Goal: Task Accomplishment & Management: Manage account settings

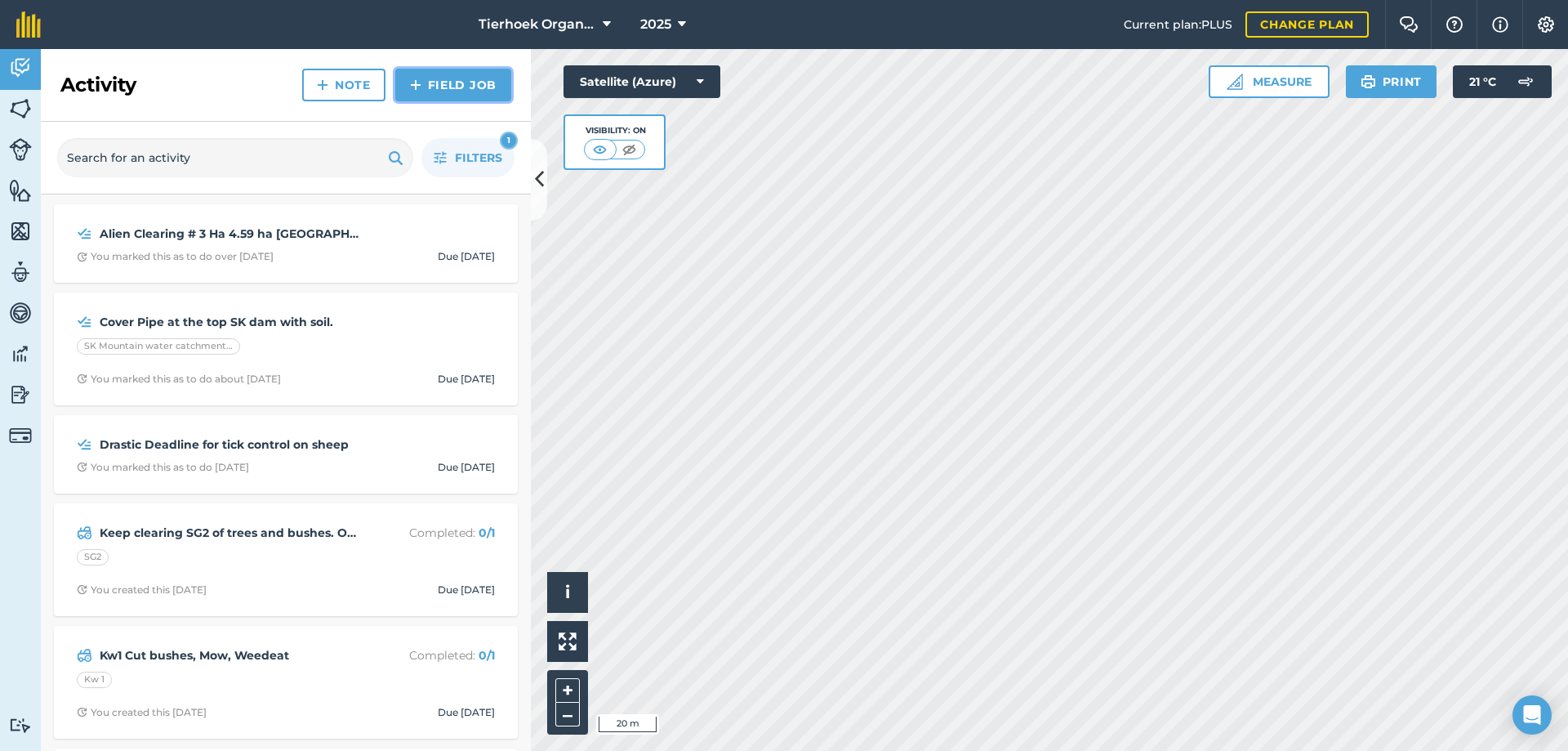
click at [431, 80] on link "Field Job" at bounding box center [454, 84] width 116 height 33
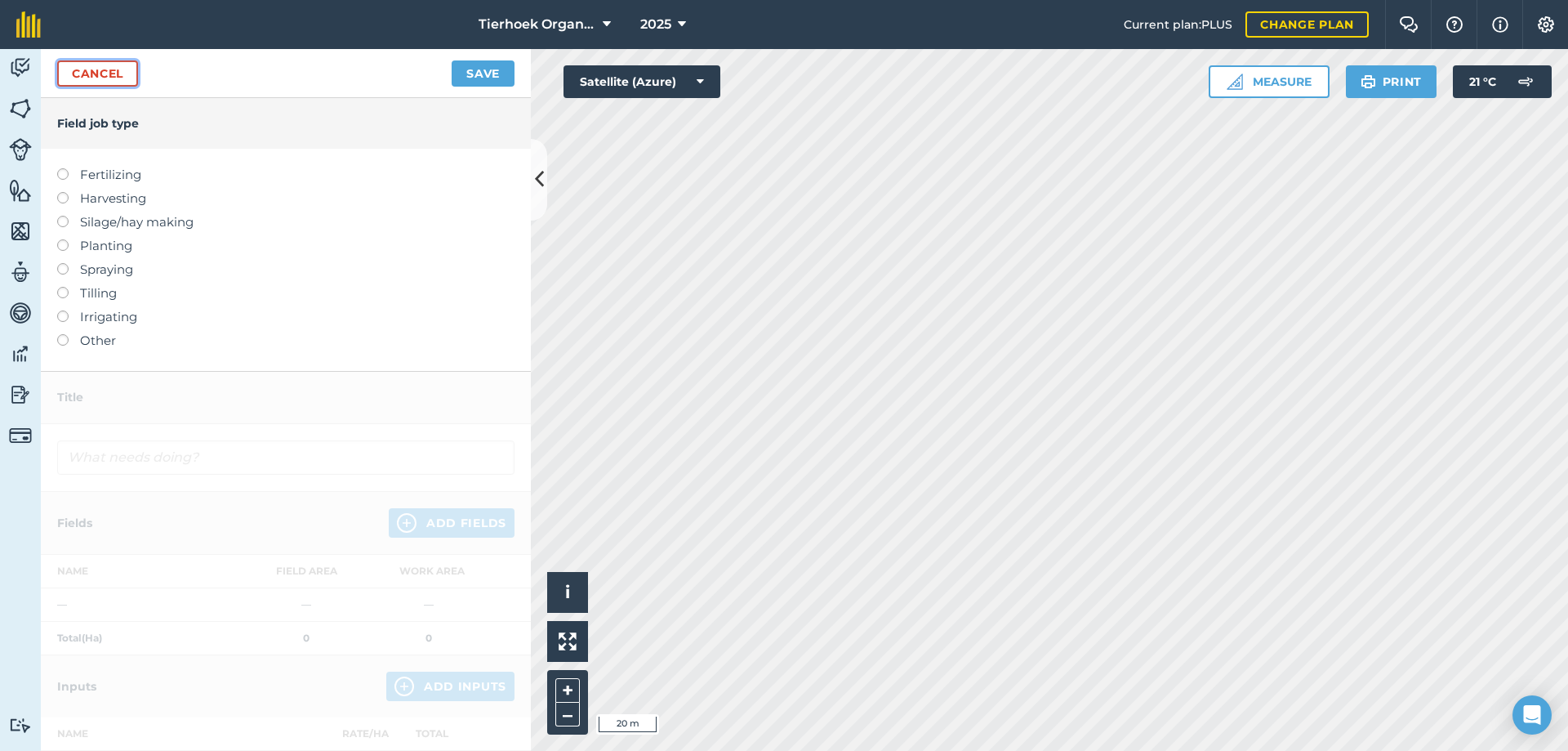
click at [127, 69] on link "Cancel" at bounding box center [97, 73] width 81 height 26
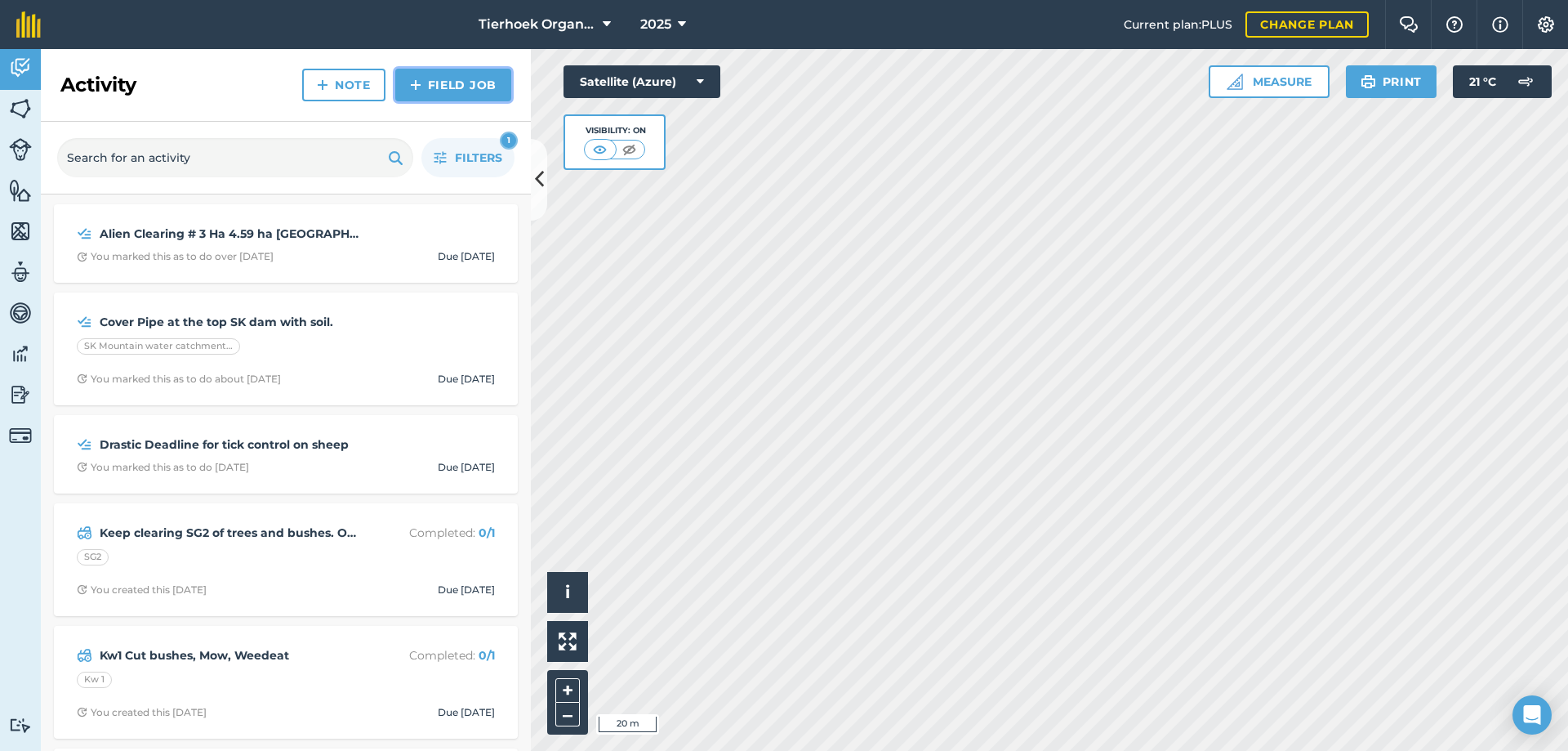
click at [424, 79] on link "Field Job" at bounding box center [454, 84] width 116 height 33
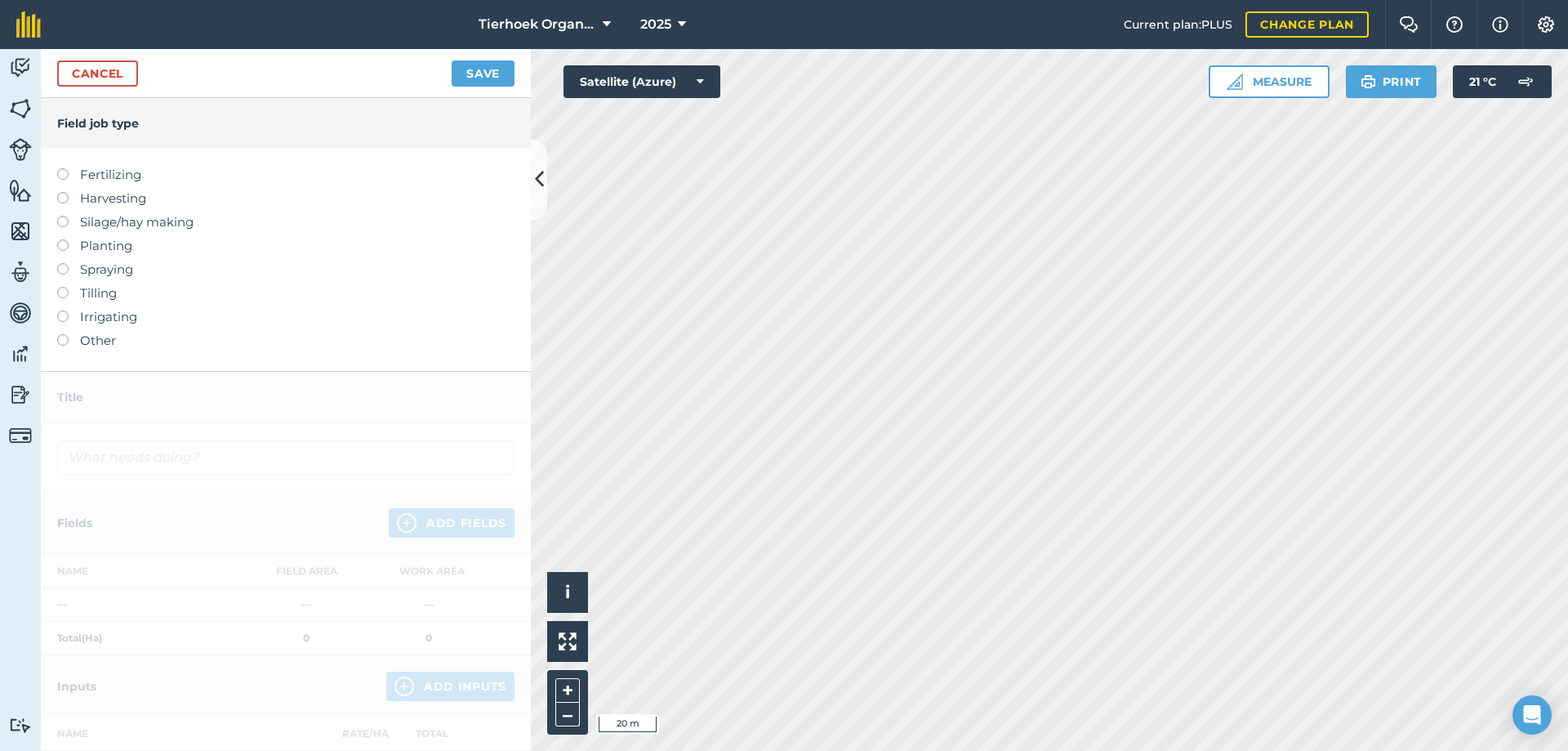
click at [63, 334] on label at bounding box center [68, 334] width 22 height 0
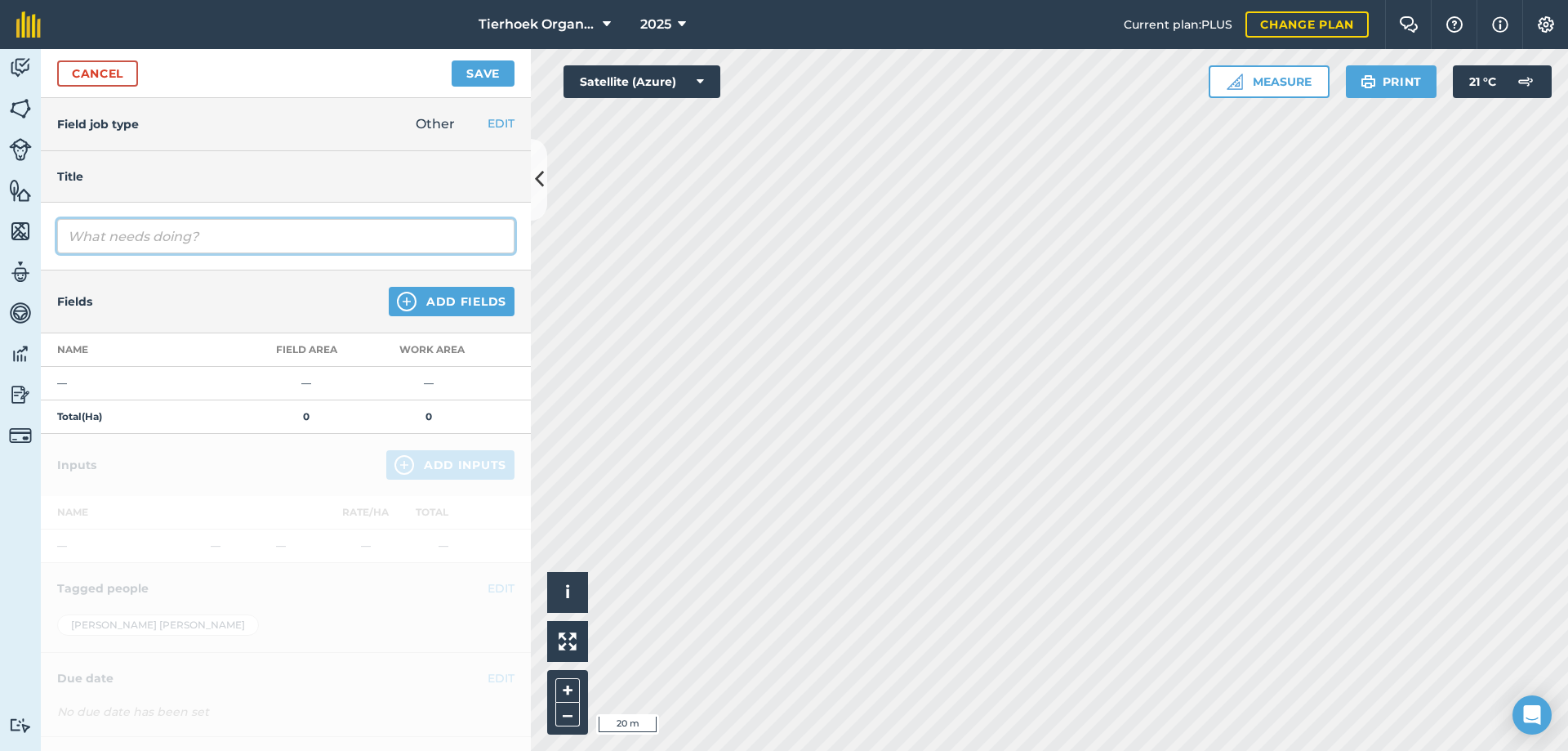
click at [107, 233] on input "text" at bounding box center [286, 236] width 457 height 35
type input "TH drinking water [PERSON_NAME] pipe"
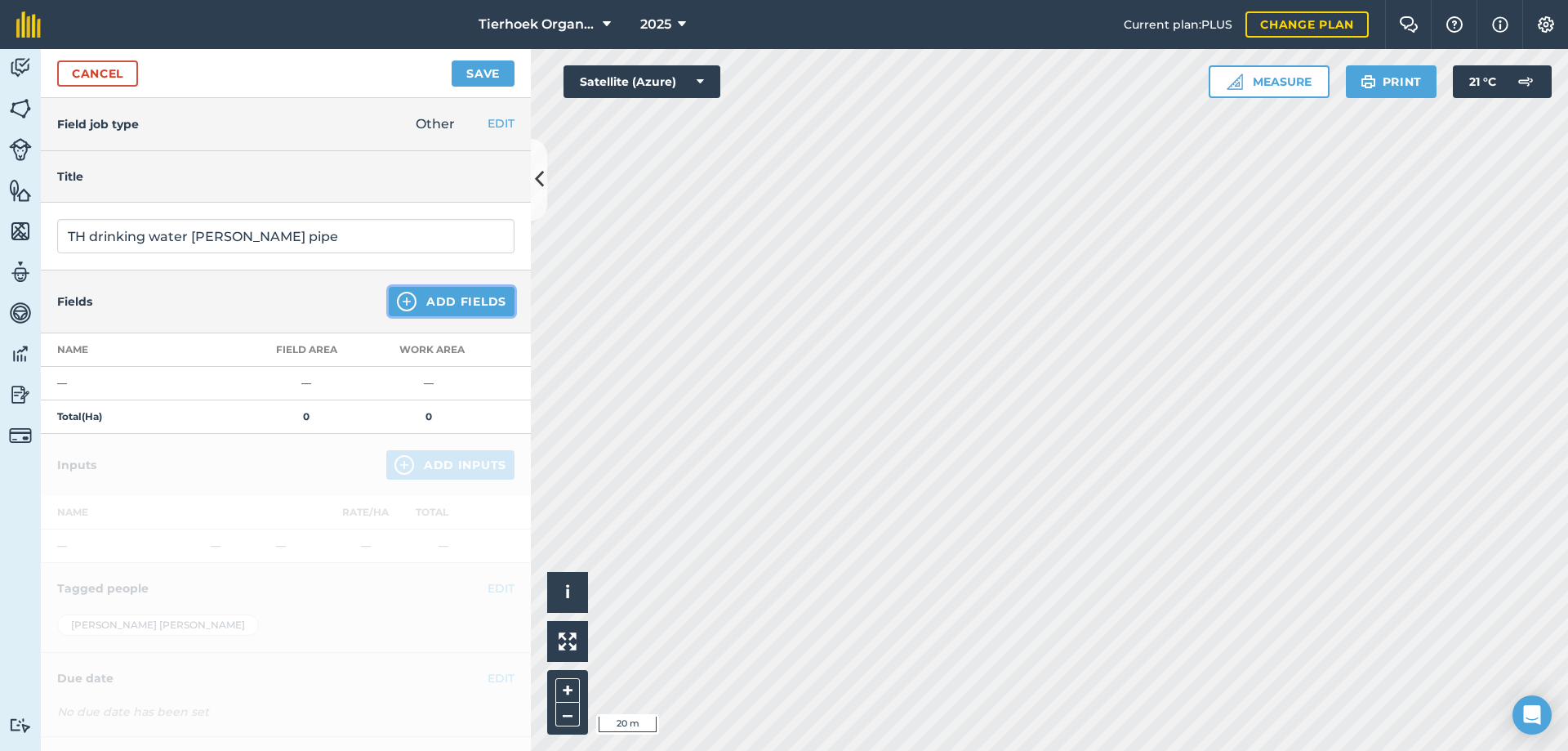
click at [423, 295] on button "Add Fields" at bounding box center [452, 301] width 126 height 29
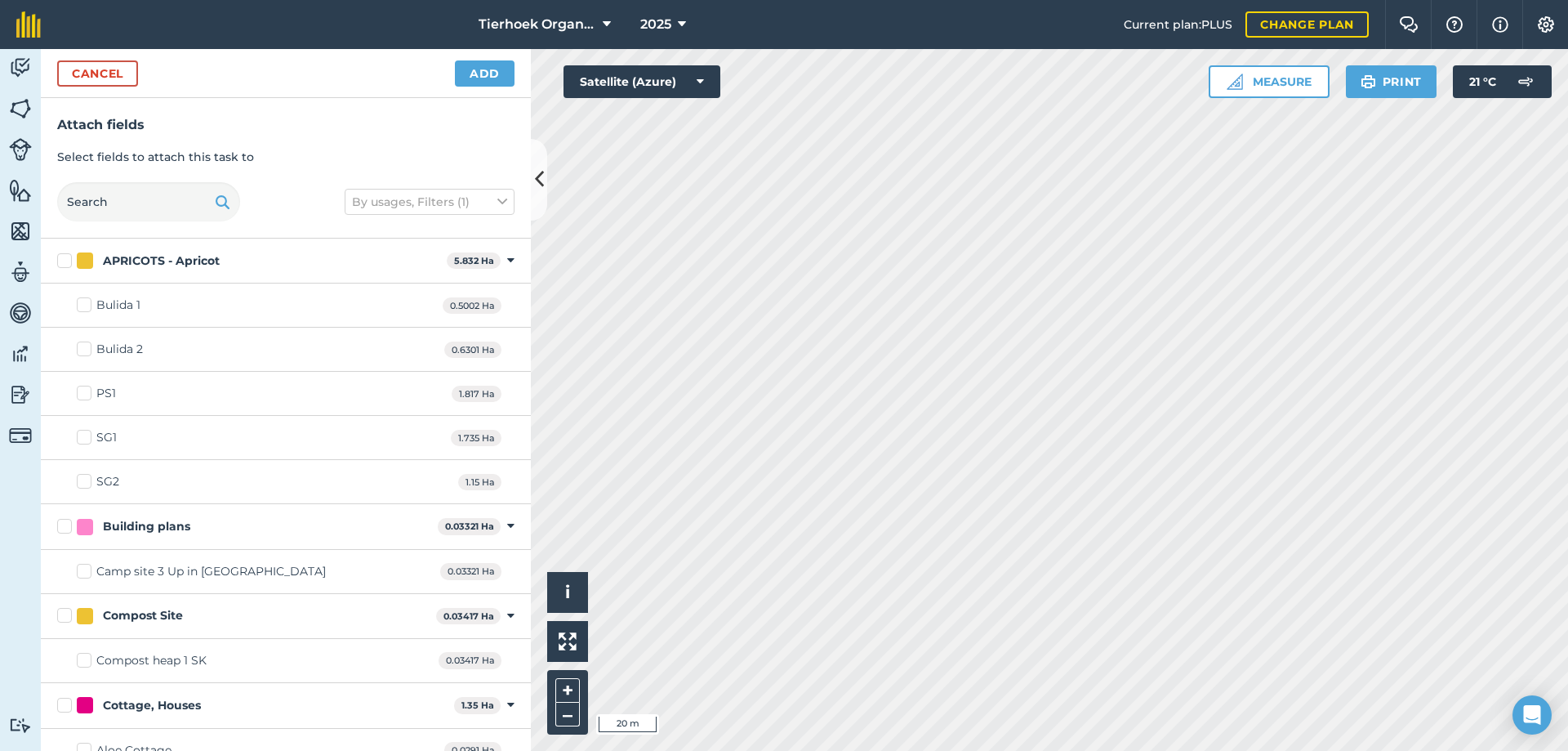
checkbox input "true"
click at [474, 73] on button "Add" at bounding box center [485, 73] width 60 height 26
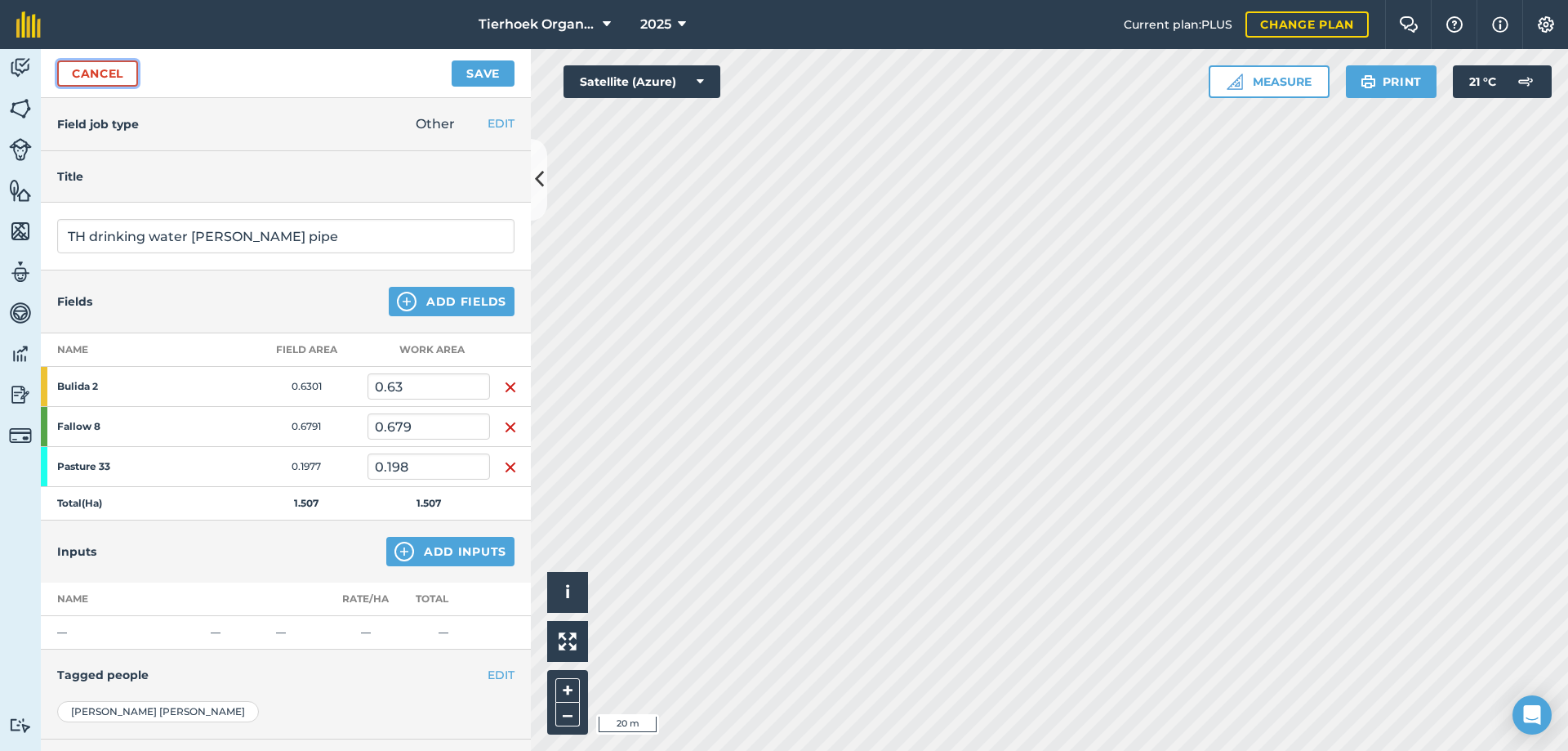
click at [100, 66] on link "Cancel" at bounding box center [97, 73] width 81 height 26
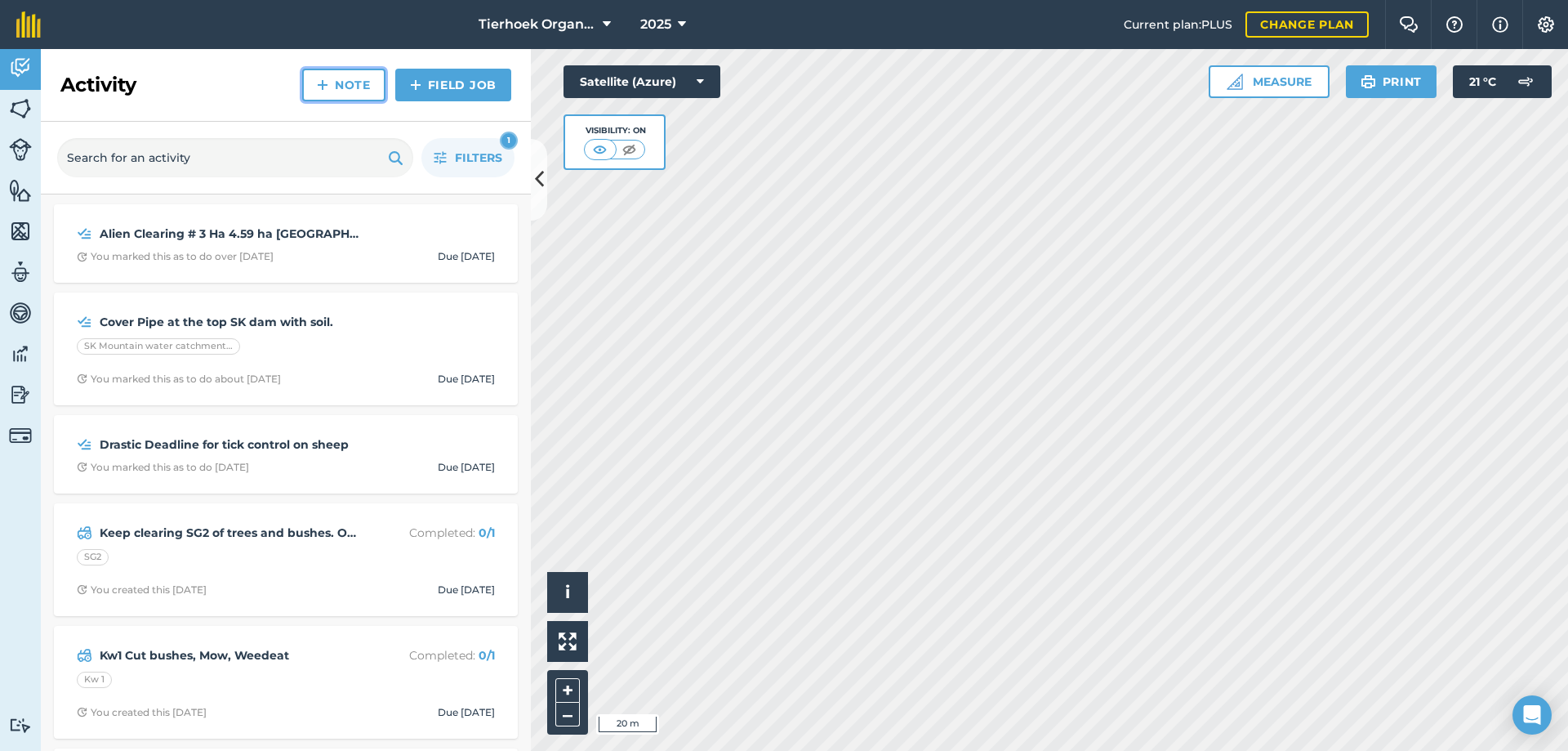
click at [346, 83] on link "Note" at bounding box center [343, 84] width 83 height 33
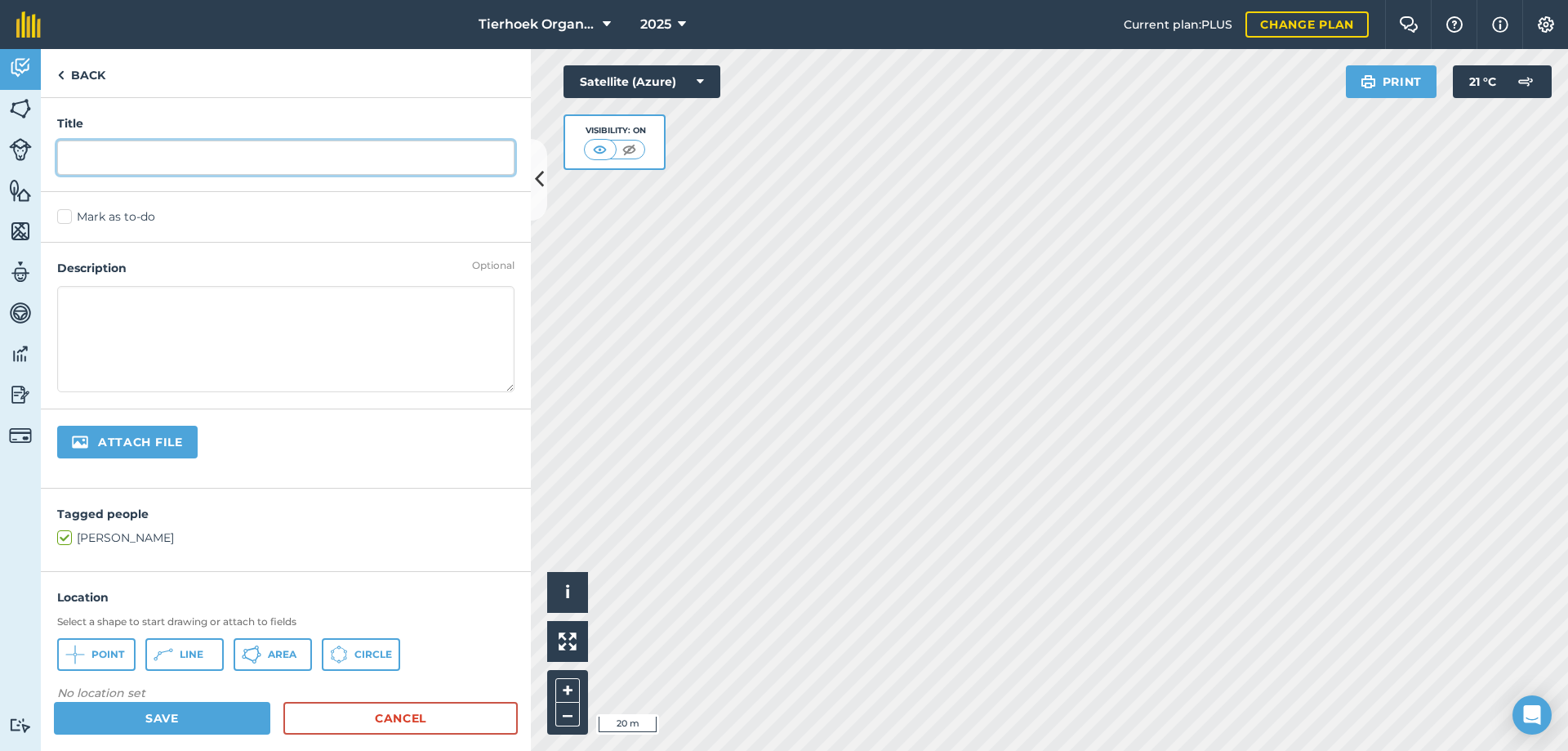
click at [102, 148] on input "text" at bounding box center [286, 158] width 457 height 35
type input "TH Drinking water"
click at [69, 214] on label "Mark as to-do" at bounding box center [286, 217] width 457 height 17
click at [67, 214] on input "Mark as to-do" at bounding box center [62, 213] width 10 height 10
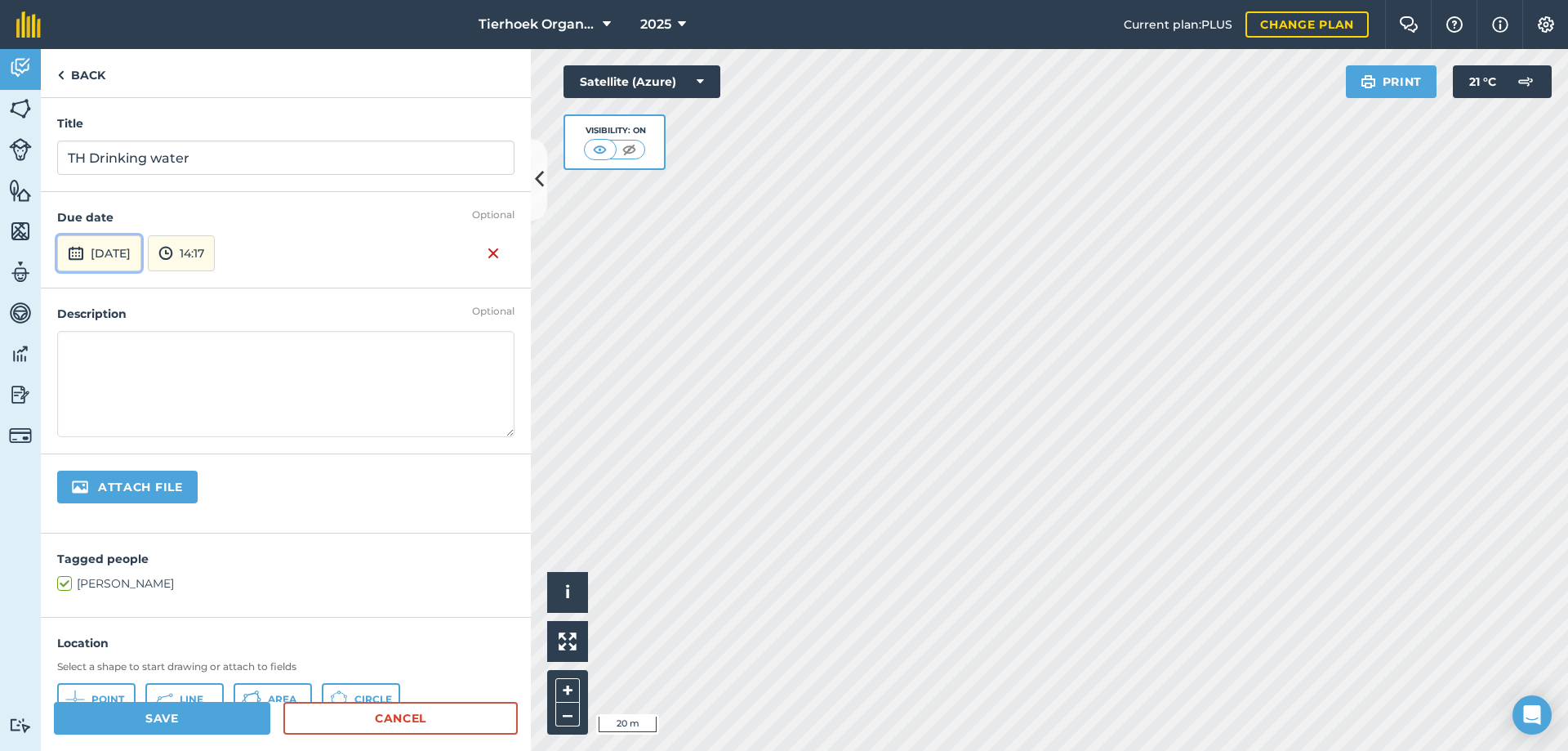
click at [135, 251] on button "[DATE]" at bounding box center [99, 253] width 84 height 36
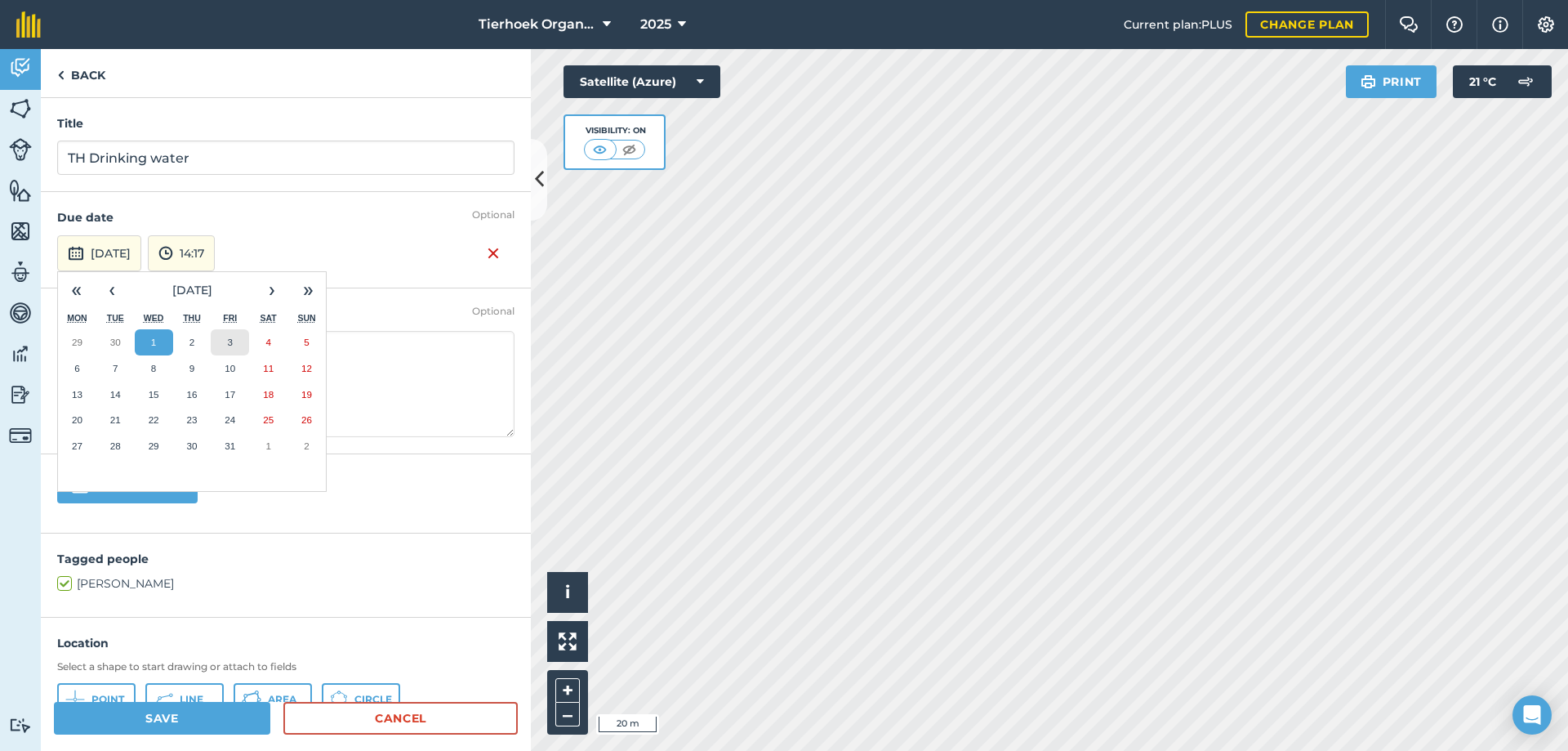
click at [226, 337] on button "3" at bounding box center [230, 342] width 38 height 26
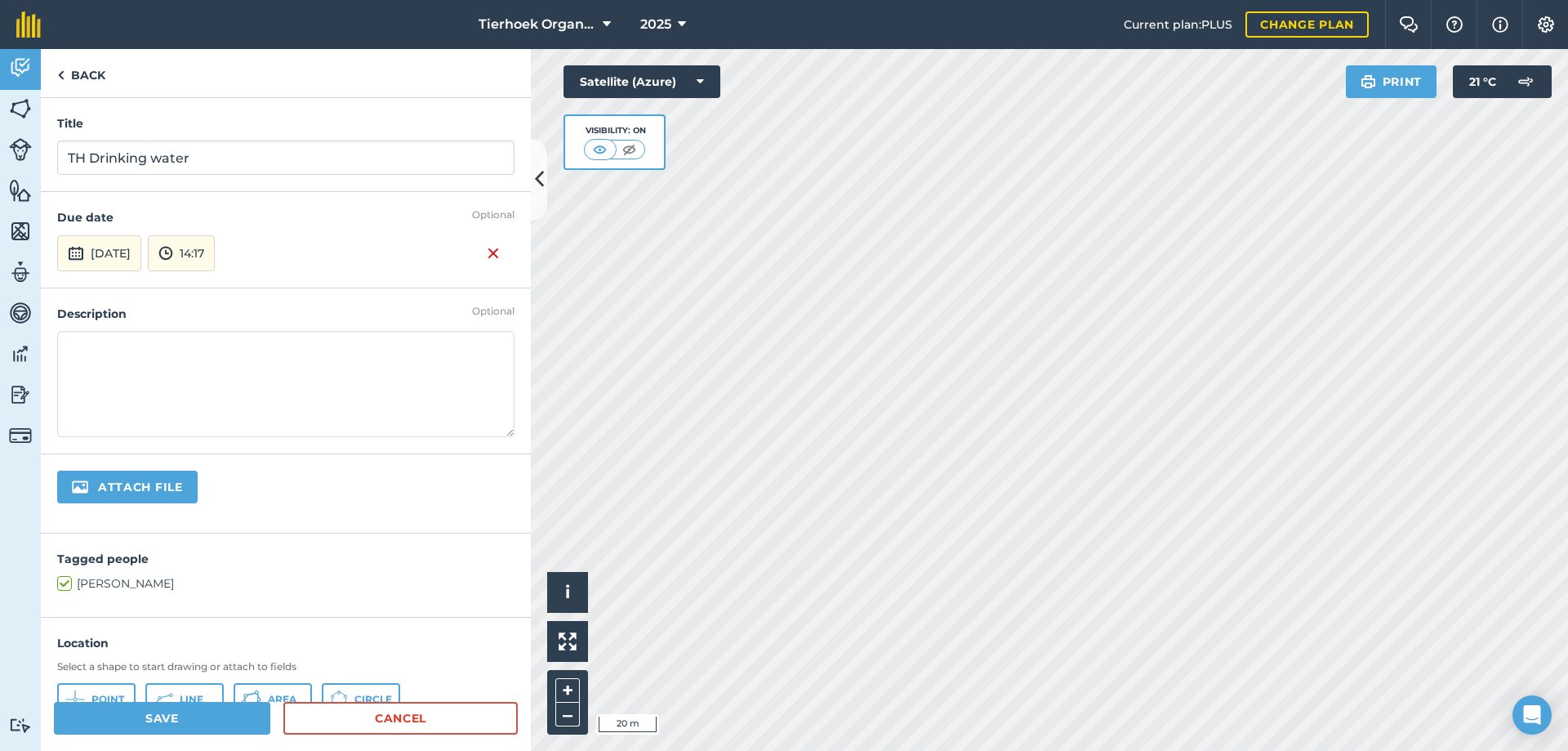
click at [117, 343] on textarea at bounding box center [286, 383] width 457 height 106
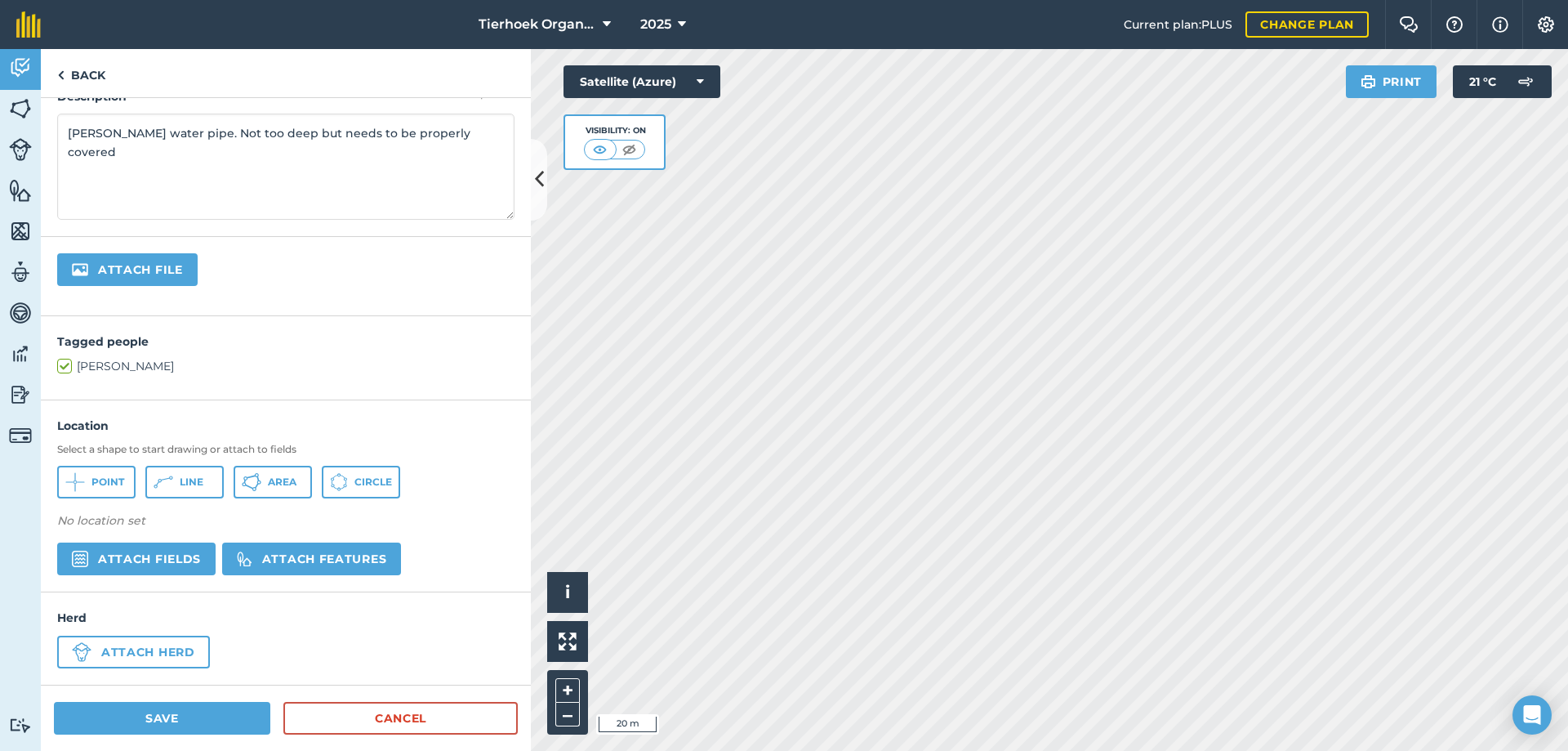
type textarea "[PERSON_NAME] water pipe. Not too deep but needs to be properly covered"
click at [169, 478] on icon at bounding box center [166, 478] width 9 height 3
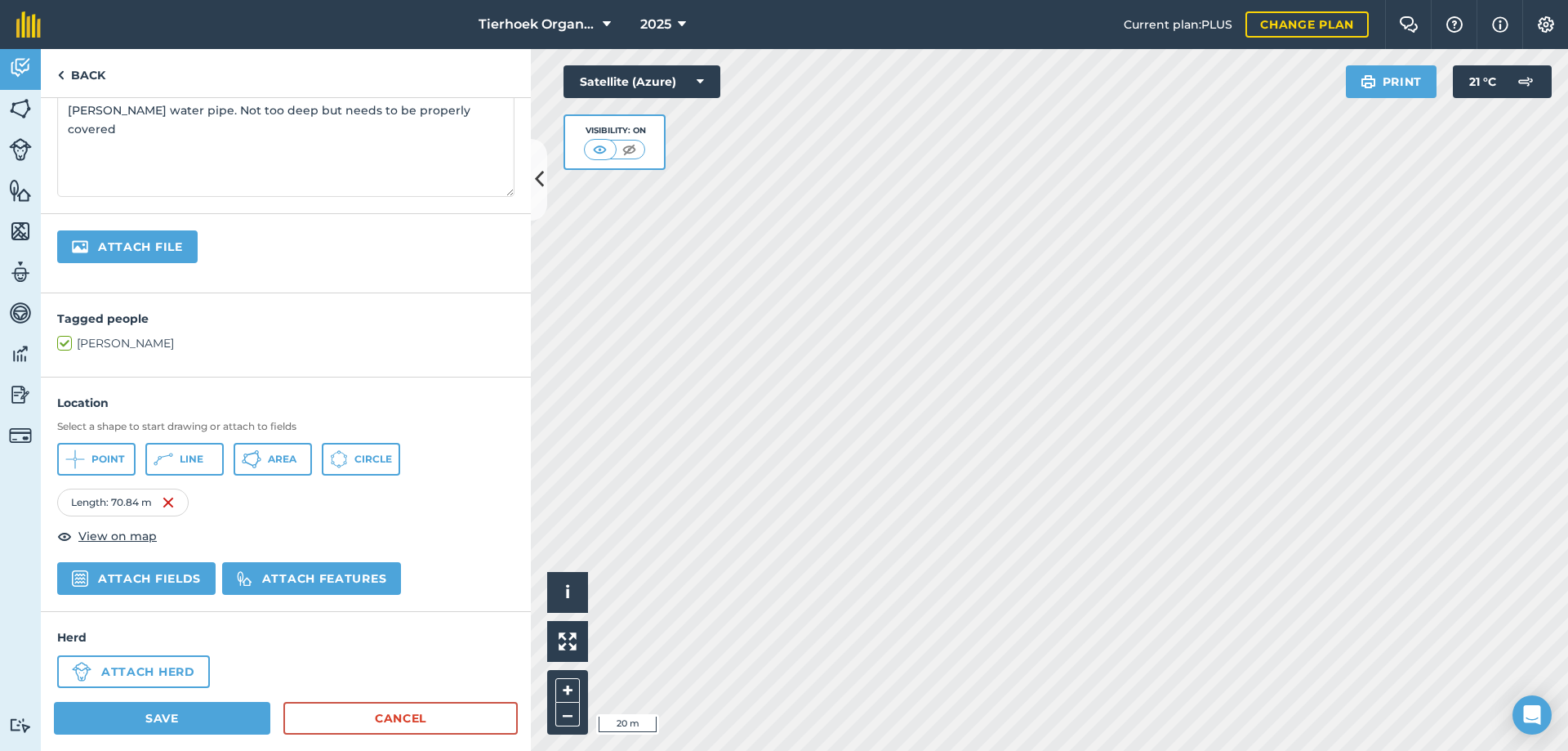
scroll to position [260, 0]
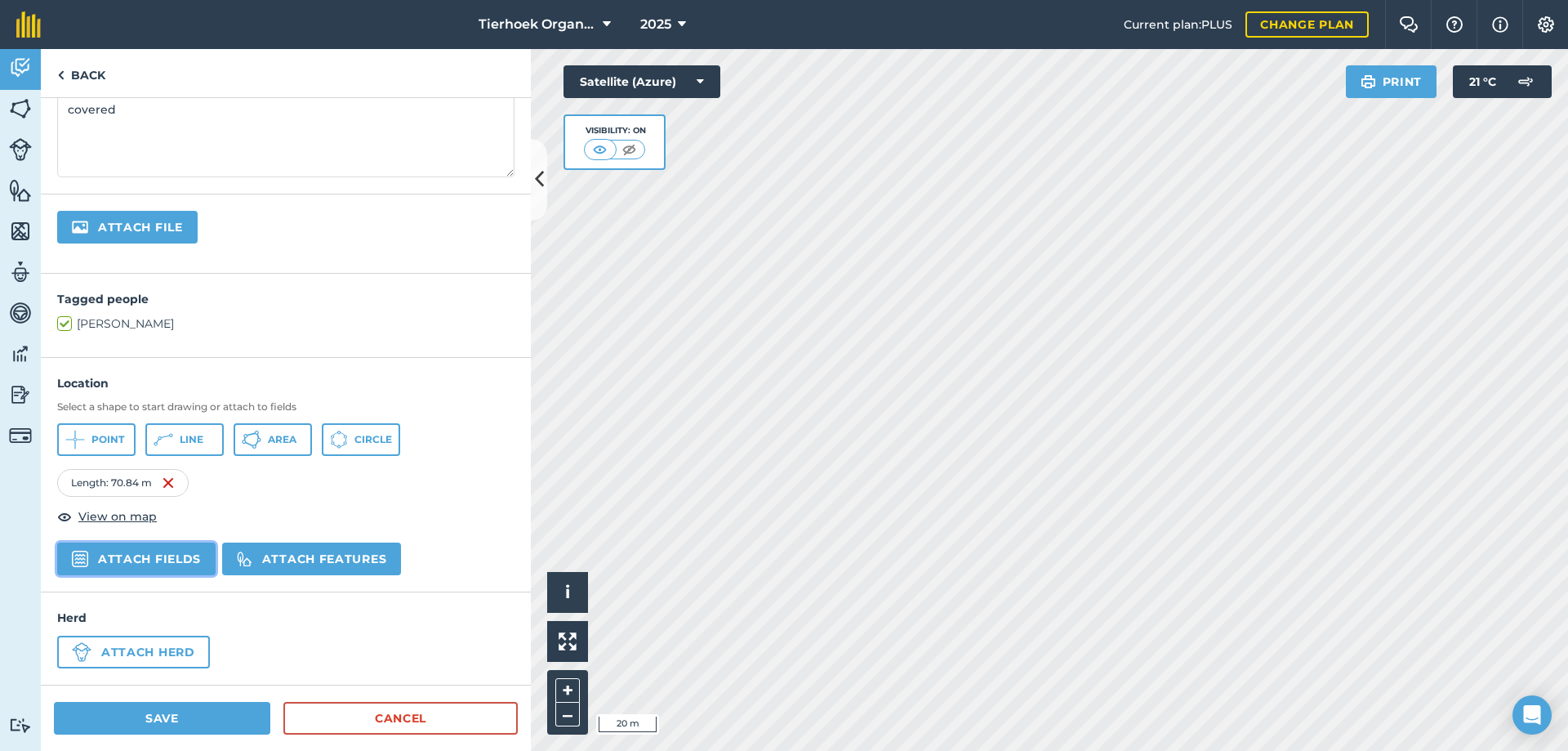
click at [168, 552] on button "Attach fields" at bounding box center [136, 559] width 158 height 33
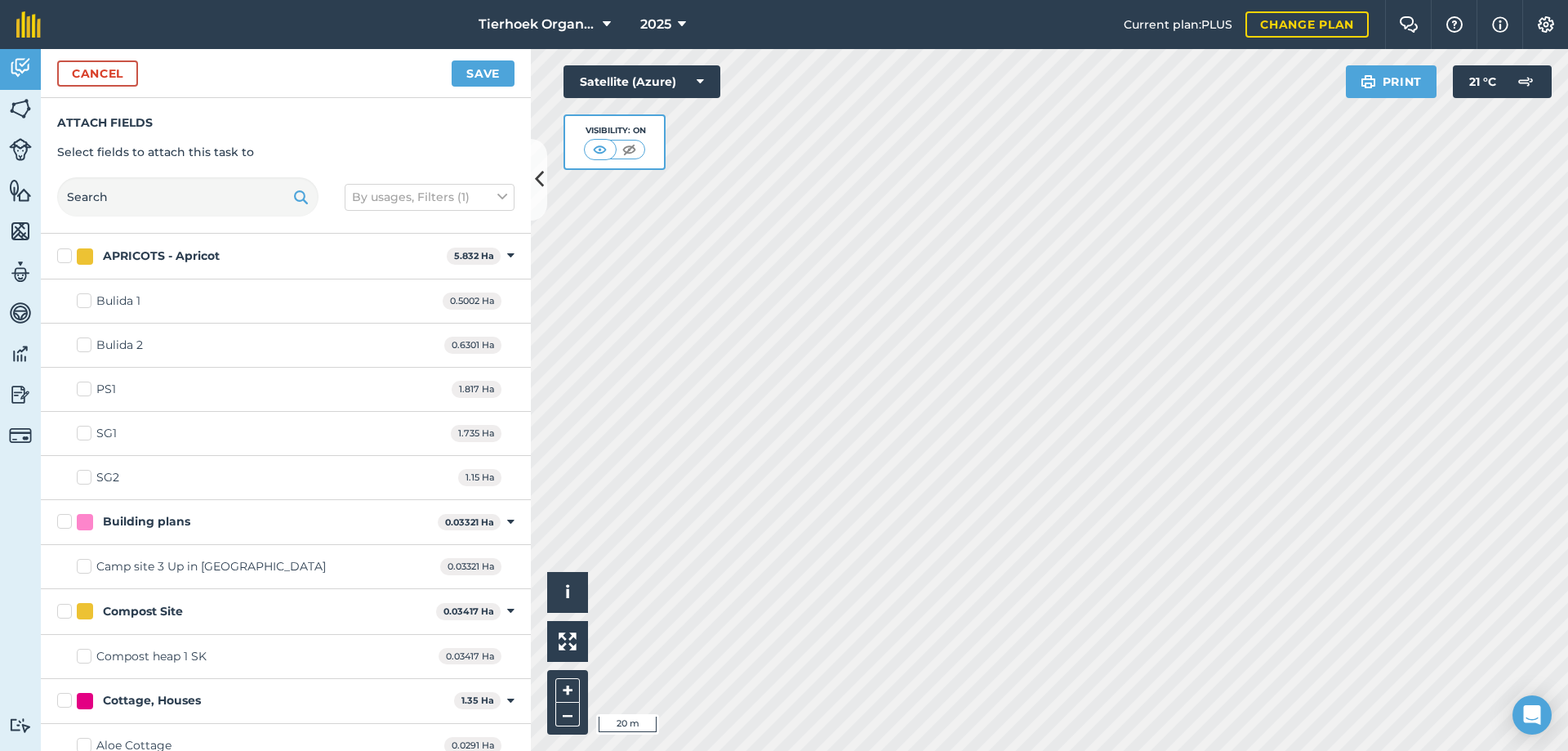
checkbox input "true"
click at [484, 68] on button "Save" at bounding box center [483, 73] width 63 height 26
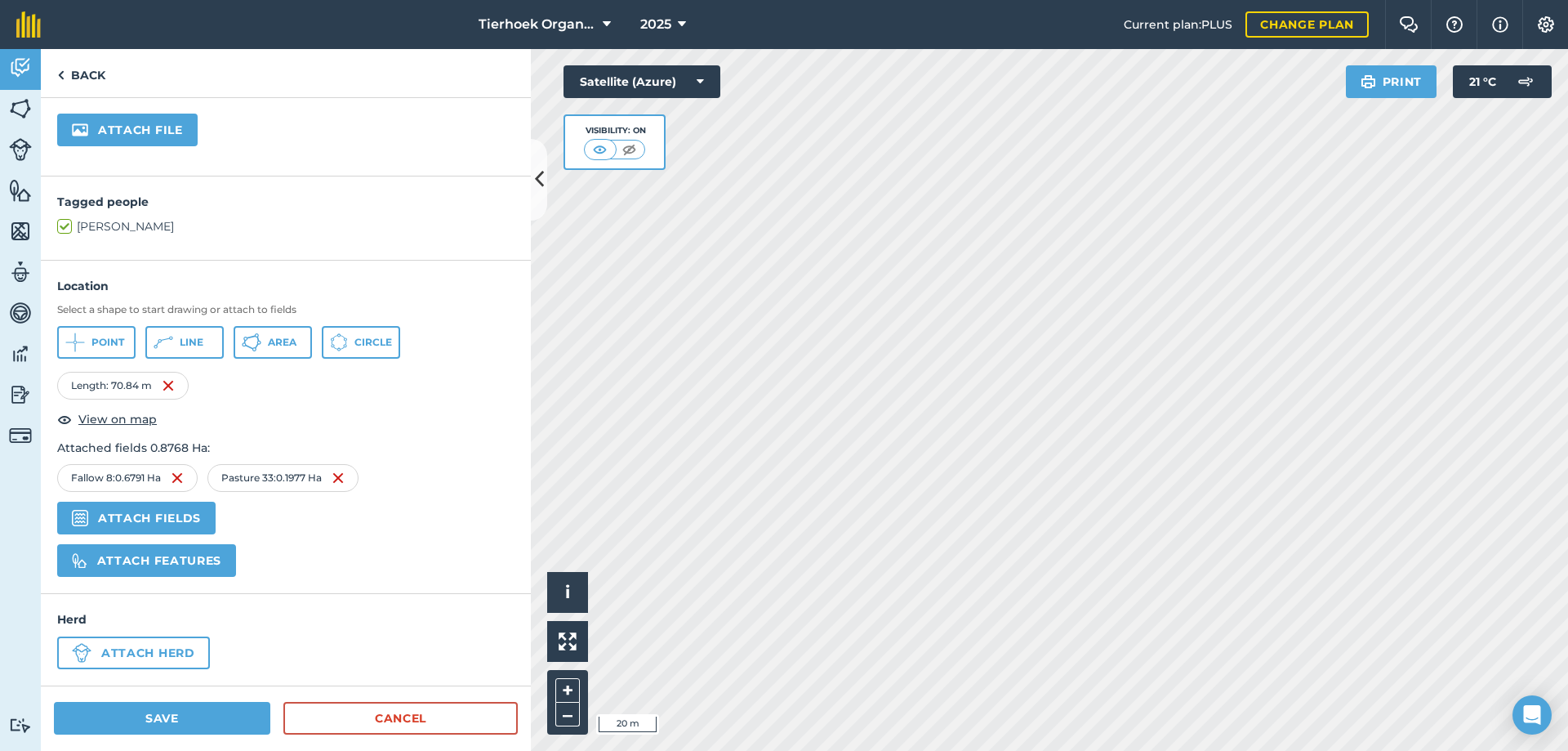
scroll to position [358, 0]
click at [162, 716] on button "Save" at bounding box center [162, 718] width 217 height 33
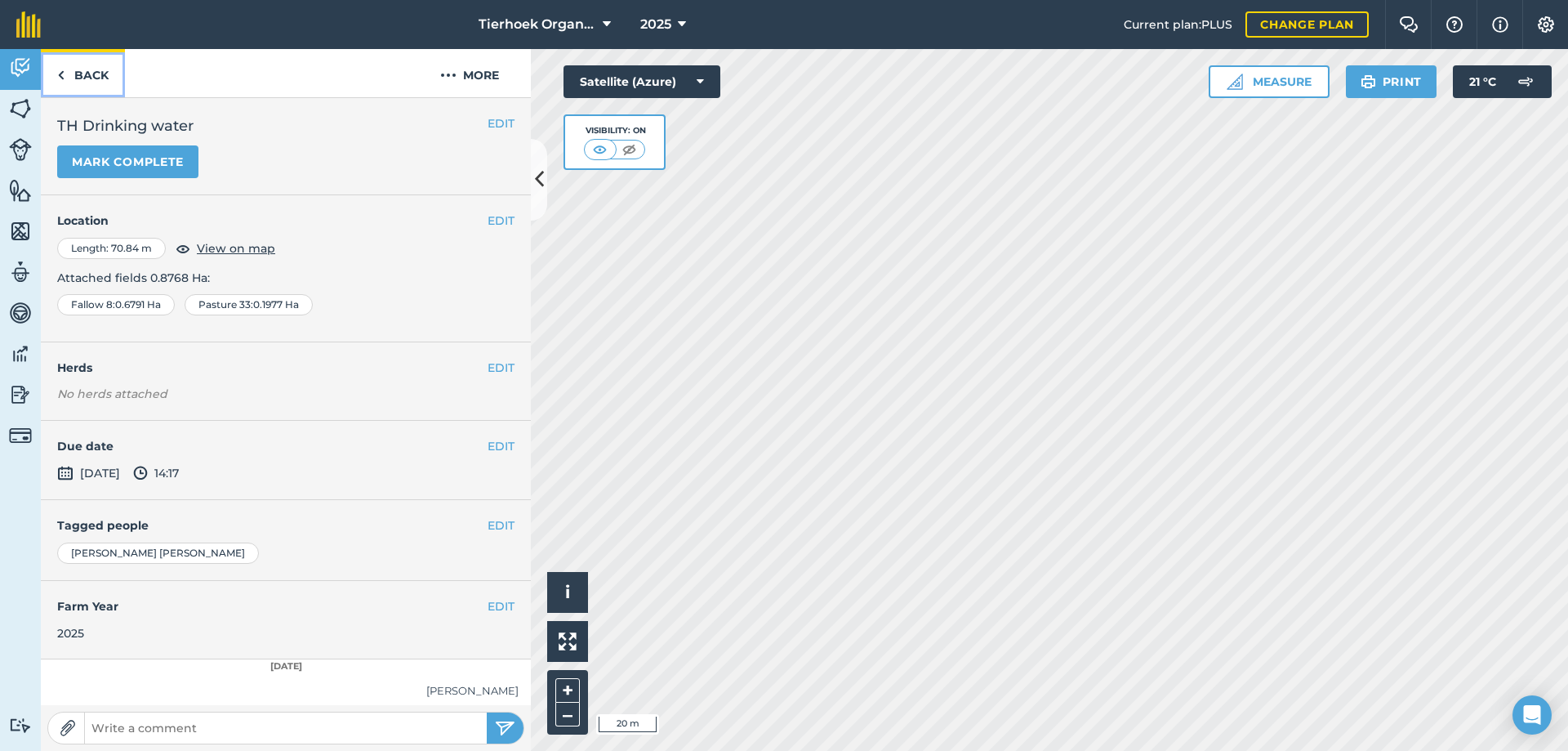
click at [86, 73] on link "Back" at bounding box center [83, 72] width 84 height 48
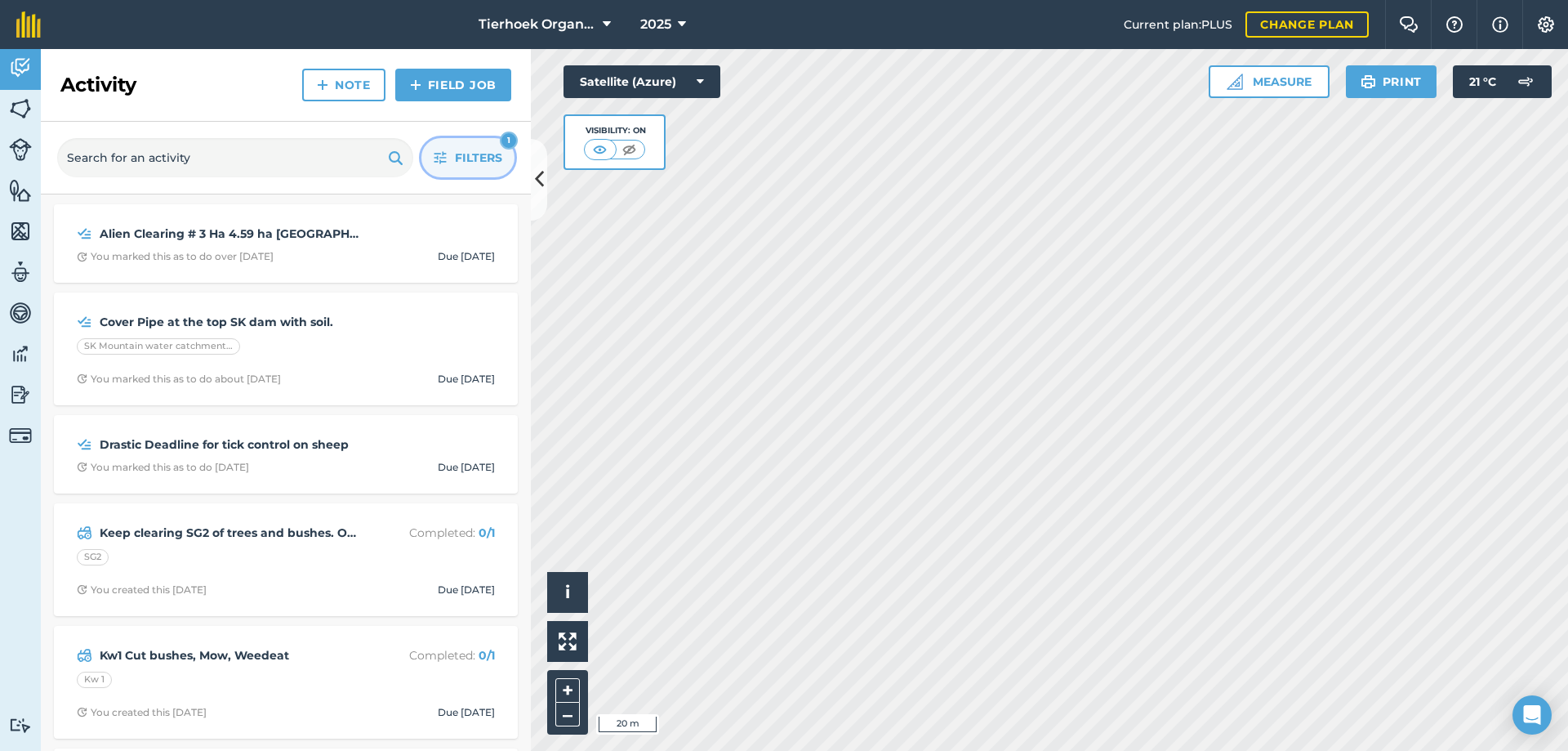
click at [452, 160] on button "Filters 1" at bounding box center [468, 158] width 93 height 39
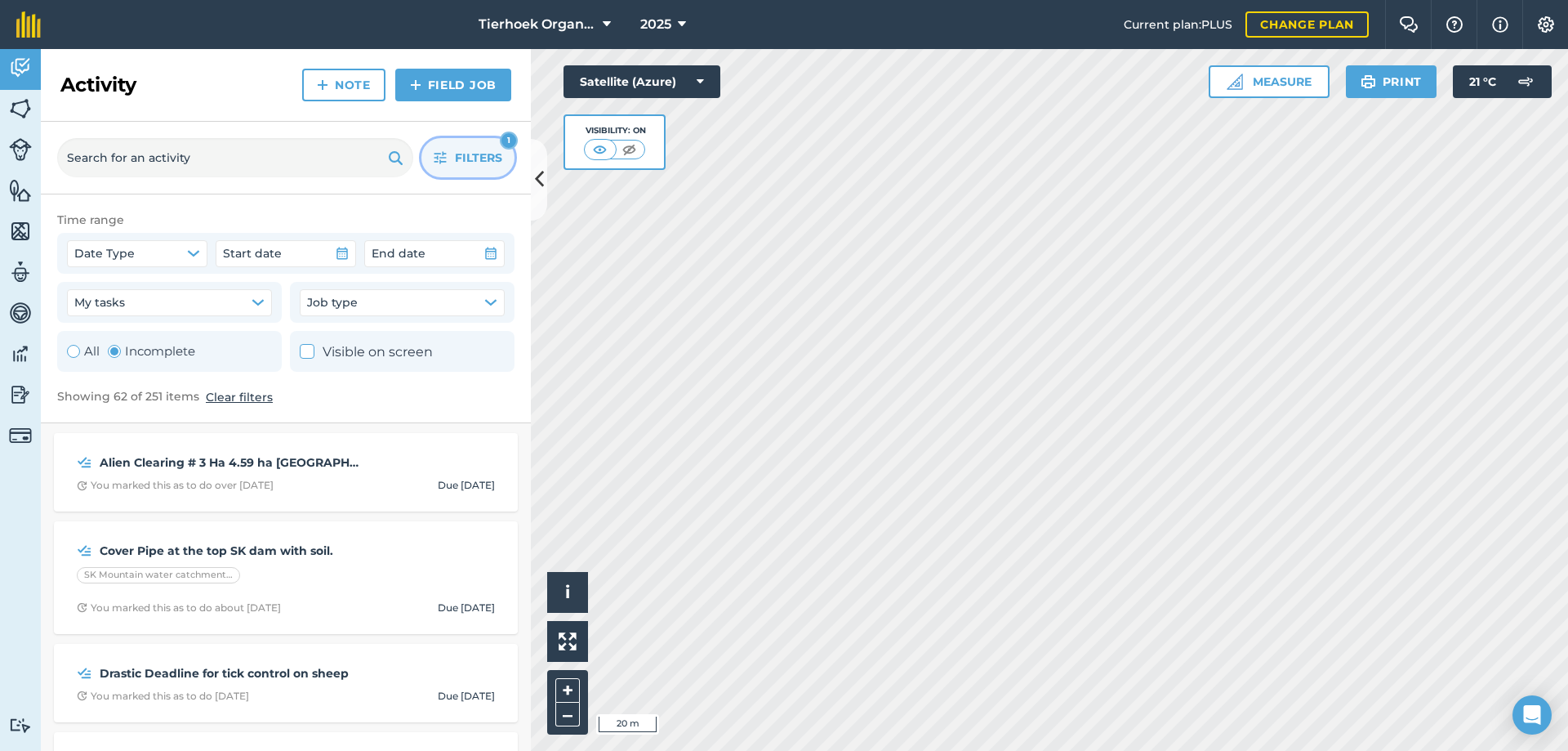
click at [462, 159] on span "Filters" at bounding box center [478, 158] width 48 height 18
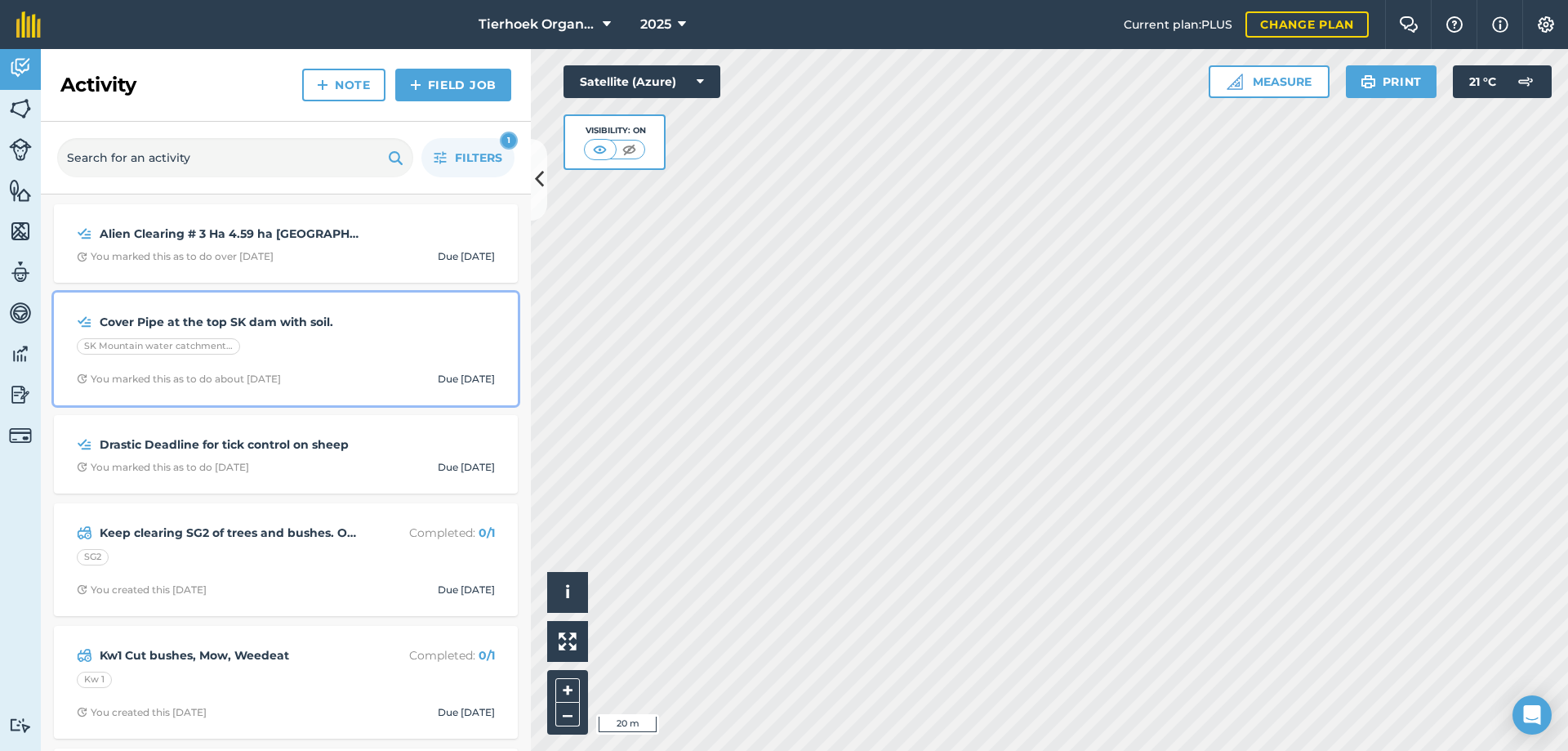
click at [169, 322] on strong "Cover Pipe at the top SK dam with soil." at bounding box center [229, 322] width 259 height 18
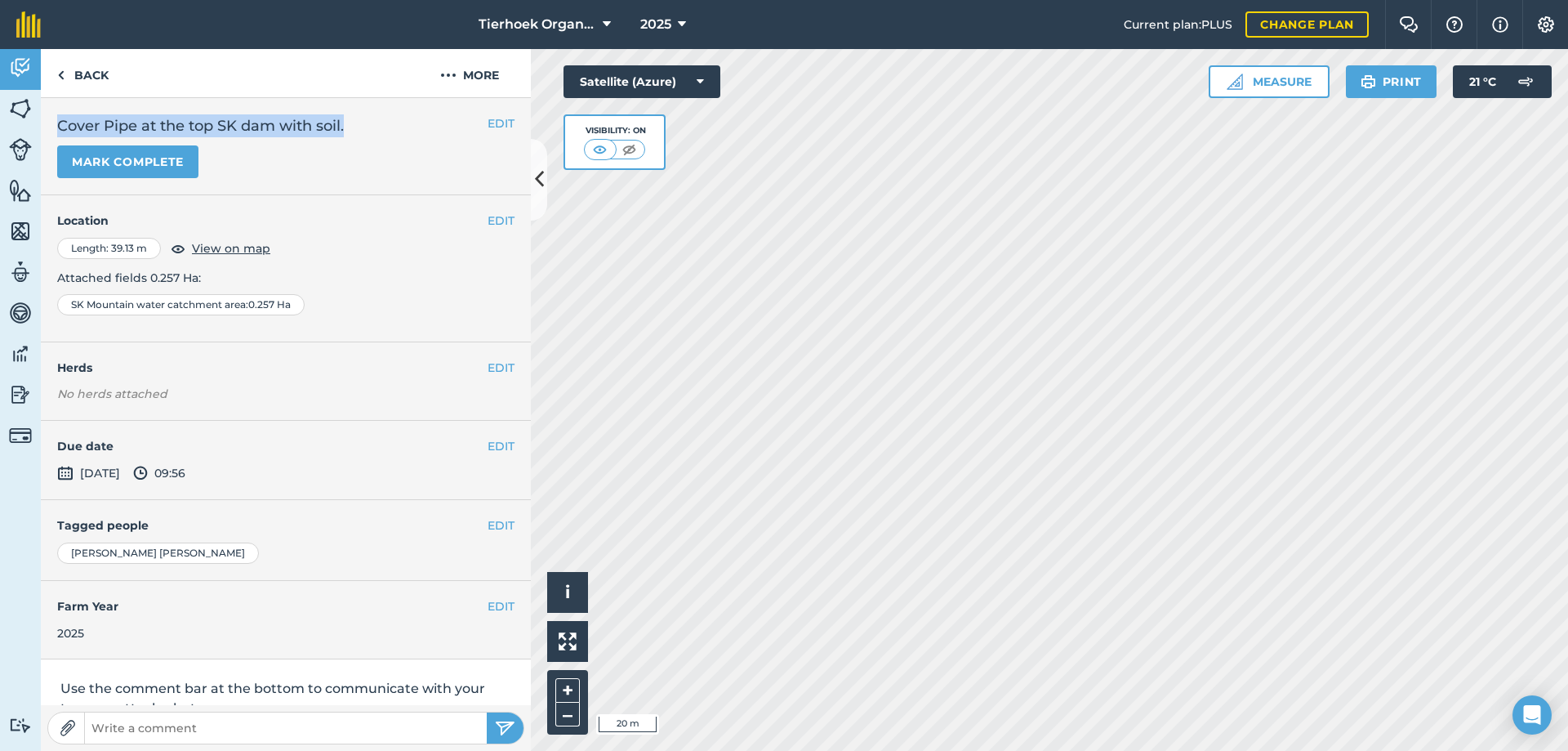
drag, startPoint x: 60, startPoint y: 124, endPoint x: 372, endPoint y: 114, distance: 312.2
click at [372, 114] on h2 "Cover Pipe at the top SK dam with soil." at bounding box center [286, 126] width 457 height 23
copy h2 "Cover Pipe at the top SK dam with soil."
click at [92, 75] on link "Back" at bounding box center [83, 72] width 84 height 48
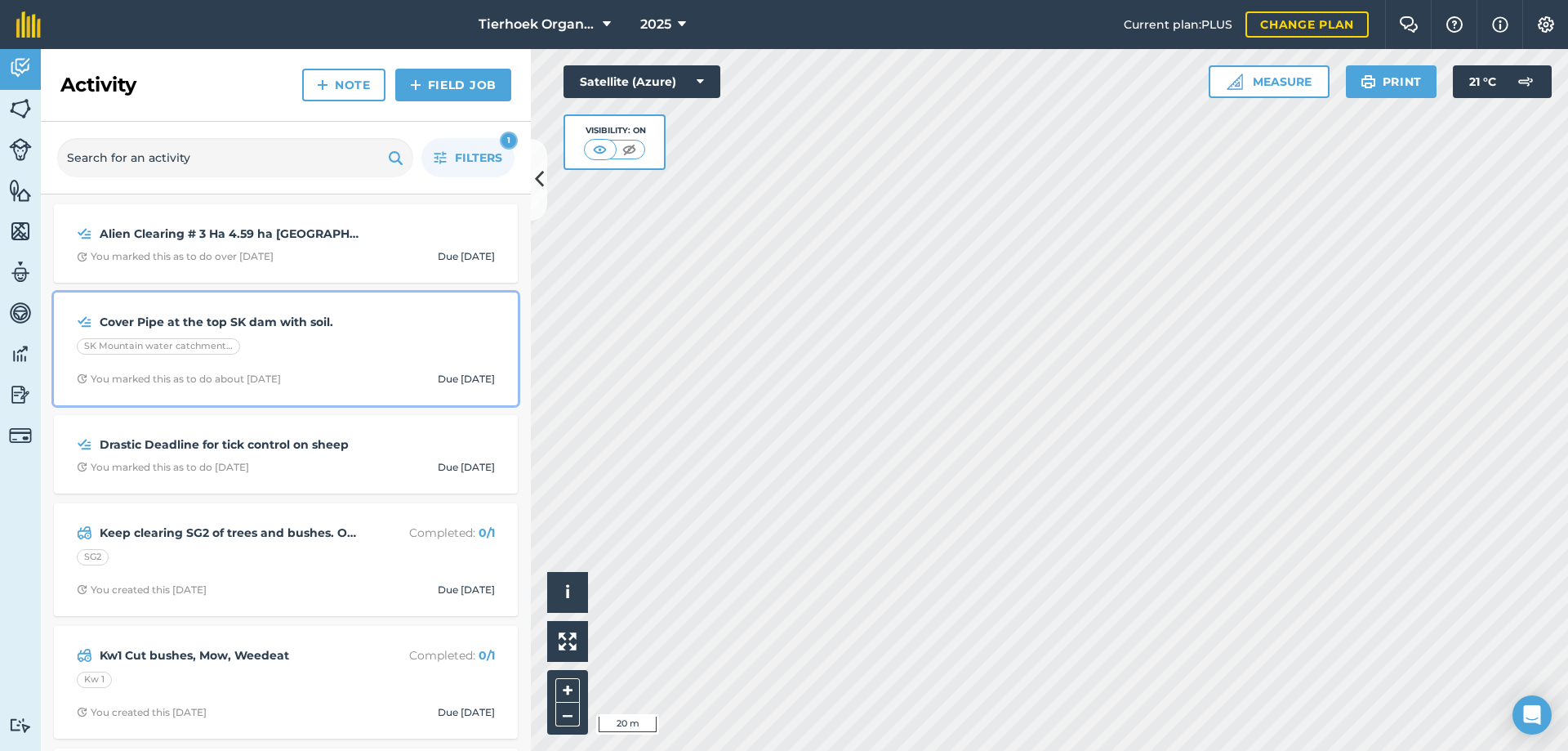
click at [173, 326] on strong "Cover Pipe at the top SK dam with soil." at bounding box center [229, 322] width 259 height 18
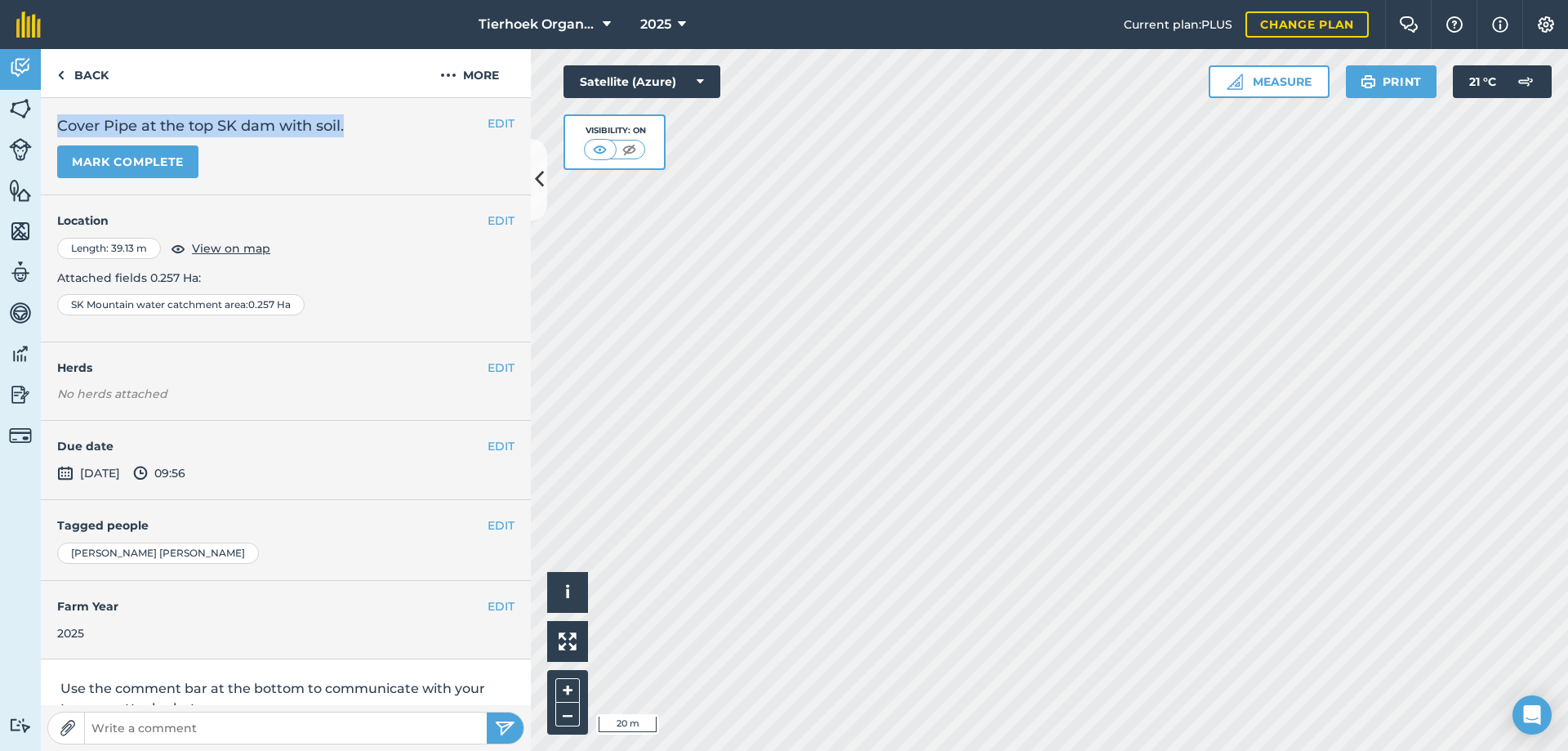
drag, startPoint x: 59, startPoint y: 124, endPoint x: 347, endPoint y: 120, distance: 288.0
click at [347, 120] on h2 "Cover Pipe at the top SK dam with soil." at bounding box center [286, 126] width 457 height 23
copy h2 "Cover Pipe at the top SK dam with soil."
click at [94, 72] on link "Back" at bounding box center [83, 72] width 84 height 48
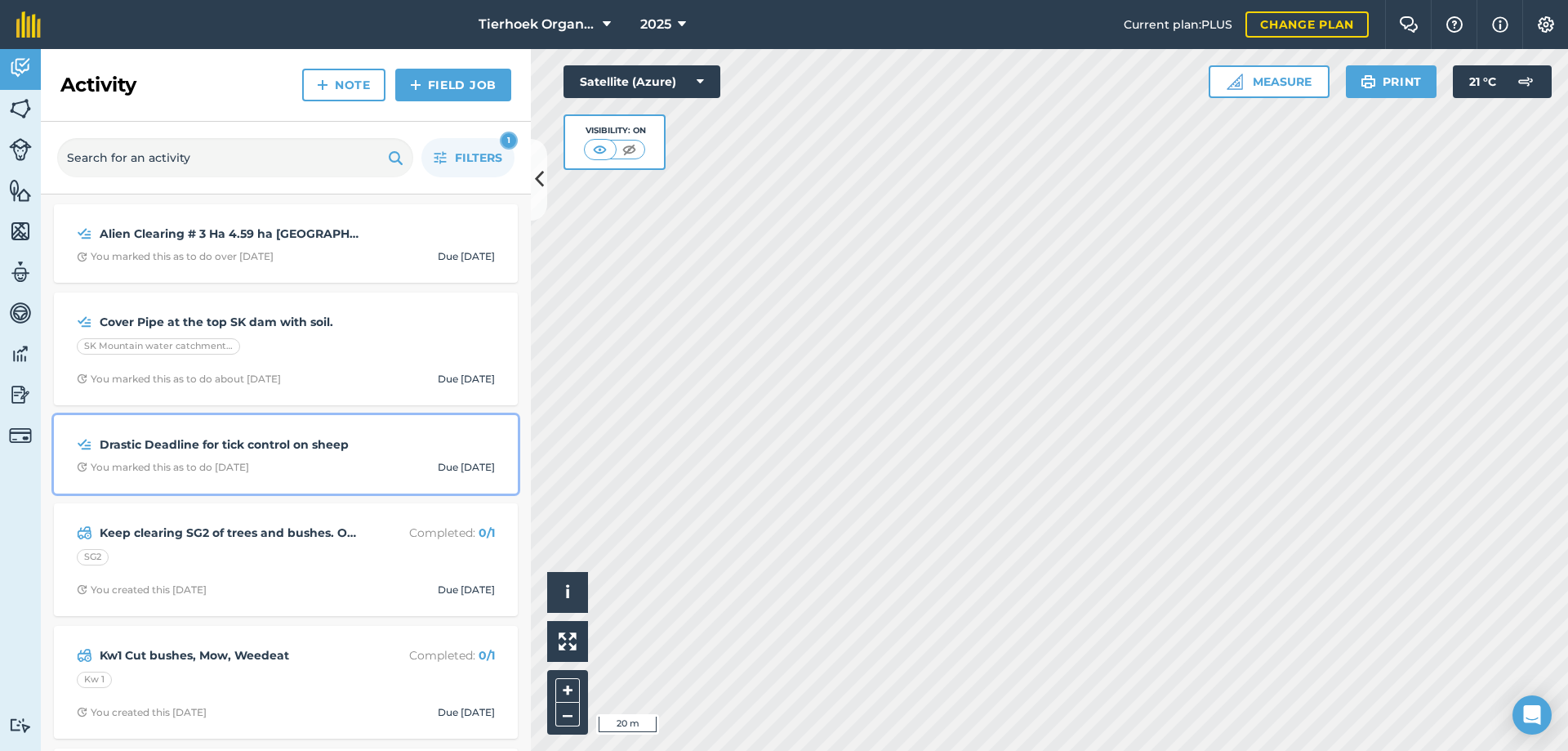
click at [311, 452] on strong "Drastic Deadline for tick control on sheep" at bounding box center [229, 444] width 259 height 18
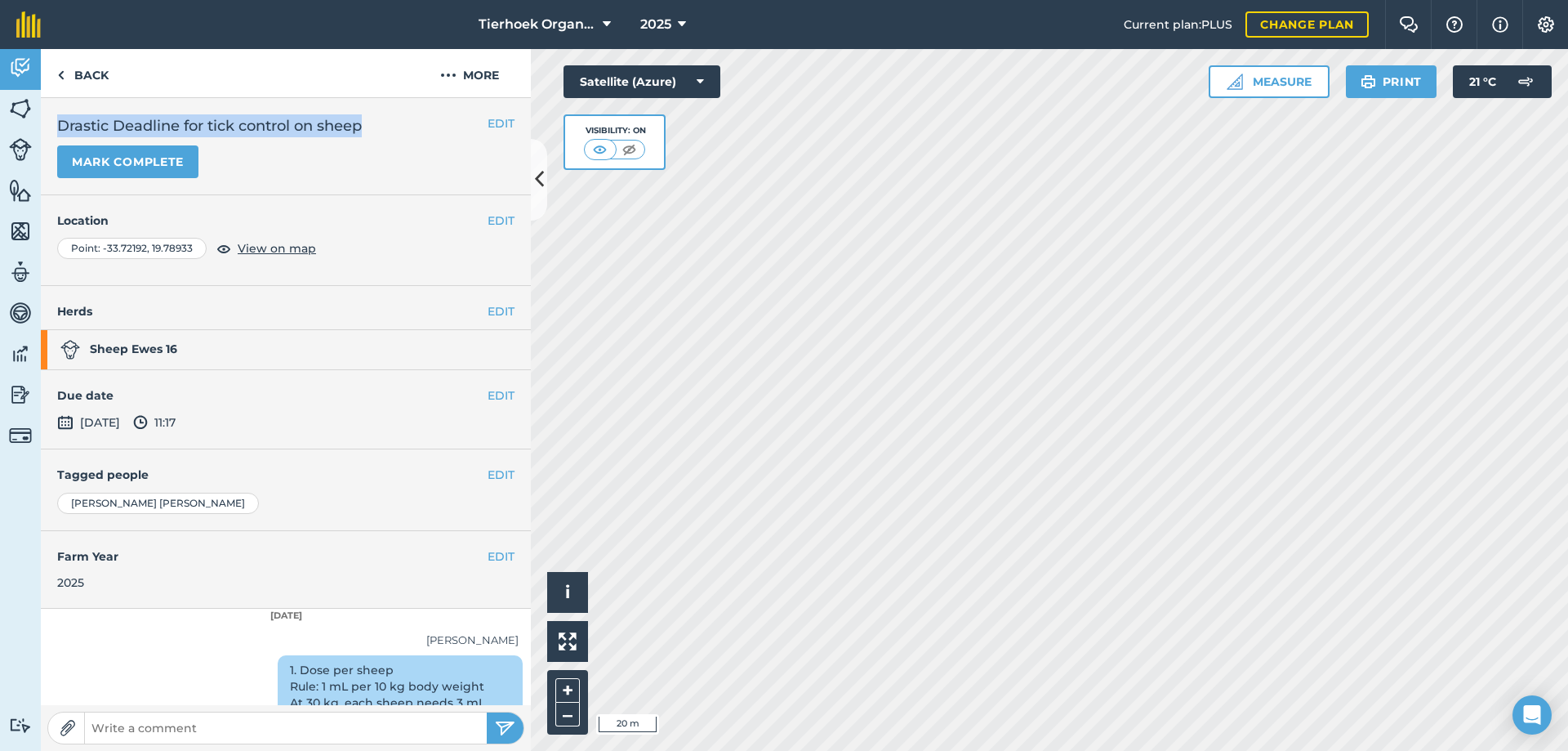
drag, startPoint x: 60, startPoint y: 122, endPoint x: 378, endPoint y: 124, distance: 318.0
click at [378, 124] on h2 "Drastic Deadline for tick control on sheep" at bounding box center [286, 126] width 457 height 23
copy h2 "Drastic Deadline for tick control on sheep"
click at [102, 75] on link "Back" at bounding box center [83, 72] width 84 height 48
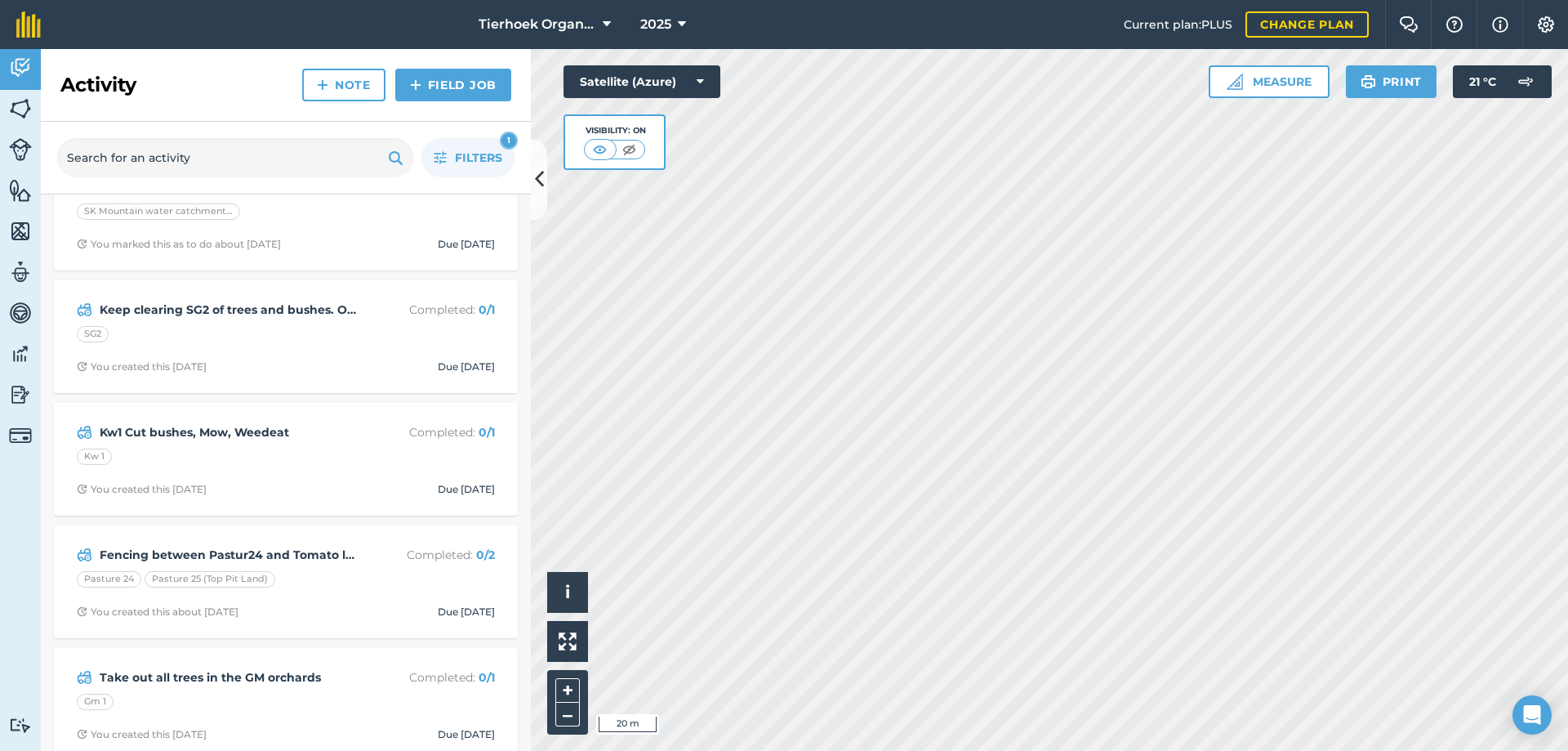
scroll to position [163, 0]
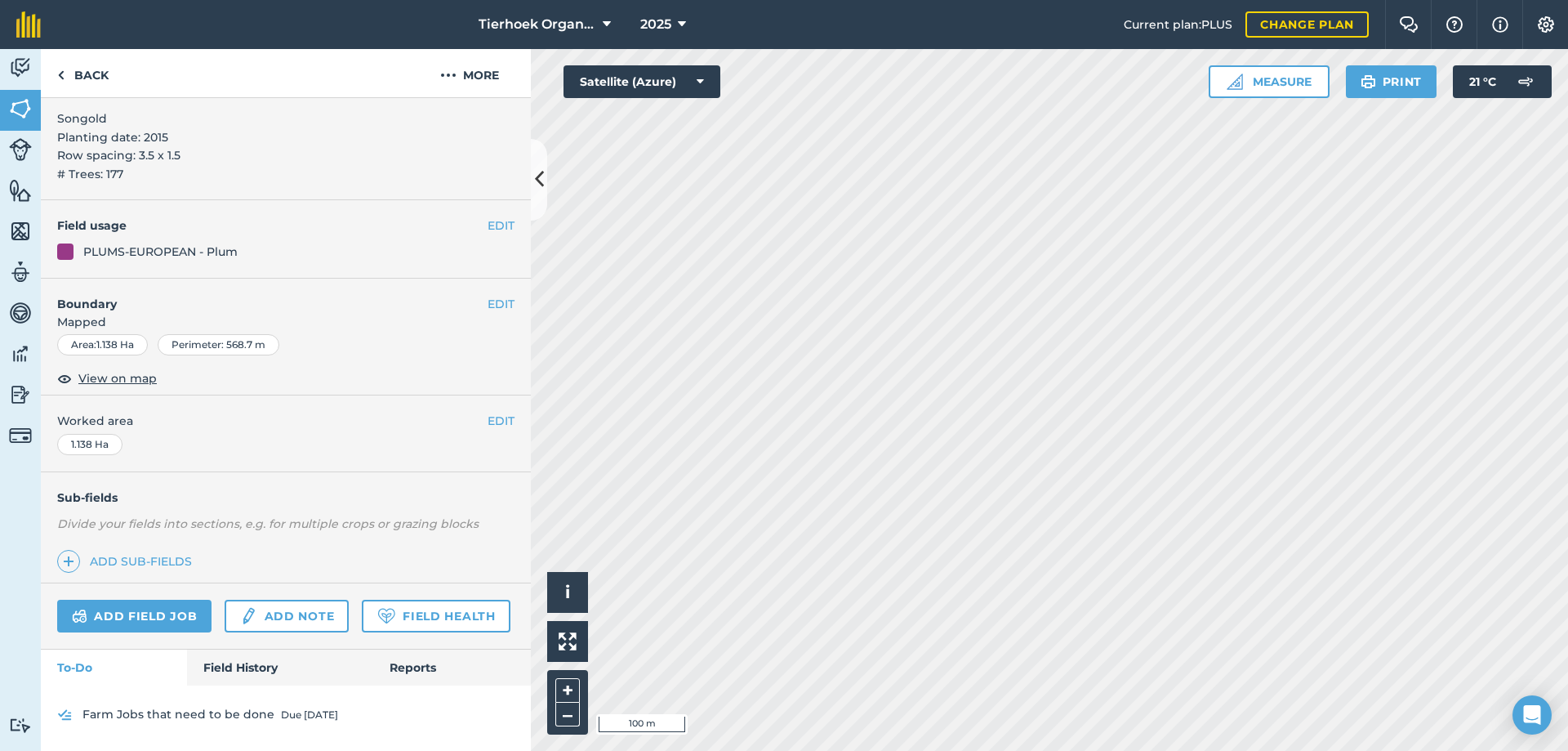
scroll to position [245, 0]
click at [219, 668] on link "Field History" at bounding box center [280, 668] width 186 height 36
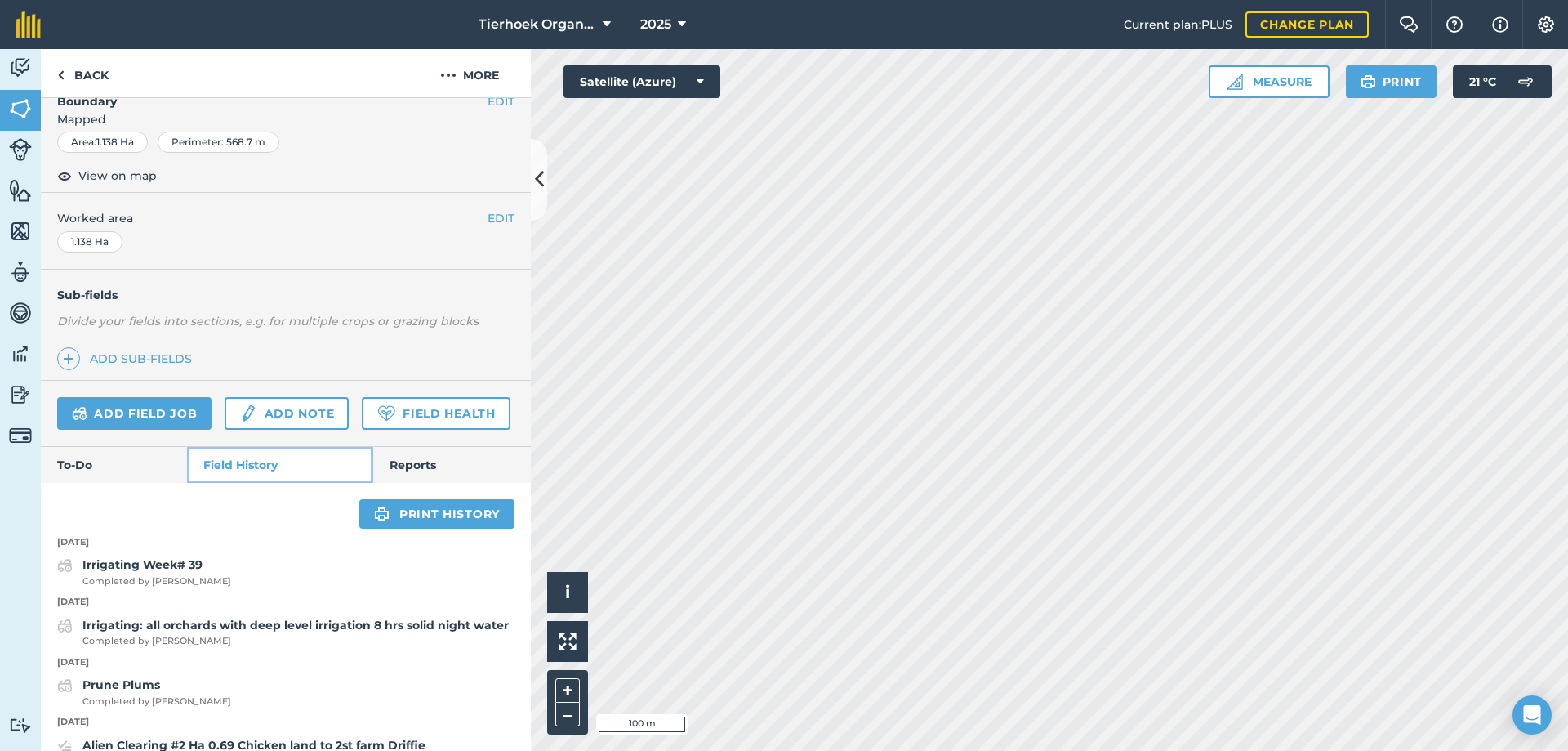
scroll to position [408, 0]
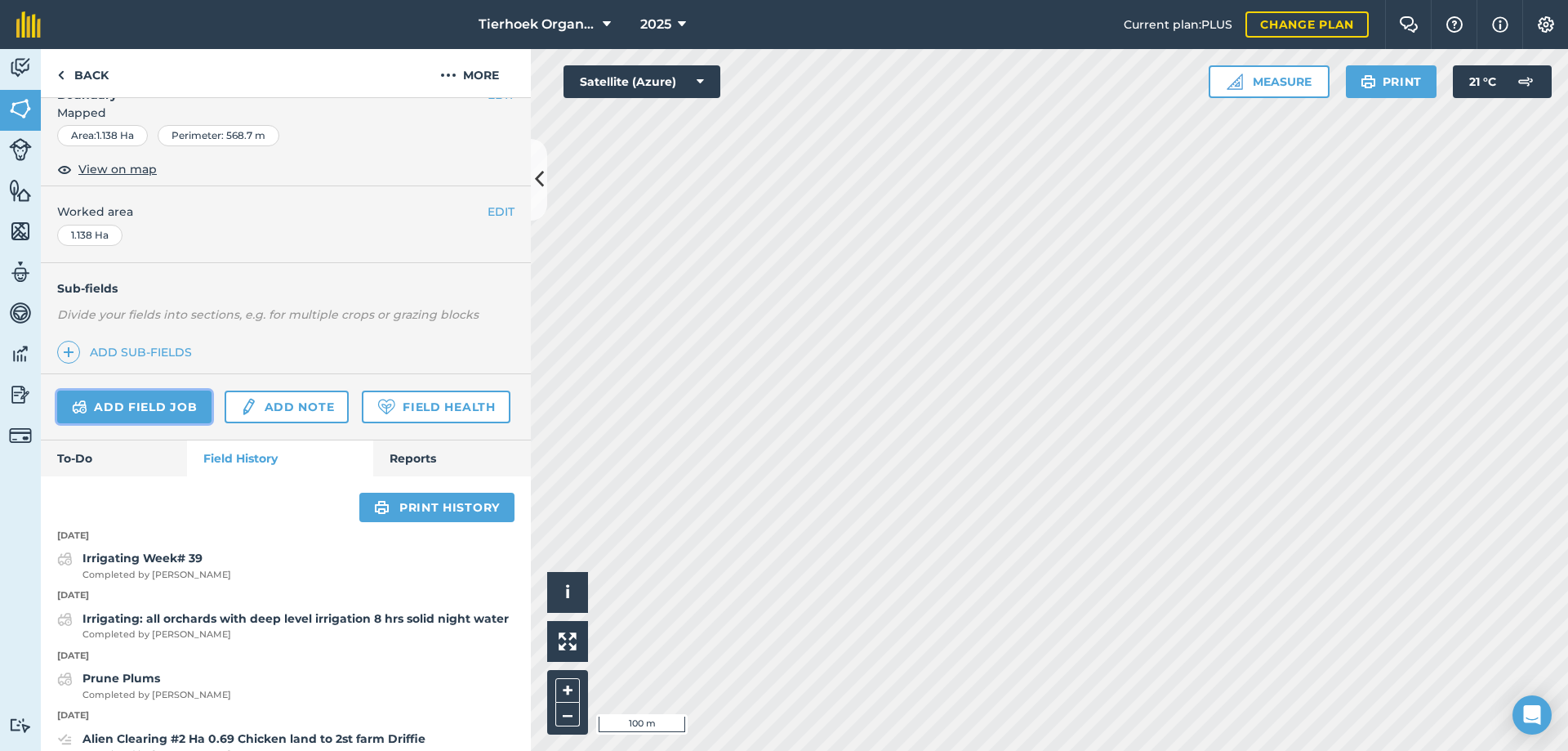
click at [96, 399] on link "Add field job" at bounding box center [134, 407] width 155 height 33
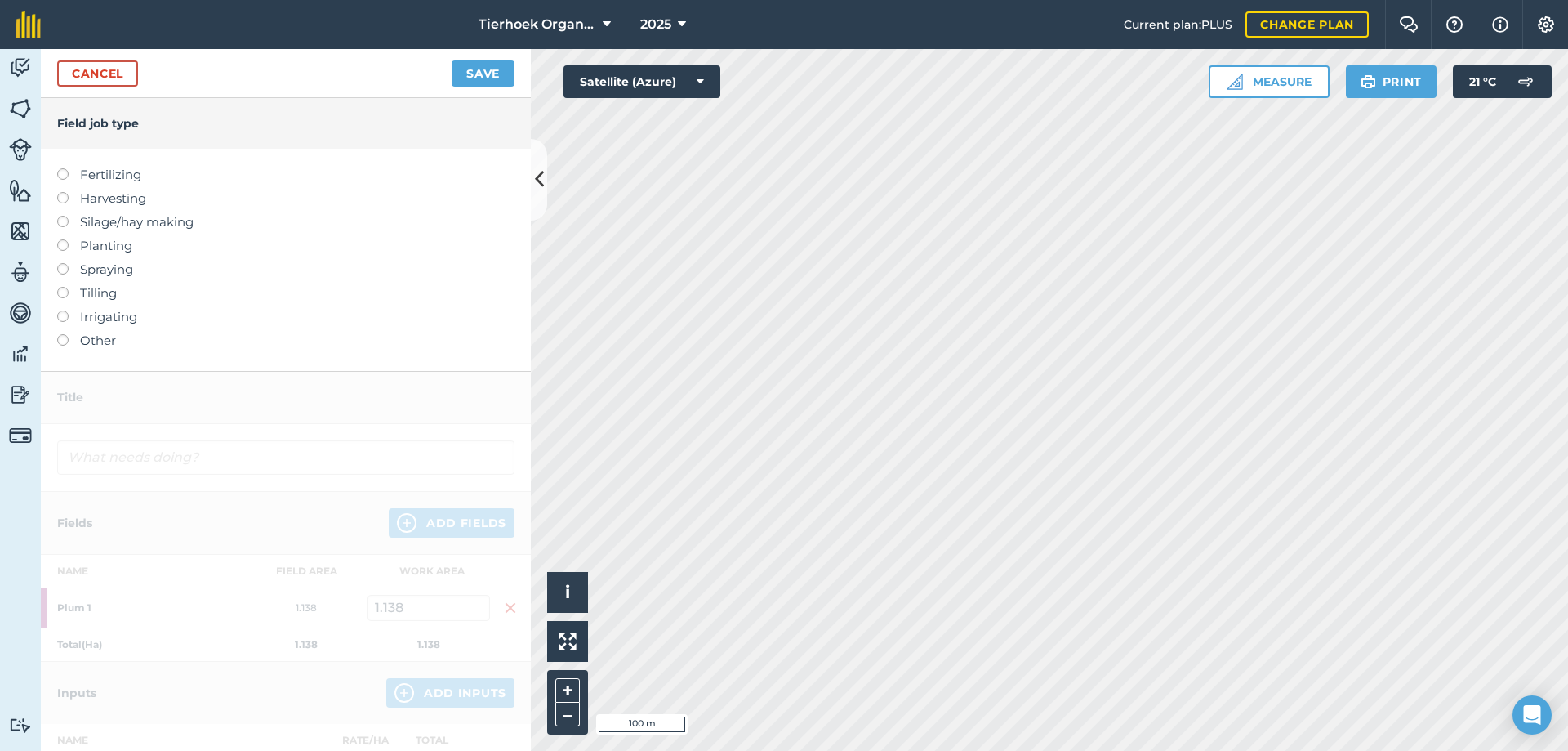
click at [60, 334] on label at bounding box center [68, 334] width 22 height 0
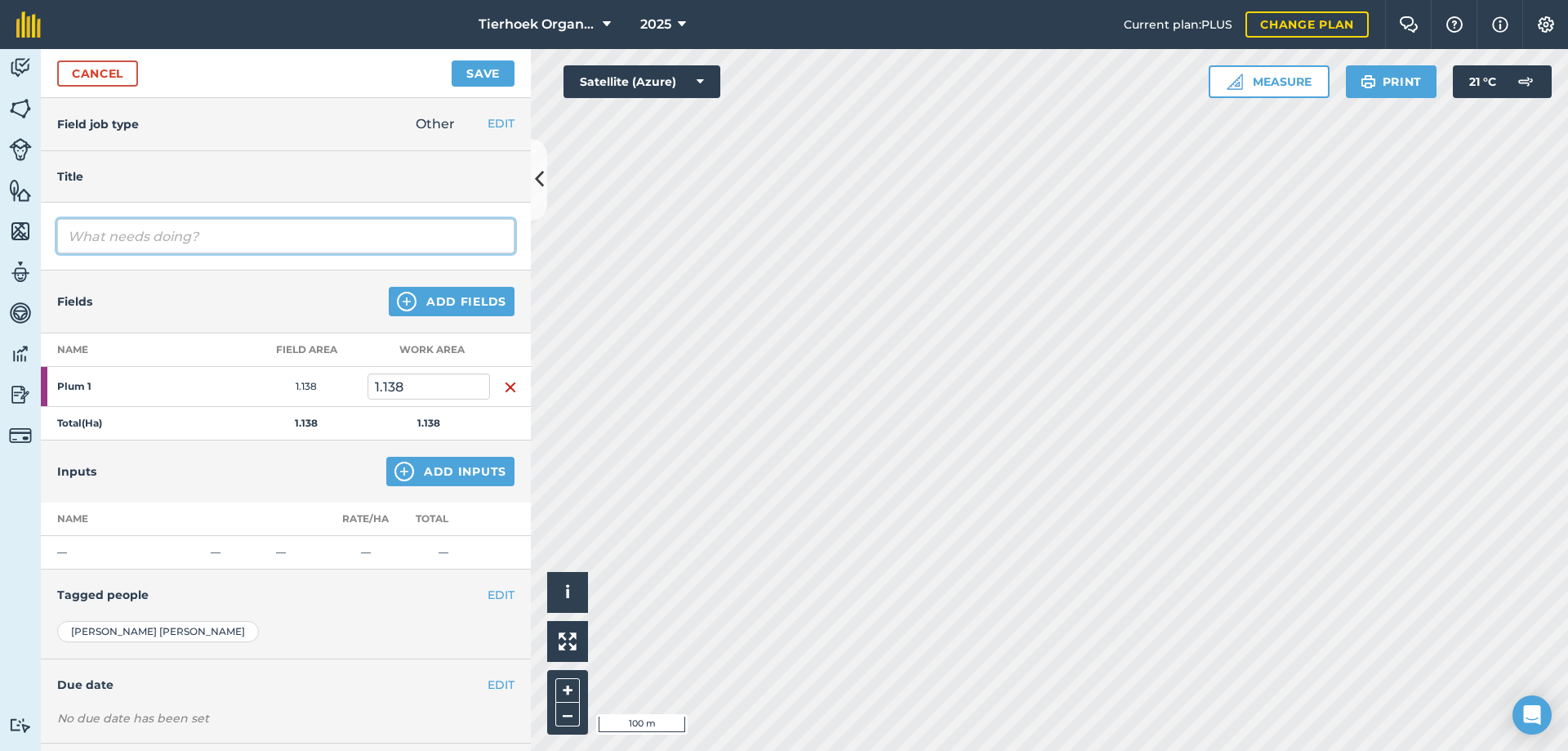
click at [97, 237] on input "text" at bounding box center [286, 236] width 457 height 35
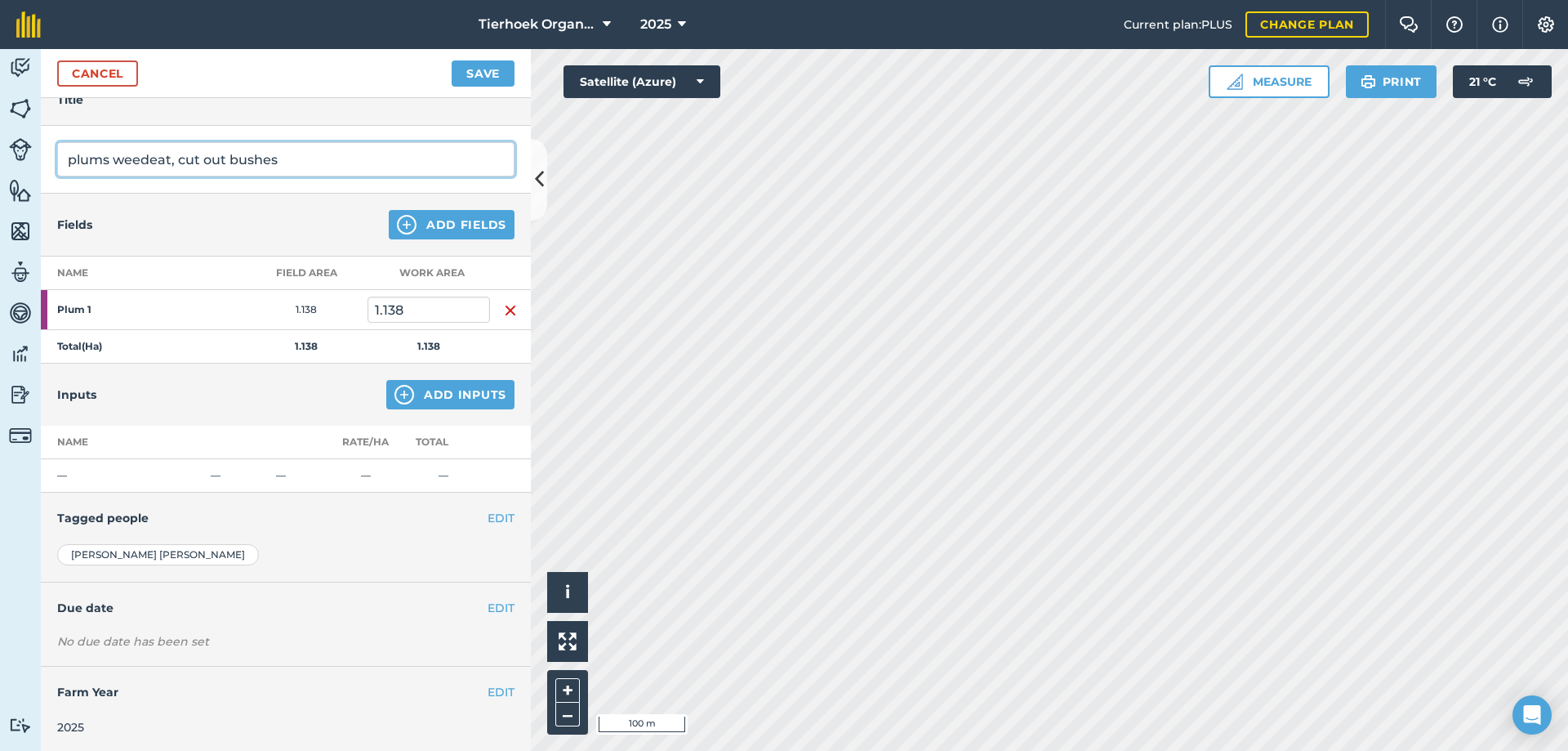
scroll to position [80, 0]
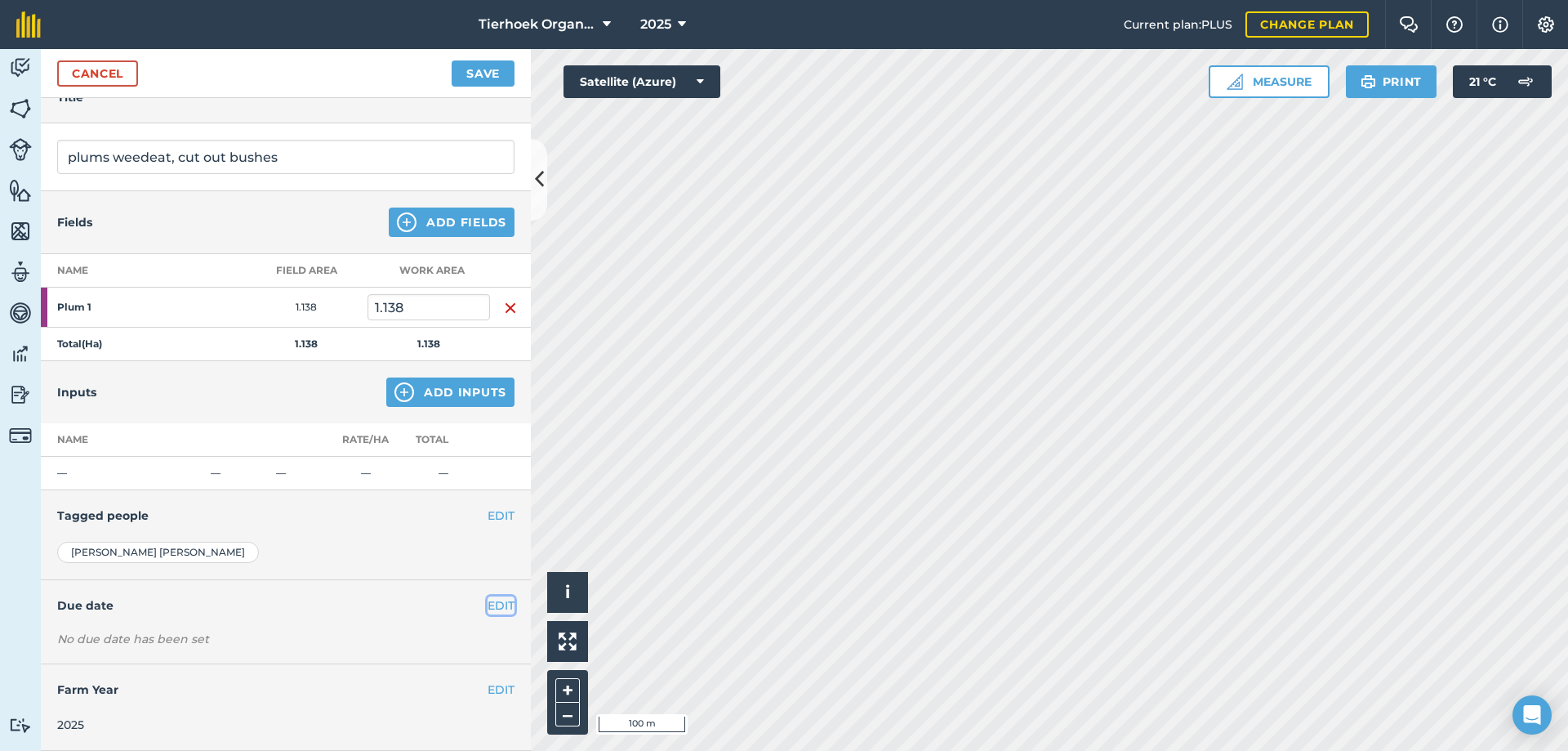
click at [487, 608] on button "EDIT" at bounding box center [500, 605] width 27 height 18
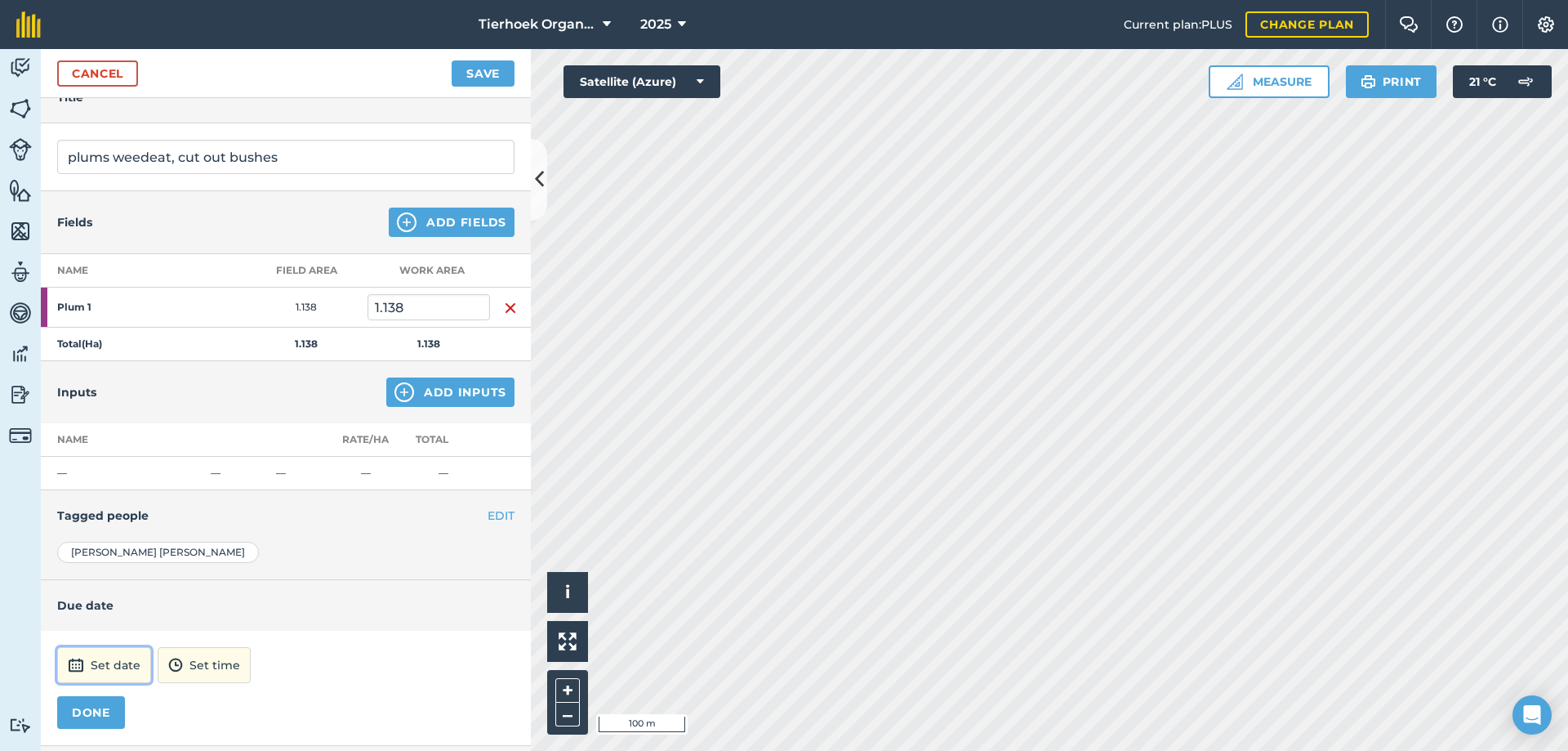
click at [116, 663] on button "Set date" at bounding box center [104, 665] width 94 height 36
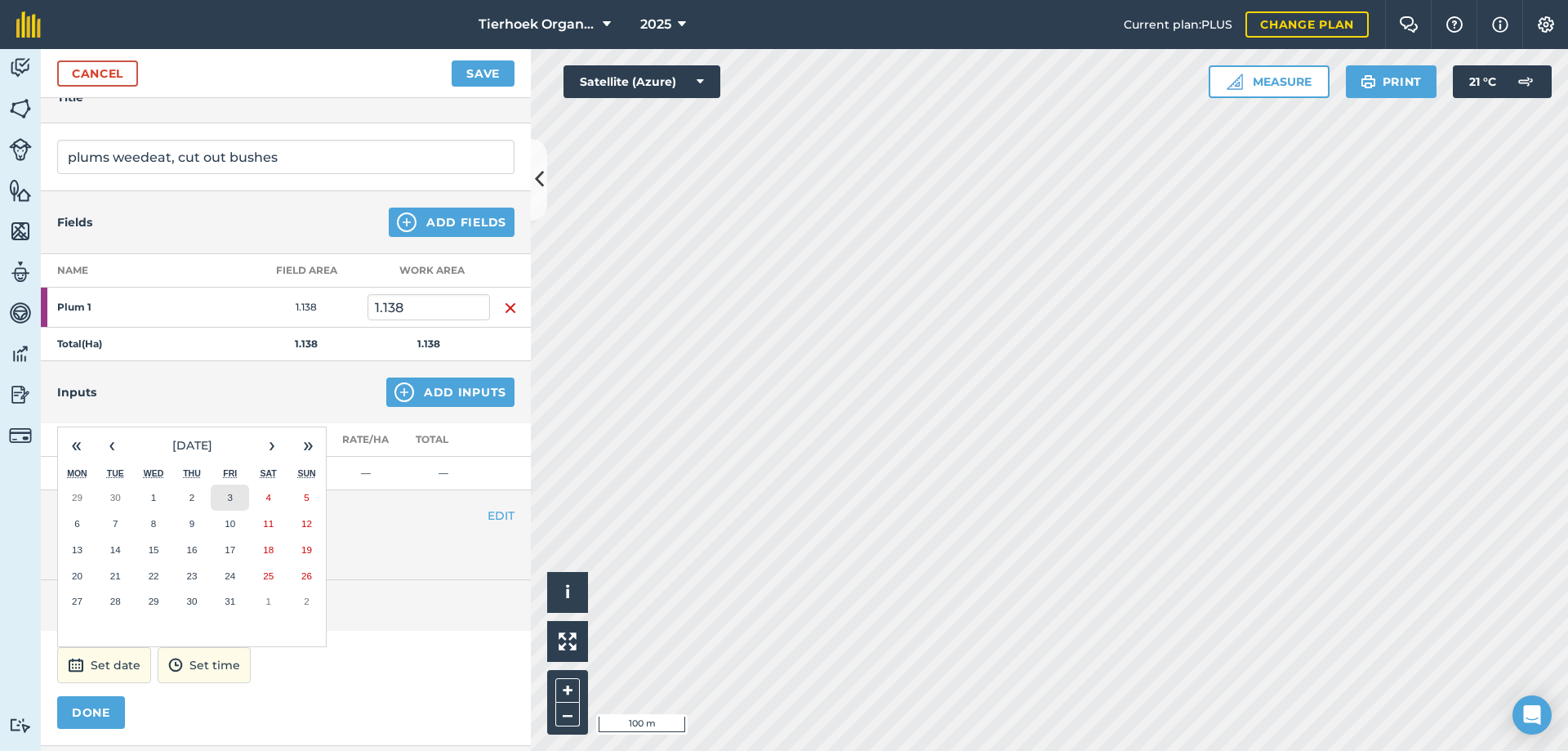
click at [233, 494] on button "3" at bounding box center [230, 498] width 38 height 26
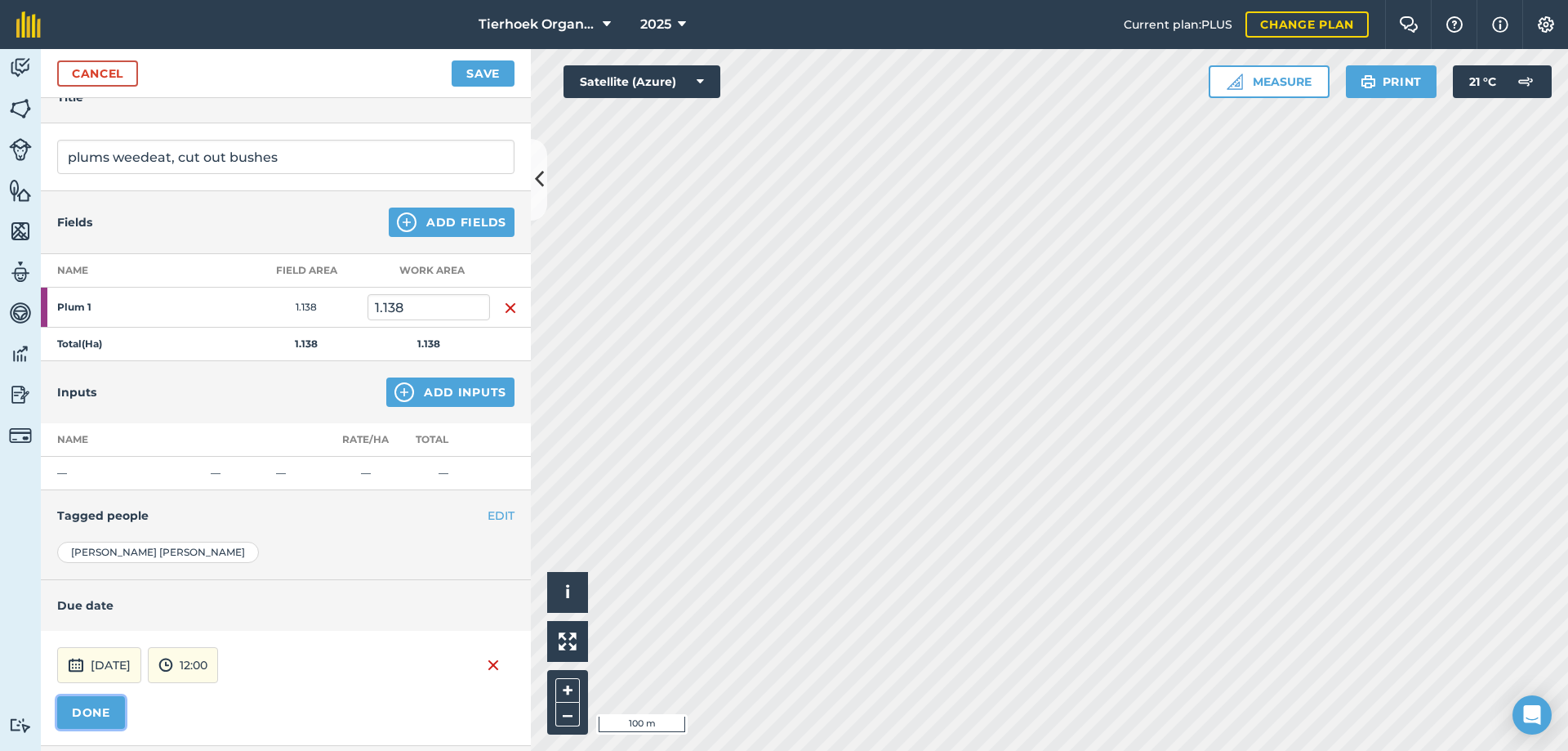
click at [90, 710] on button "DONE" at bounding box center [91, 713] width 67 height 33
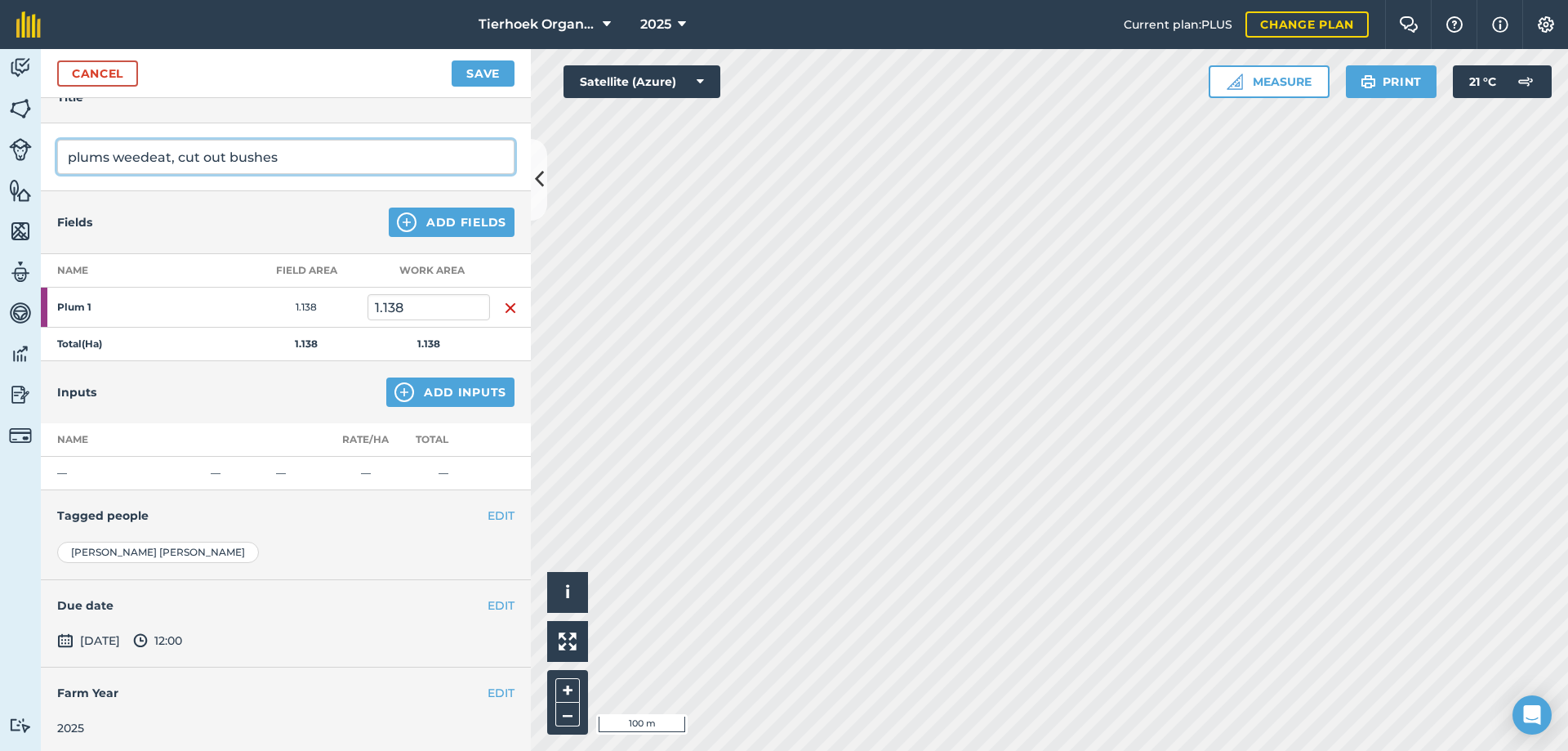
click at [73, 152] on input "plums weedeat, cut out bushes" at bounding box center [286, 157] width 457 height 35
click at [301, 156] on input "Plums weedeat, cut out bushes" at bounding box center [286, 157] width 457 height 35
drag, startPoint x: 297, startPoint y: 156, endPoint x: 26, endPoint y: 171, distance: 271.4
click at [26, 171] on div "Activity Fields Livestock Features Maps Team Vehicles Data Reporting Billing Tu…" at bounding box center [784, 399] width 1568 height 702
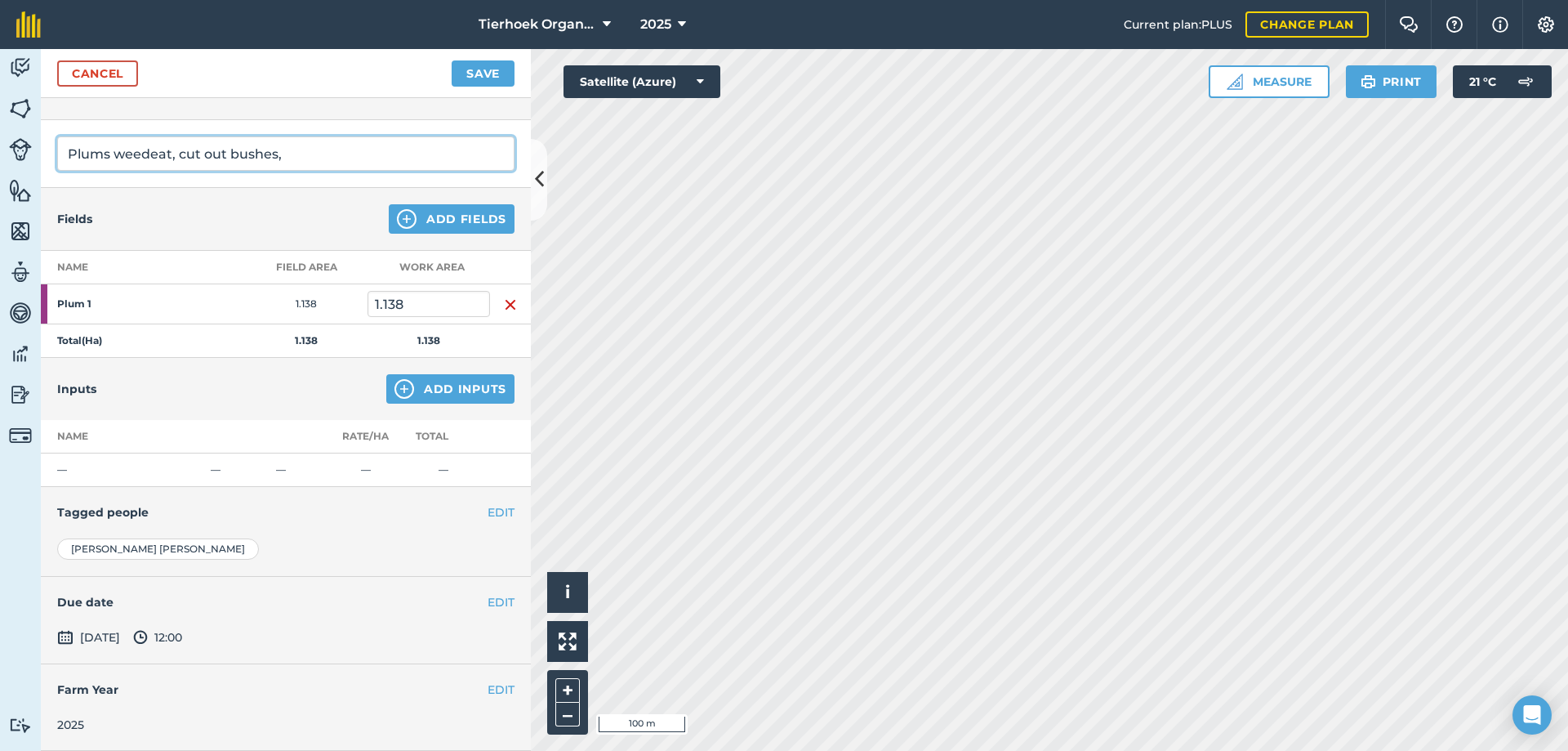
type input "Plums weedeat, cut out bushes,"
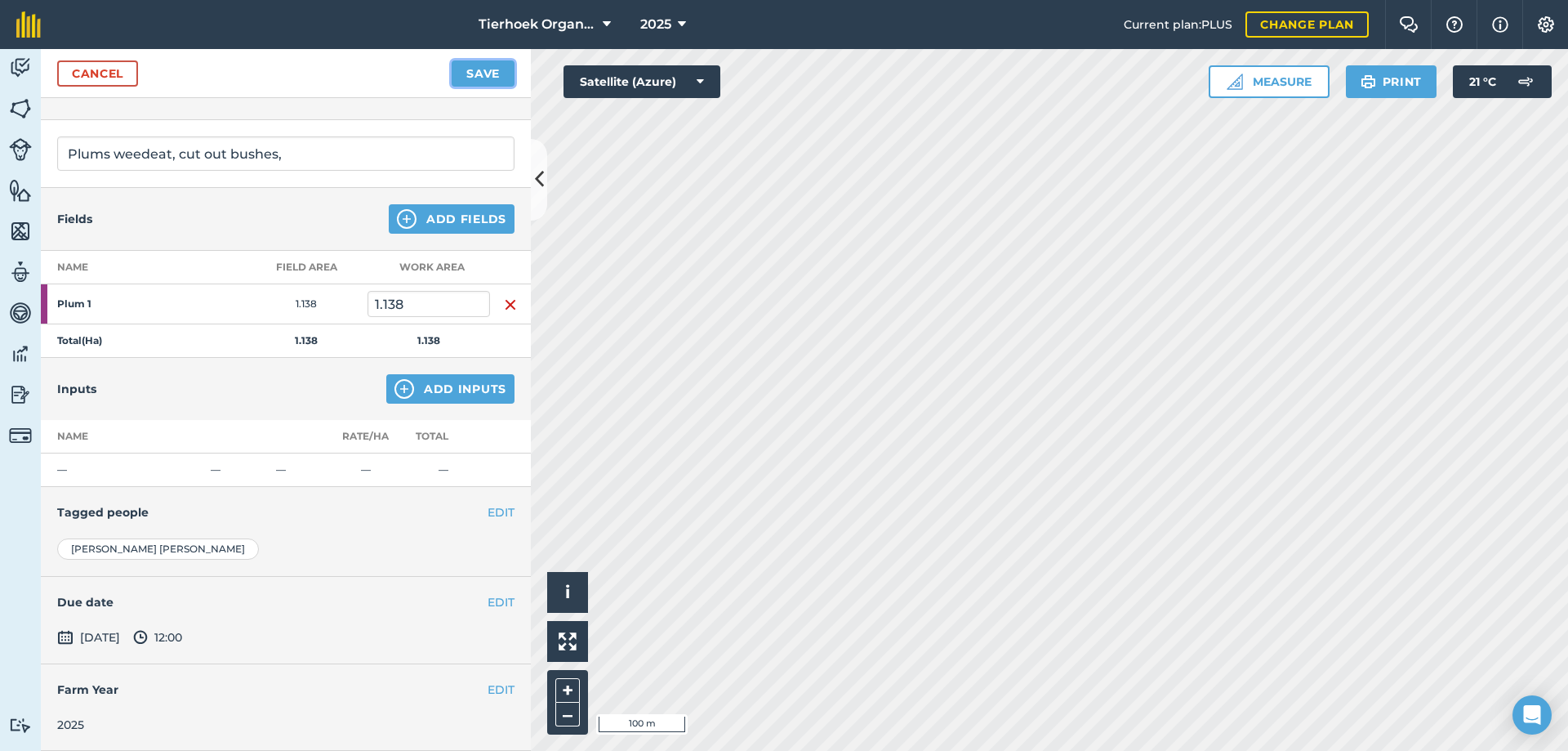
click at [472, 76] on button "Save" at bounding box center [483, 73] width 63 height 26
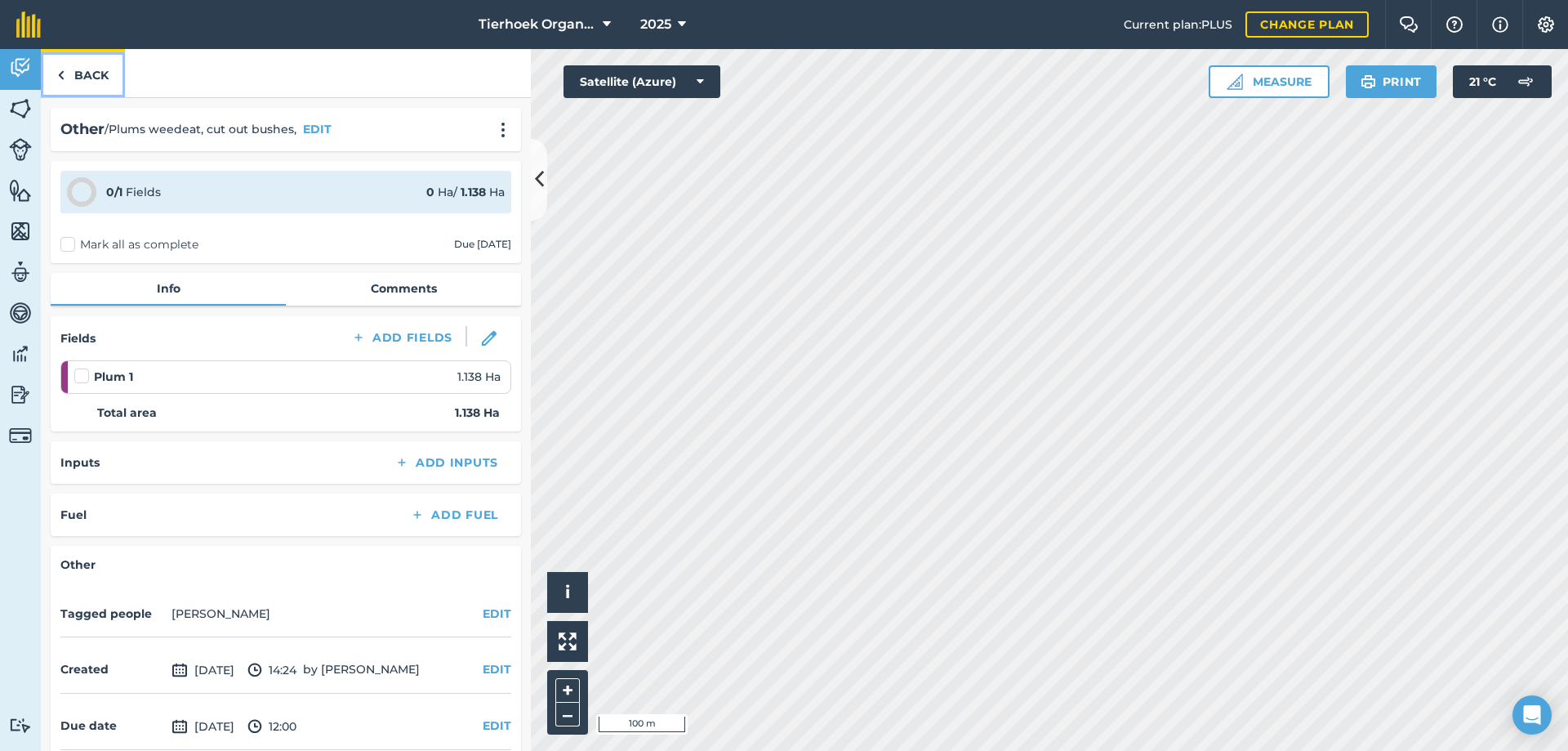
click at [88, 71] on link "Back" at bounding box center [83, 72] width 84 height 48
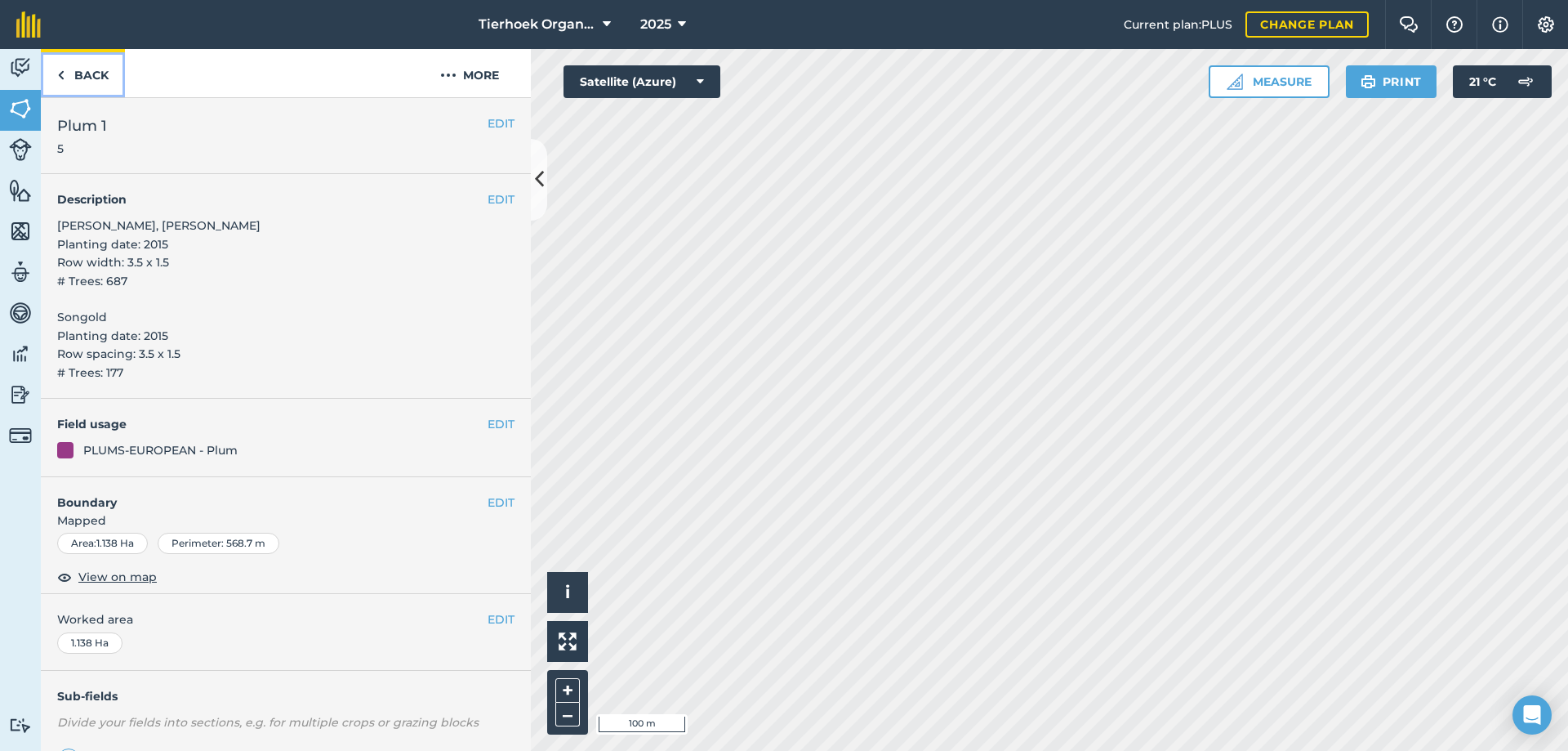
click at [86, 76] on link "Back" at bounding box center [83, 72] width 84 height 48
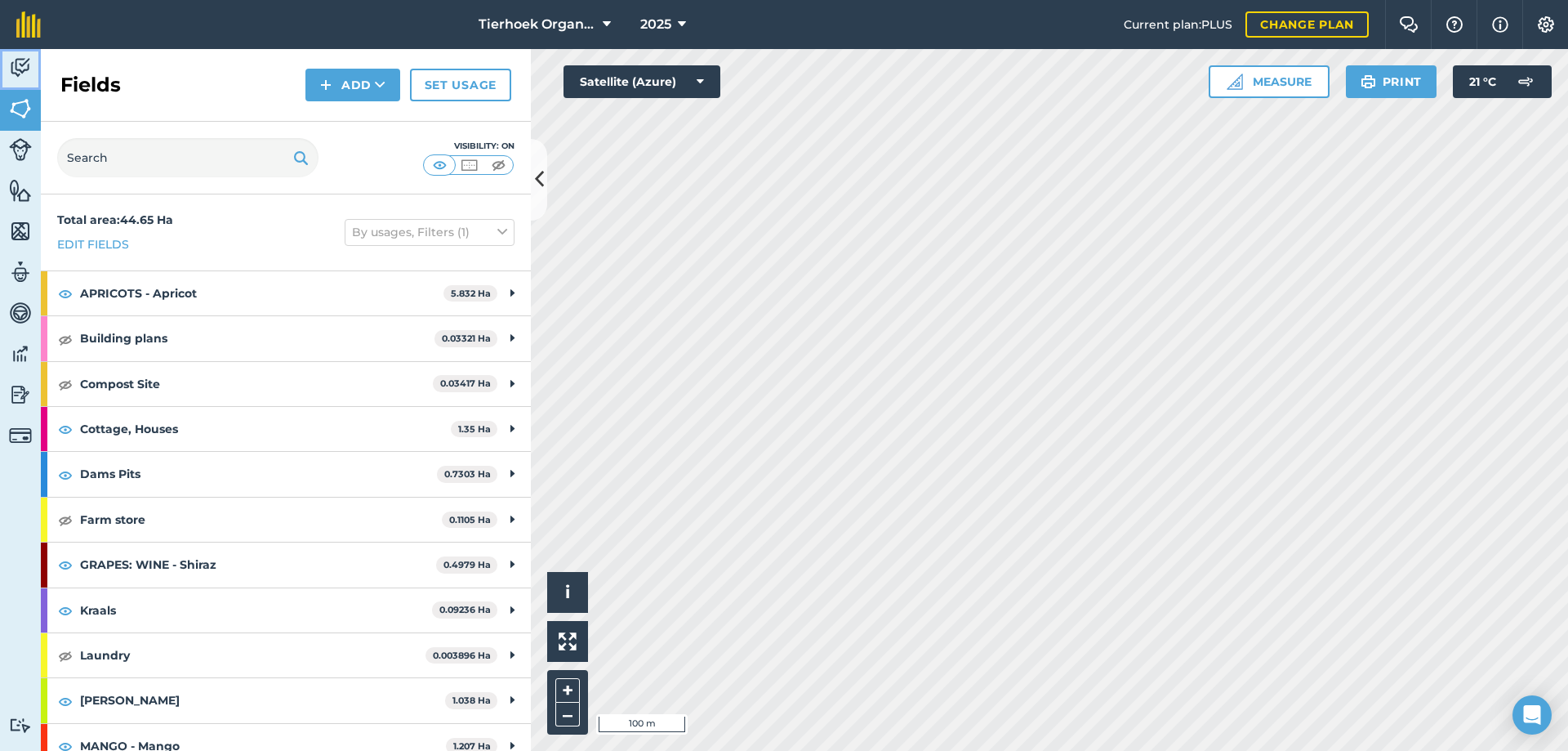
click at [28, 61] on img at bounding box center [21, 68] width 22 height 24
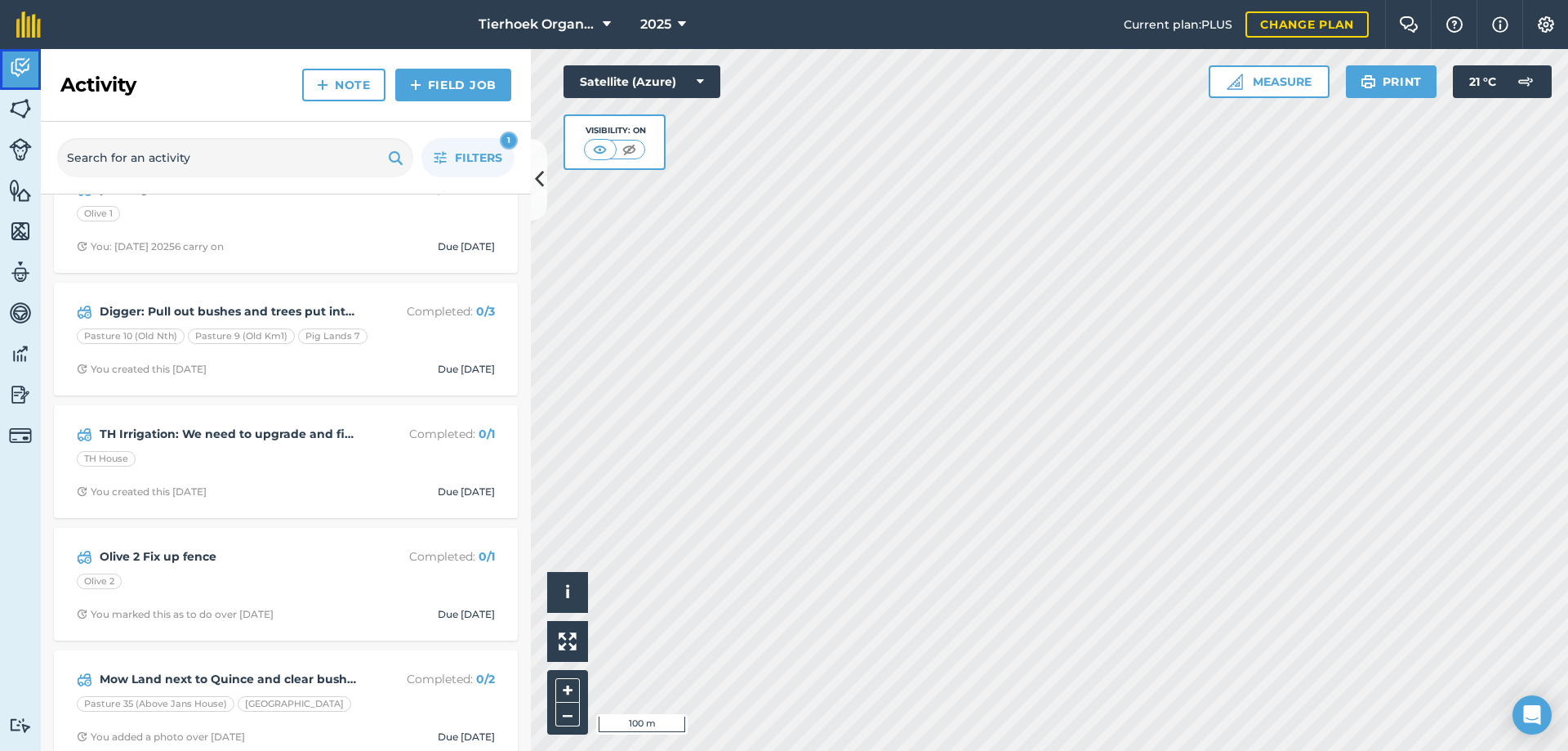
scroll to position [3187, 0]
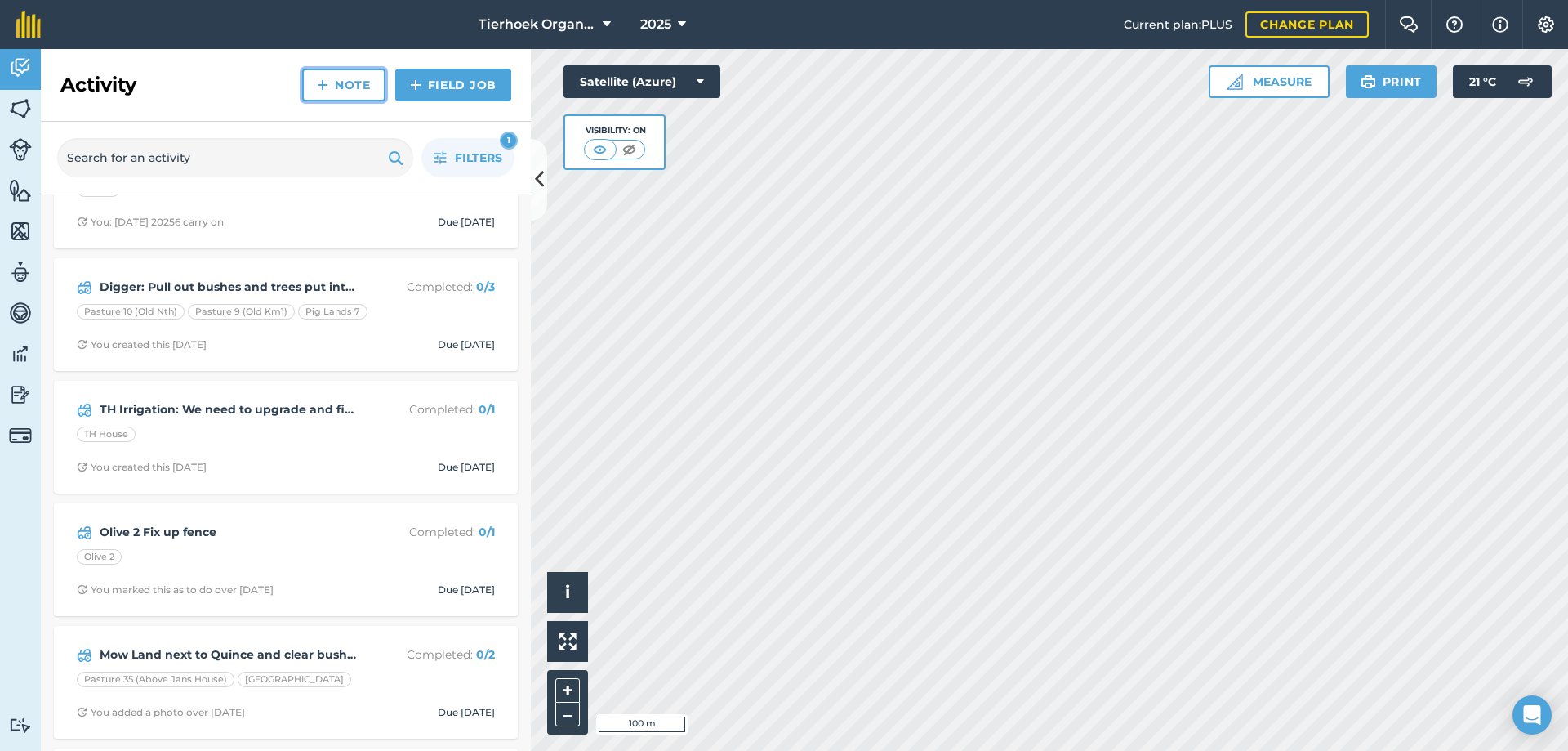
click at [335, 83] on link "Note" at bounding box center [343, 84] width 83 height 33
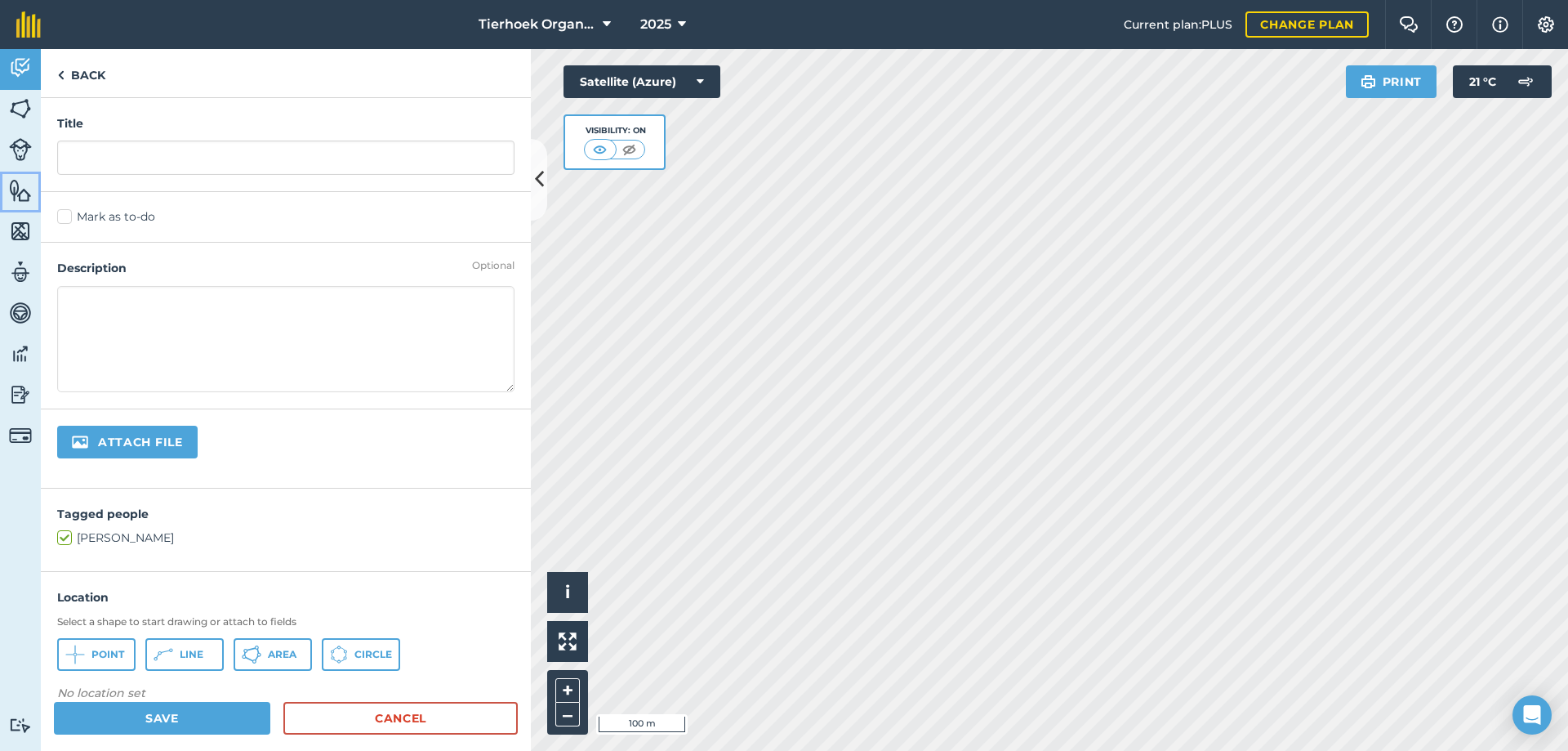
click at [11, 192] on img at bounding box center [21, 190] width 22 height 24
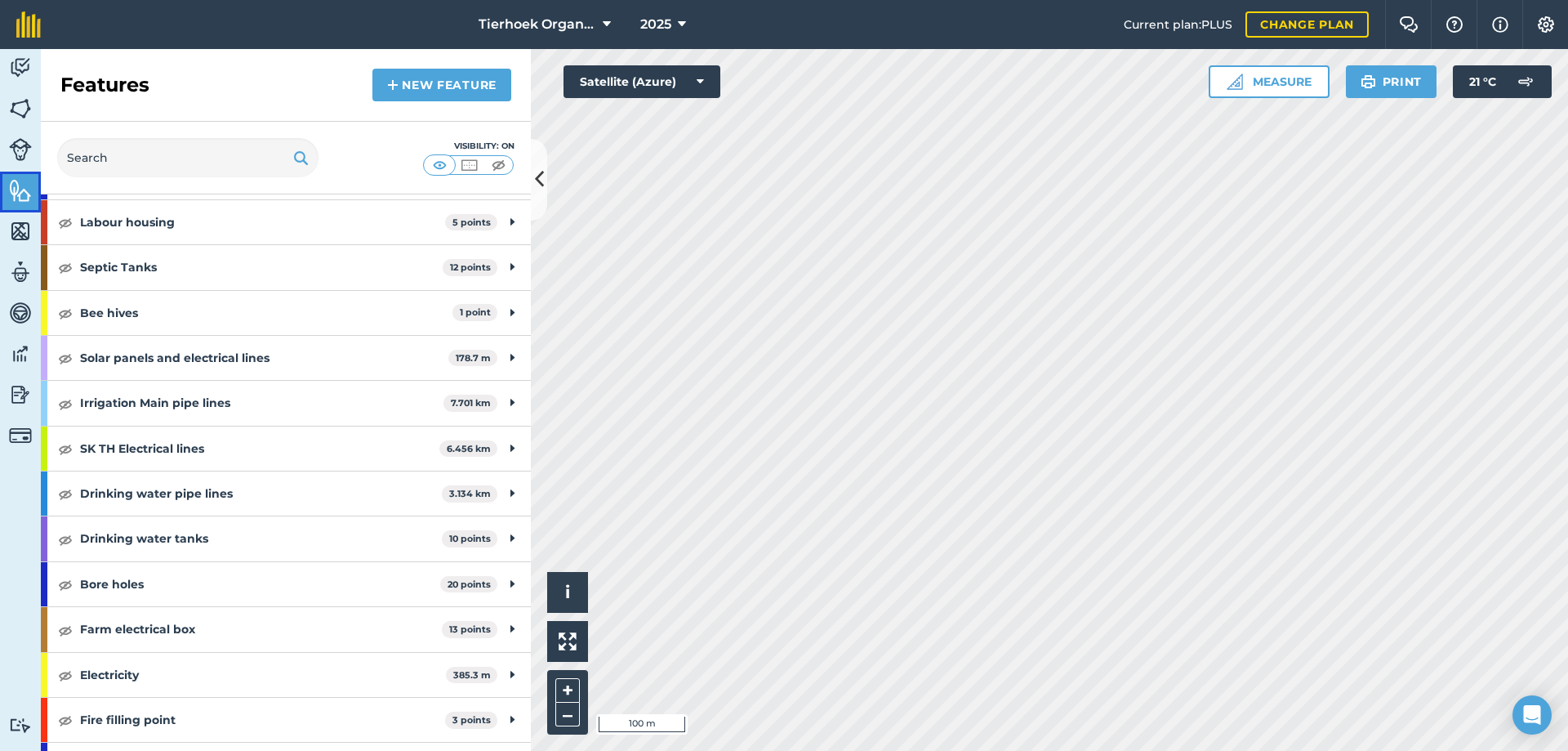
scroll to position [443, 0]
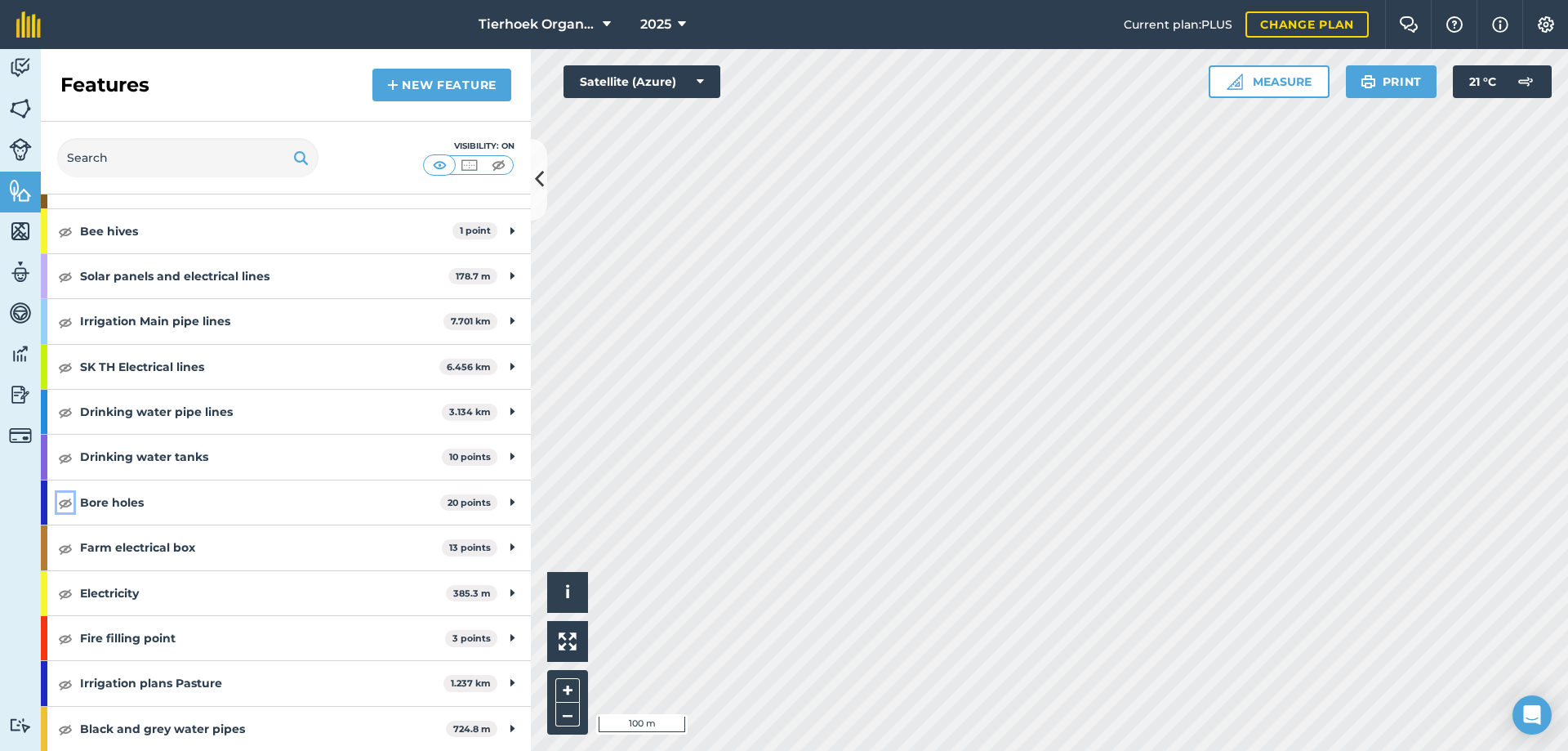
click at [66, 506] on img at bounding box center [66, 503] width 15 height 20
click at [20, 68] on img at bounding box center [21, 68] width 22 height 24
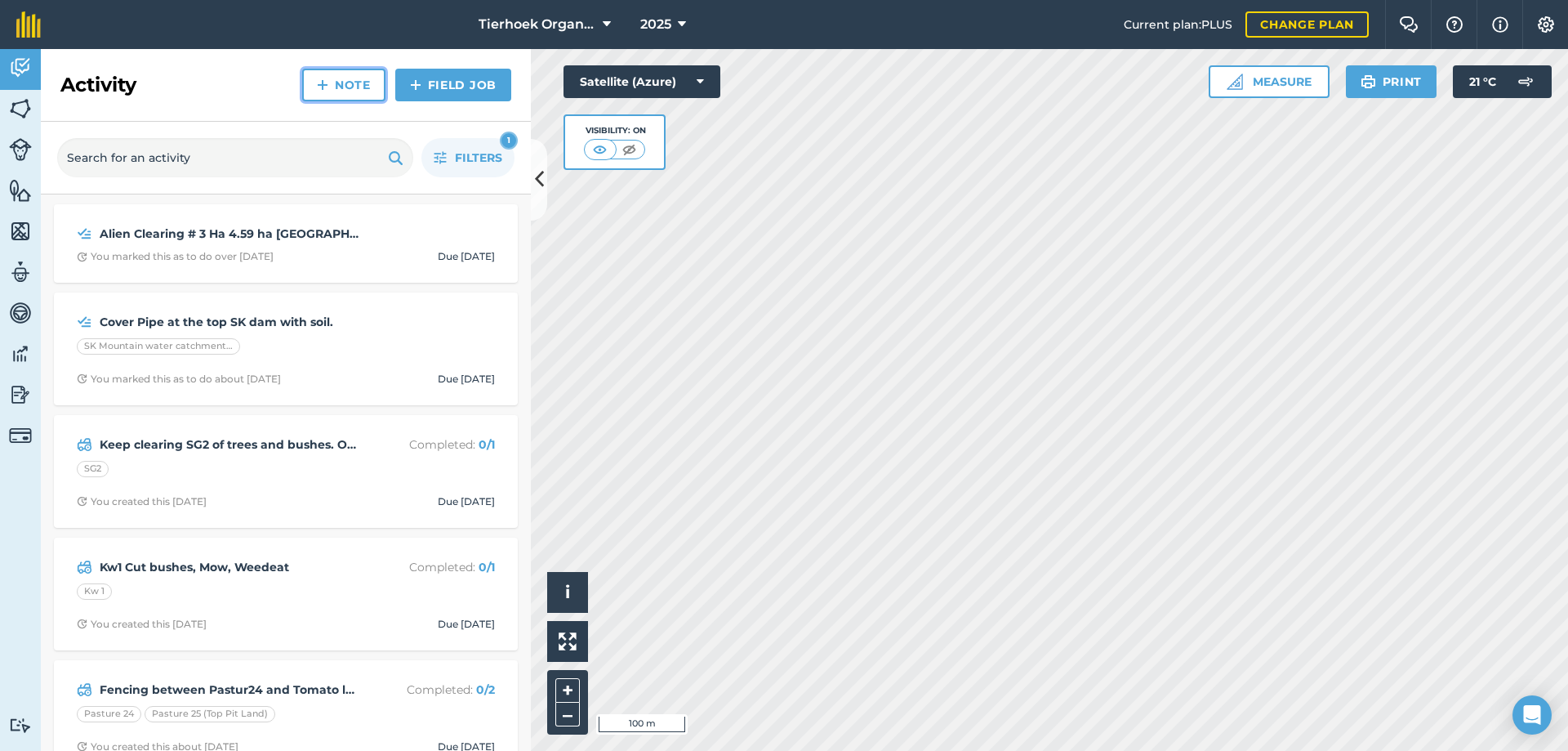
click at [343, 87] on link "Note" at bounding box center [343, 84] width 83 height 33
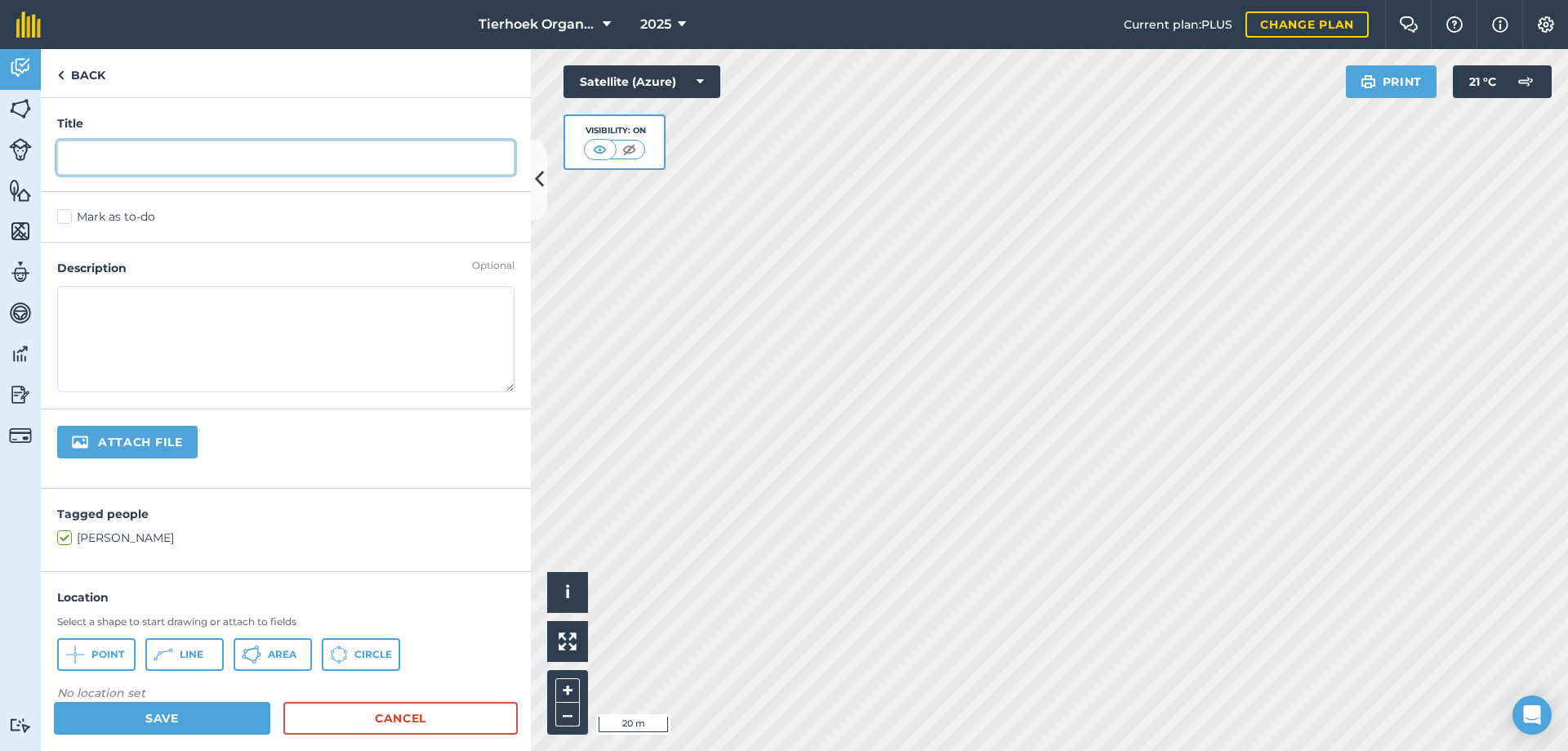
click at [108, 158] on input "text" at bounding box center [286, 158] width 457 height 35
type input "Chicken Bore hole. Pull out"
click at [65, 214] on label "Mark as to-do" at bounding box center [286, 217] width 457 height 17
click at [65, 214] on input "Mark as to-do" at bounding box center [62, 213] width 10 height 10
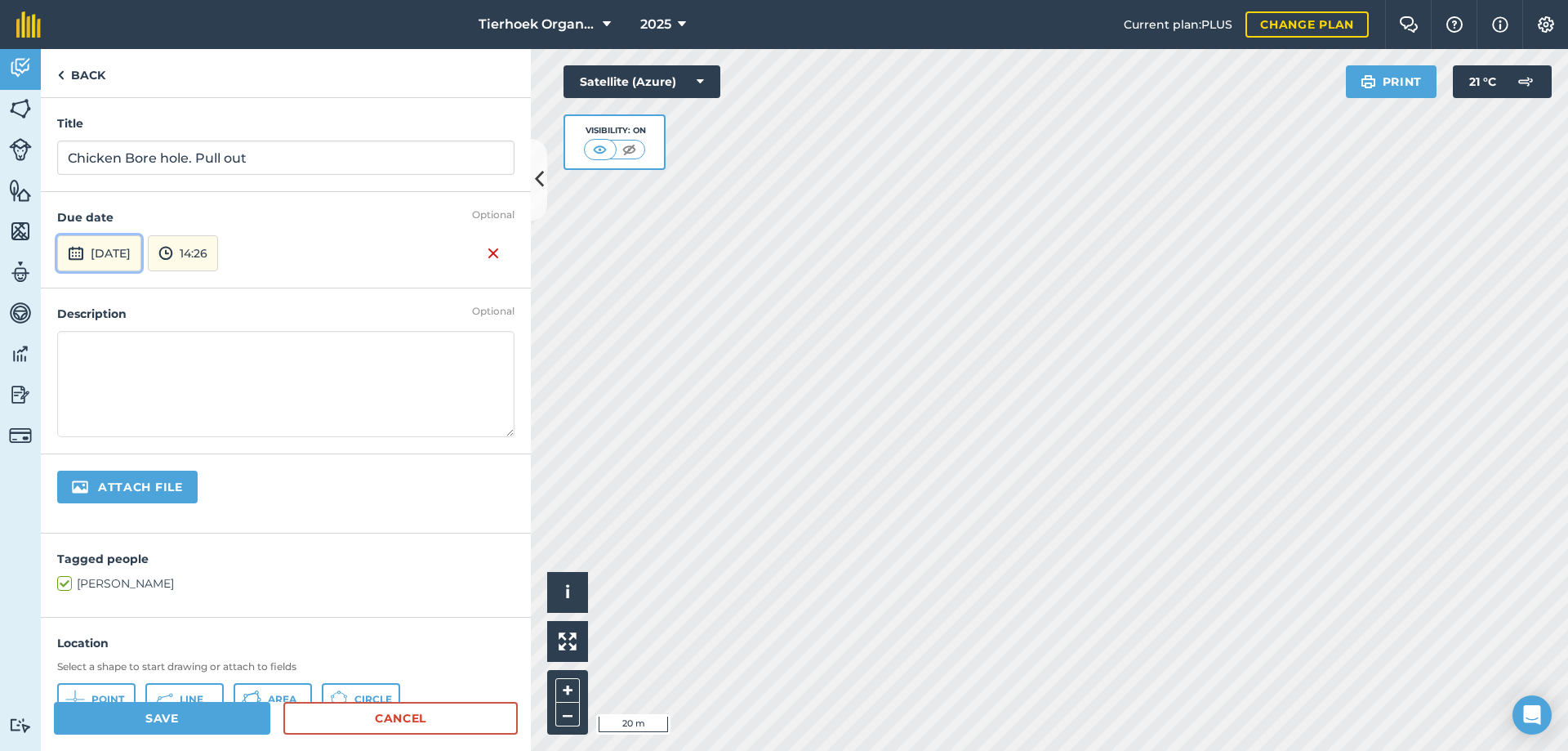
click at [112, 248] on button "[DATE]" at bounding box center [99, 253] width 84 height 36
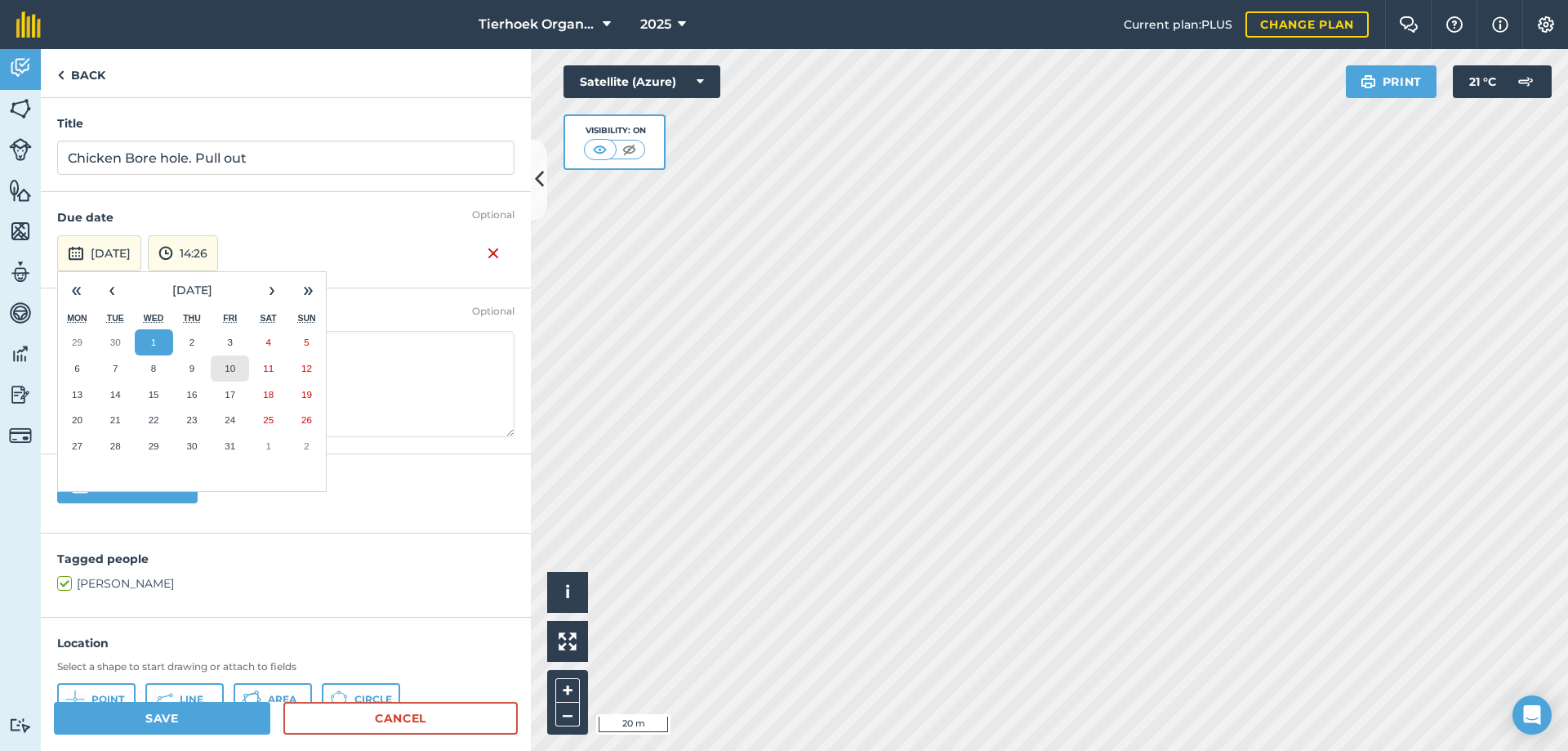
click at [231, 371] on abbr "10" at bounding box center [230, 368] width 10 height 10
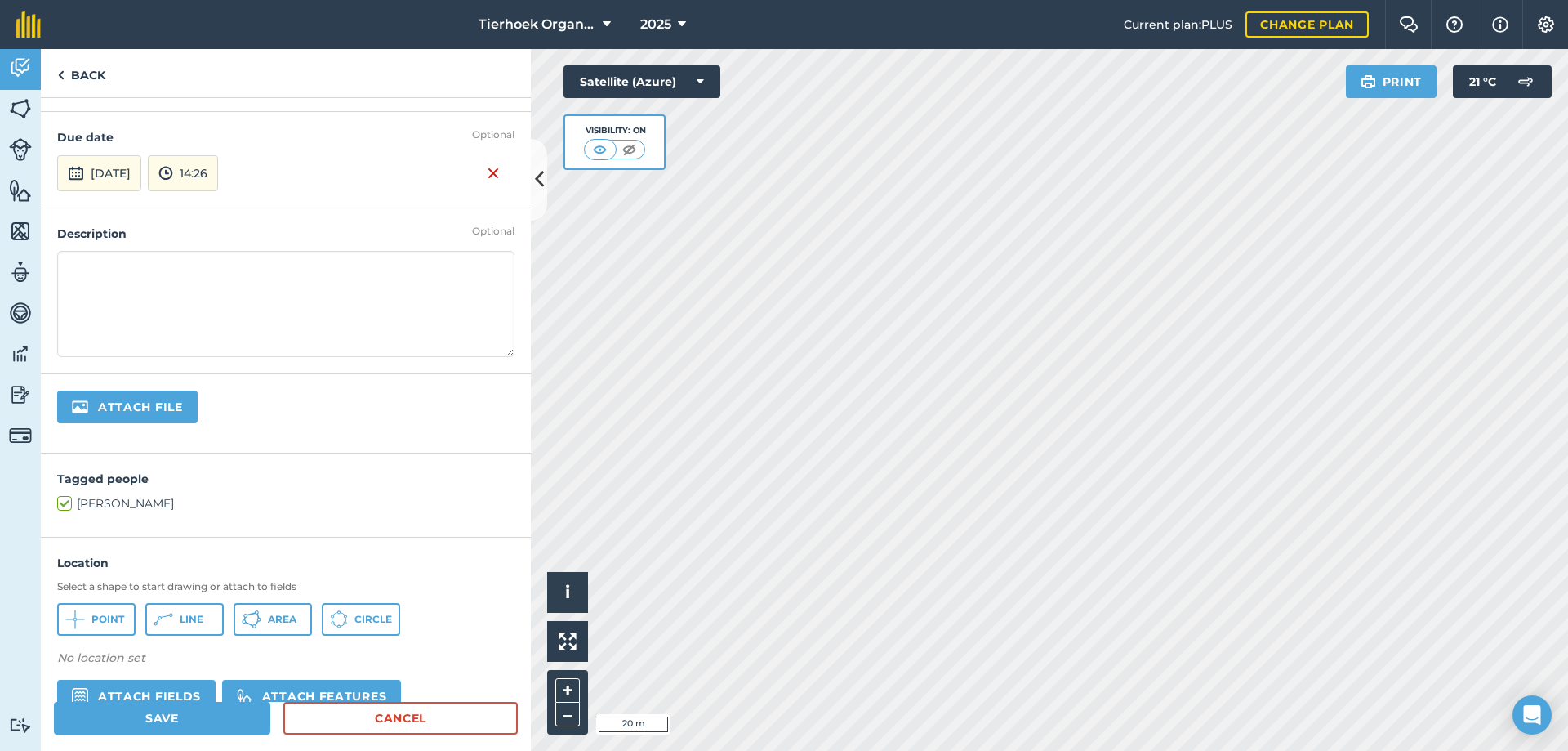
scroll to position [163, 0]
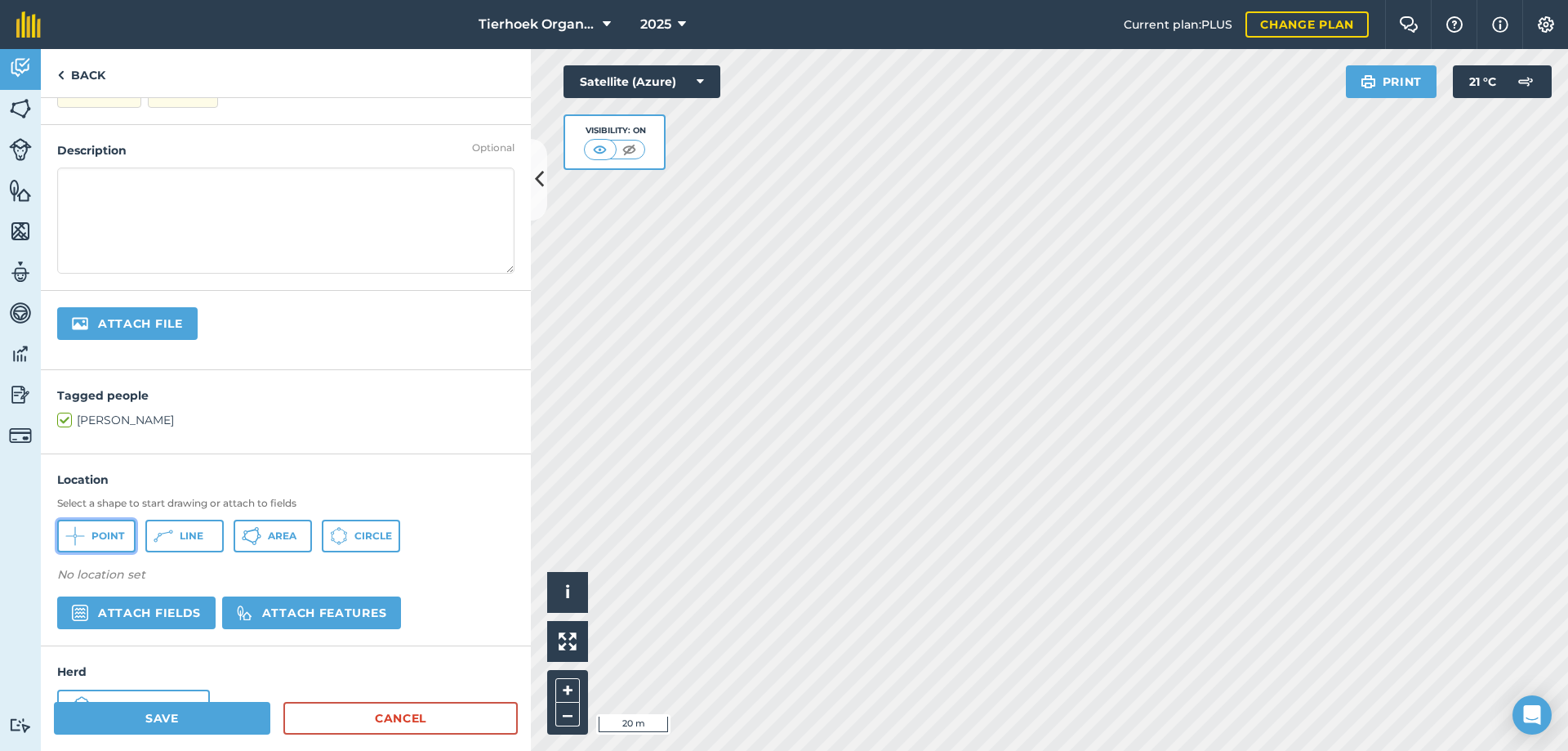
click at [103, 528] on button "Point" at bounding box center [97, 535] width 79 height 33
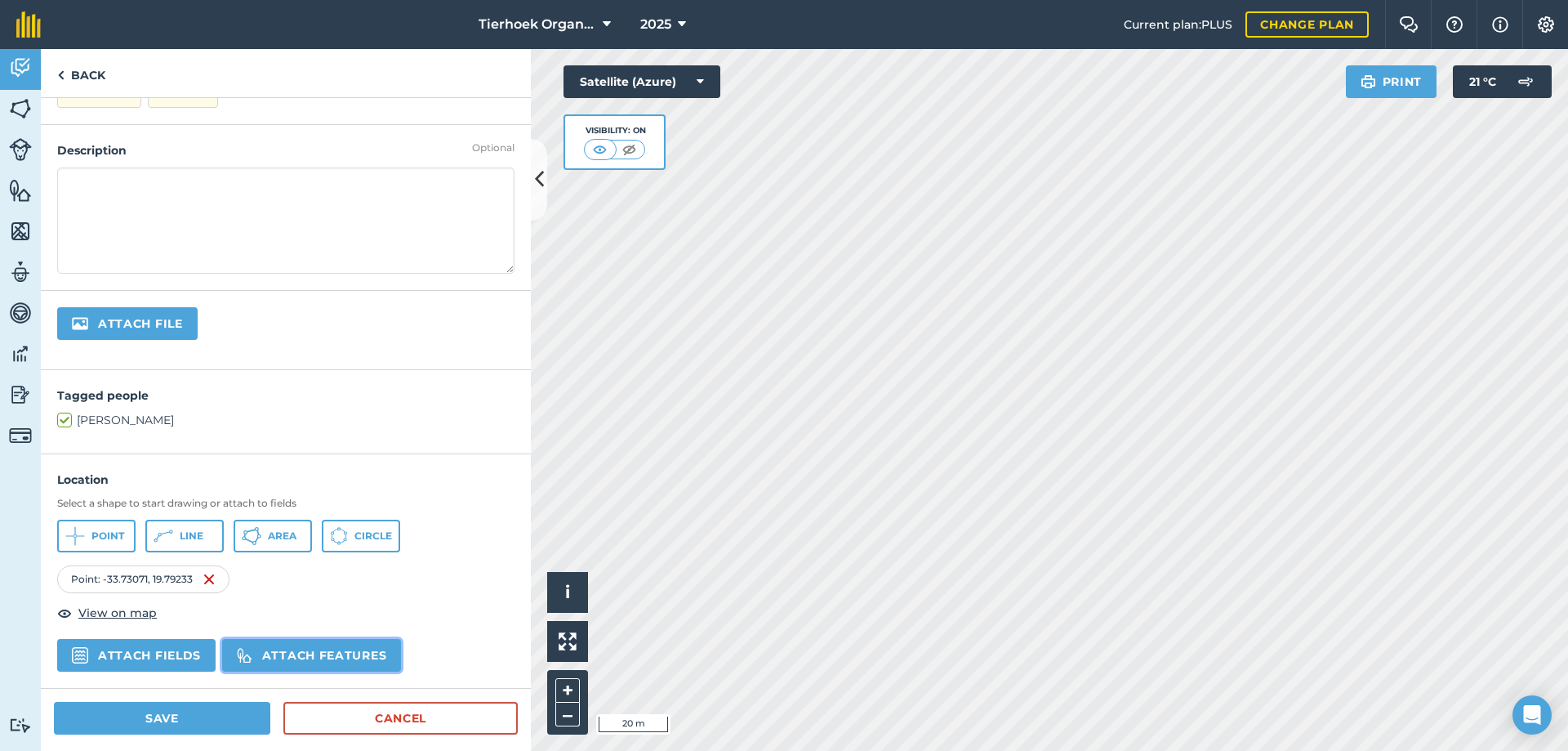
click at [318, 655] on button "Attach features" at bounding box center [311, 655] width 179 height 33
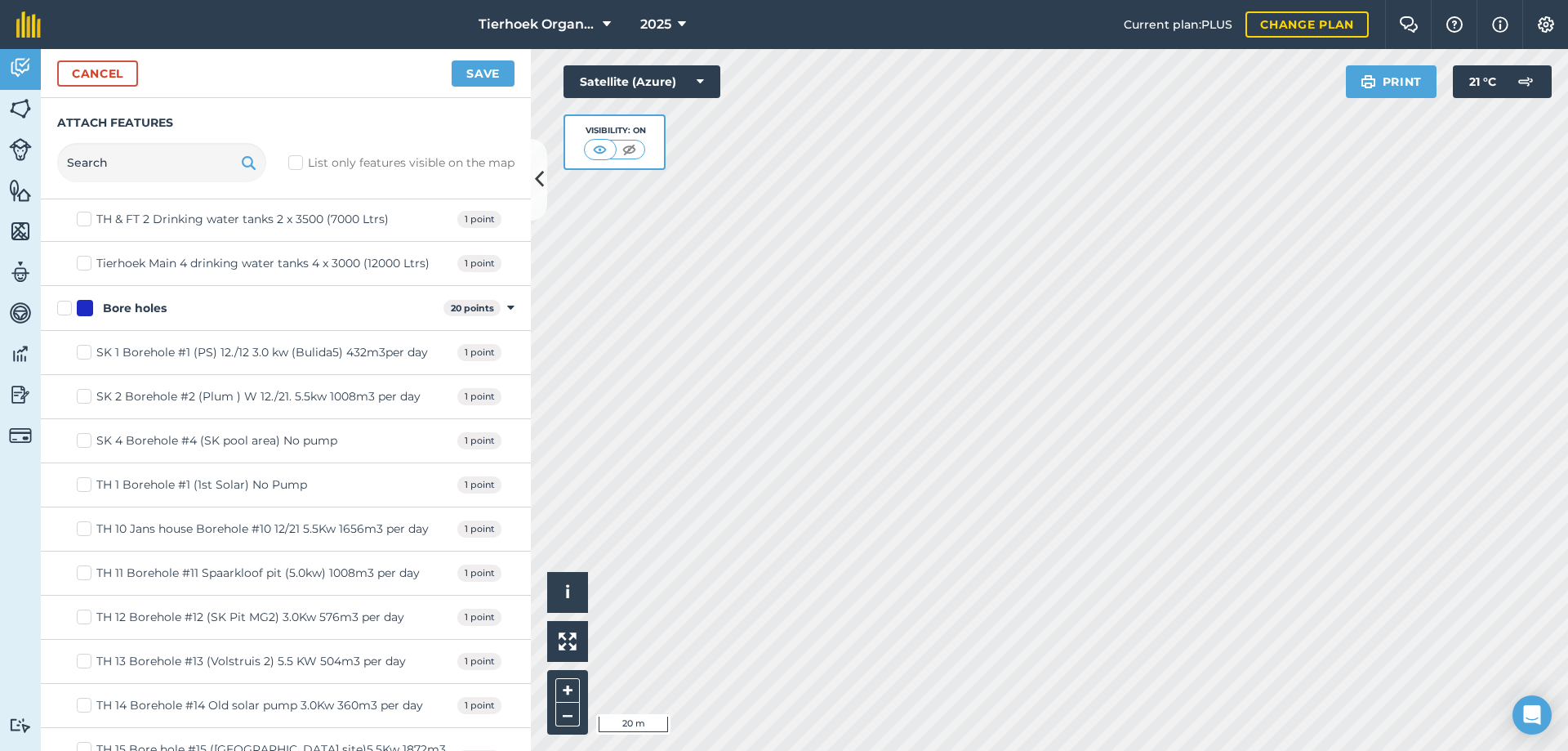
scroll to position [5802, 0]
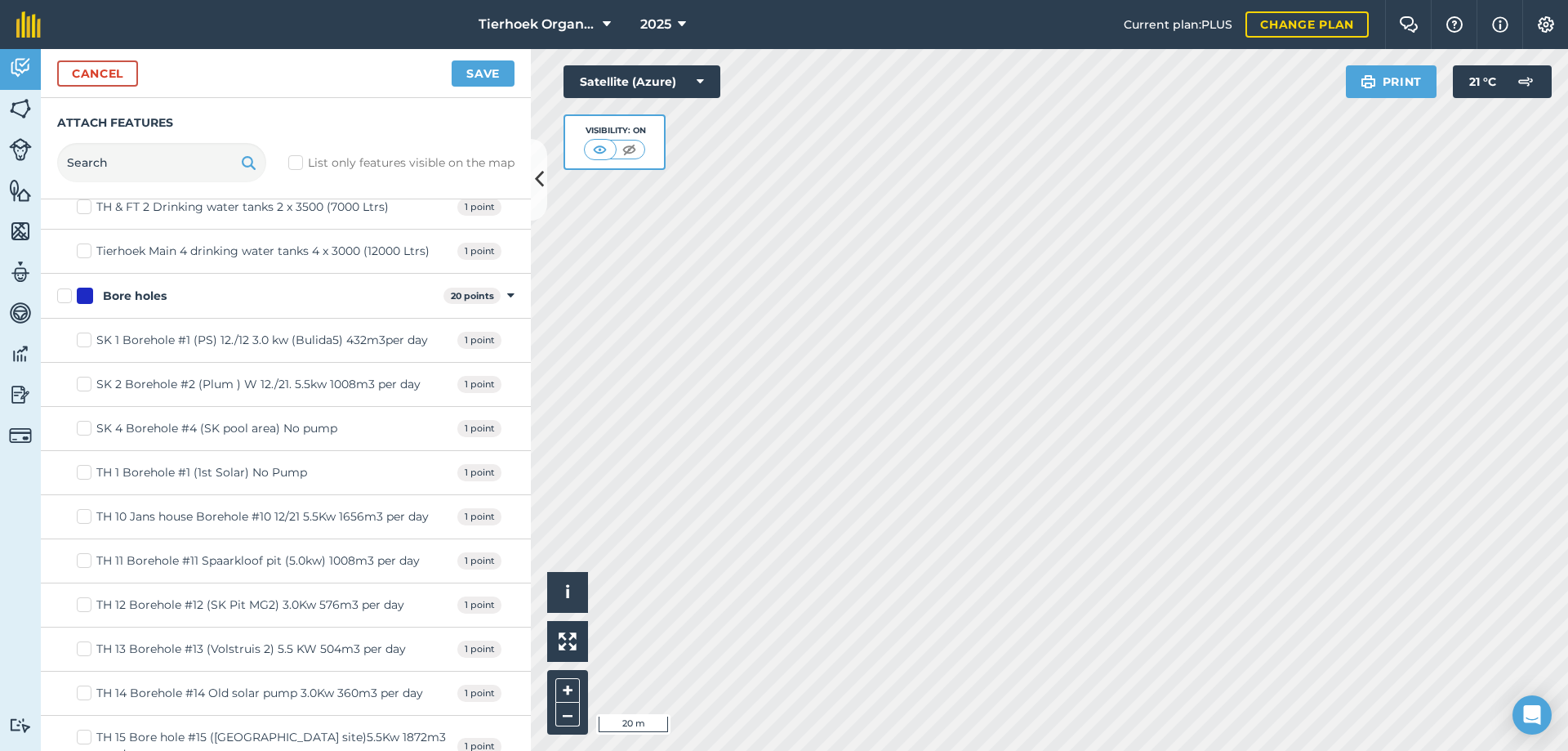
click at [86, 337] on label "SK 1 Borehole #1 (PS) 12./12 3.0 kw (Bulida5) 432m3per day" at bounding box center [252, 340] width 351 height 17
click at [86, 337] on input "SK 1 Borehole #1 (PS) 12./12 3.0 kw (Bulida5) 432m3per day" at bounding box center [82, 337] width 10 height 10
checkbox input "true"
click at [83, 382] on label "SK 2 Borehole #2 (Plum ) W 12./21. 5.5kw 1008m3 per day" at bounding box center [248, 384] width 344 height 17
click at [83, 382] on input "SK 2 Borehole #2 (Plum ) W 12./21. 5.5kw 1008m3 per day" at bounding box center [82, 381] width 10 height 10
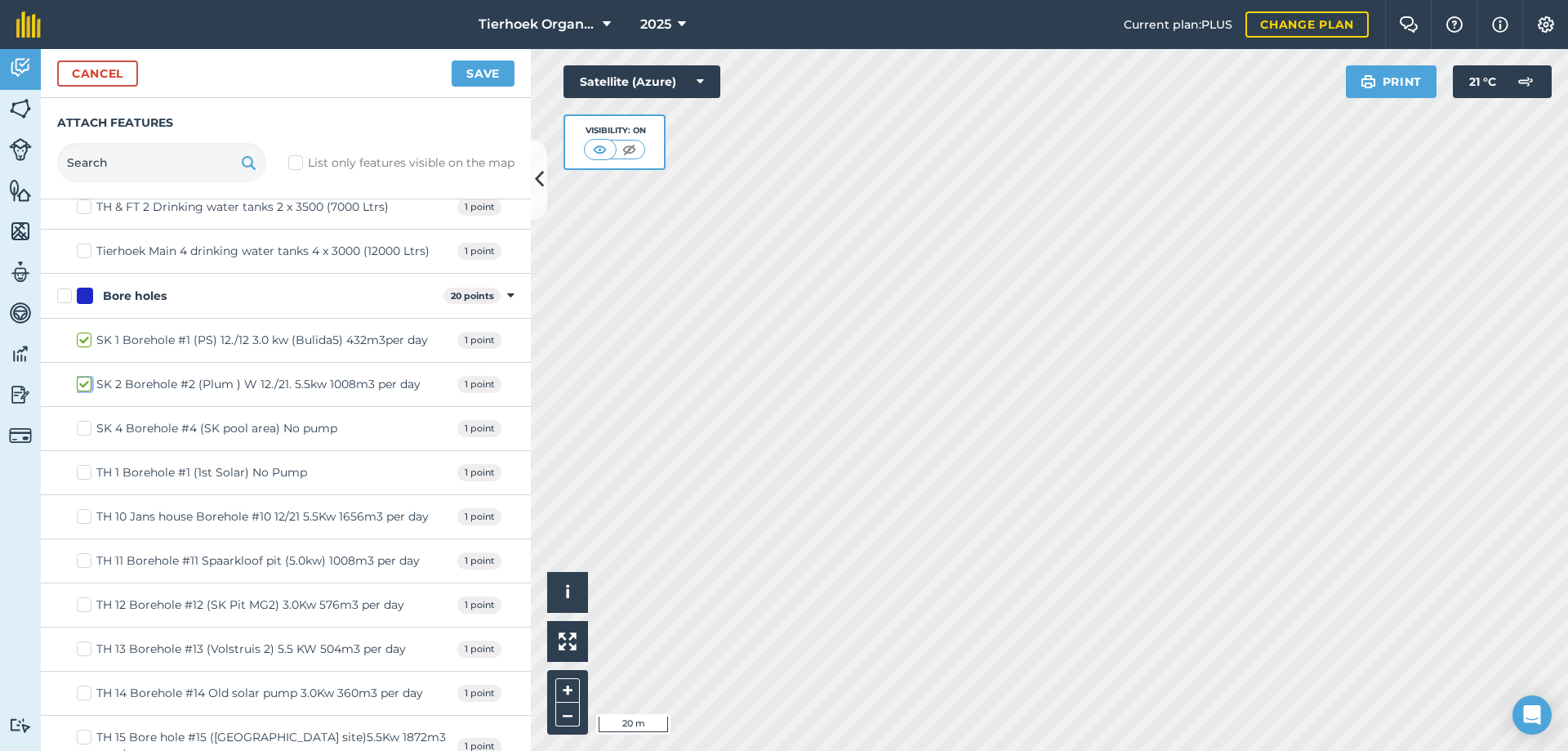
checkbox input "true"
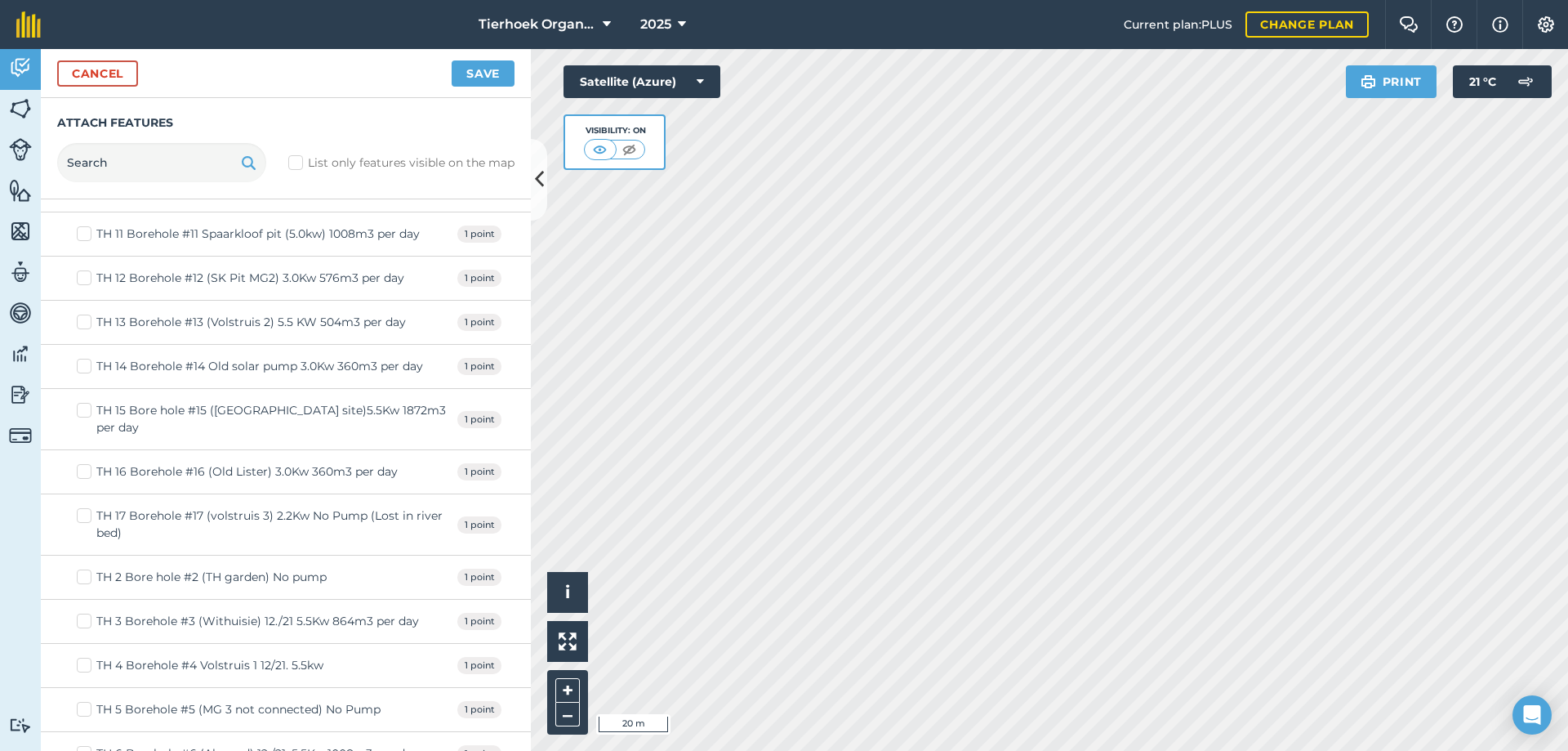
scroll to position [6211, 0]
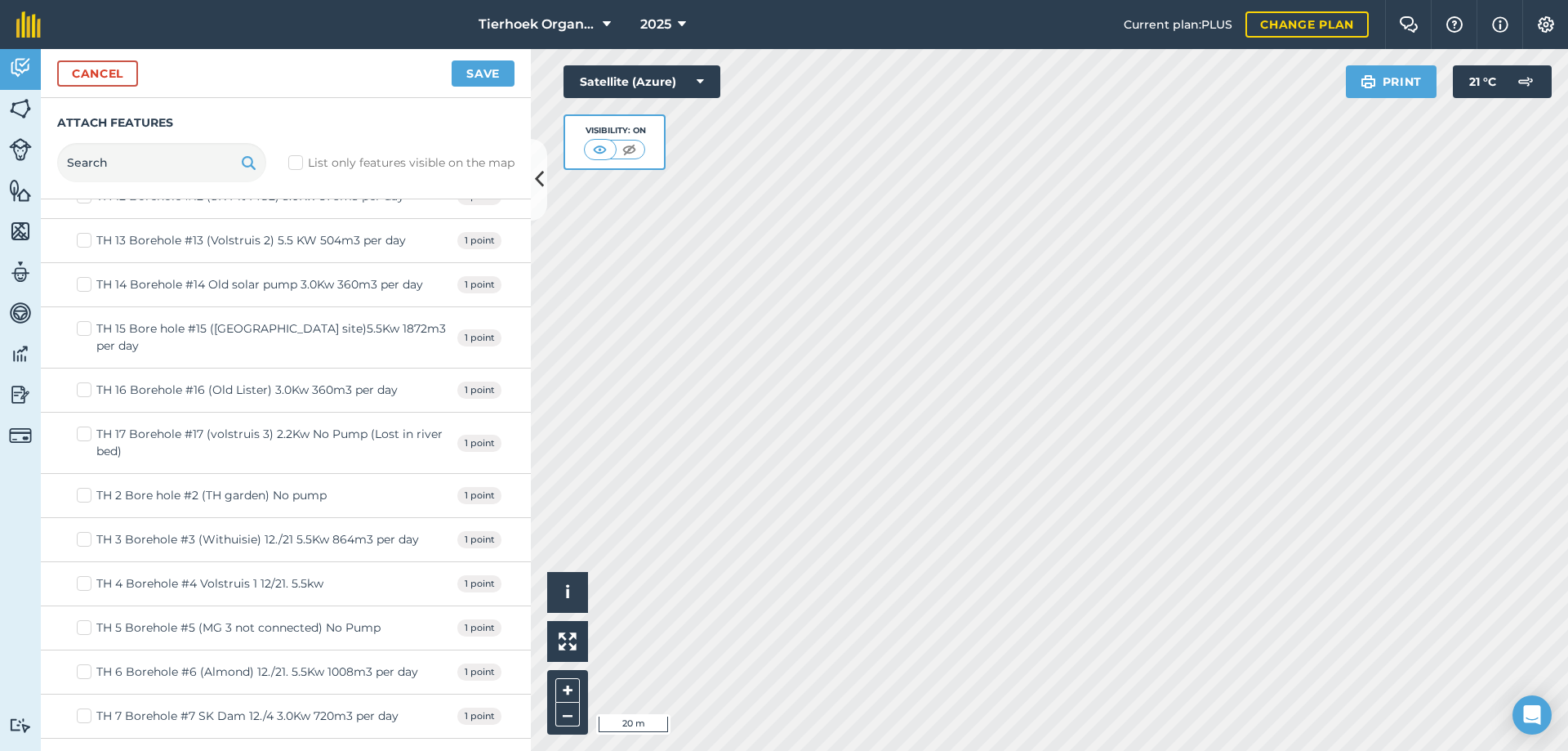
click at [86, 671] on label "TH 6 Borehole #6 (Almond) 12./21. 5.5Kw 1008m3 per day" at bounding box center [247, 672] width 341 height 17
click at [86, 671] on input "TH 6 Borehole #6 (Almond) 12./21. 5.5Kw 1008m3 per day" at bounding box center [82, 668] width 10 height 10
checkbox input "true"
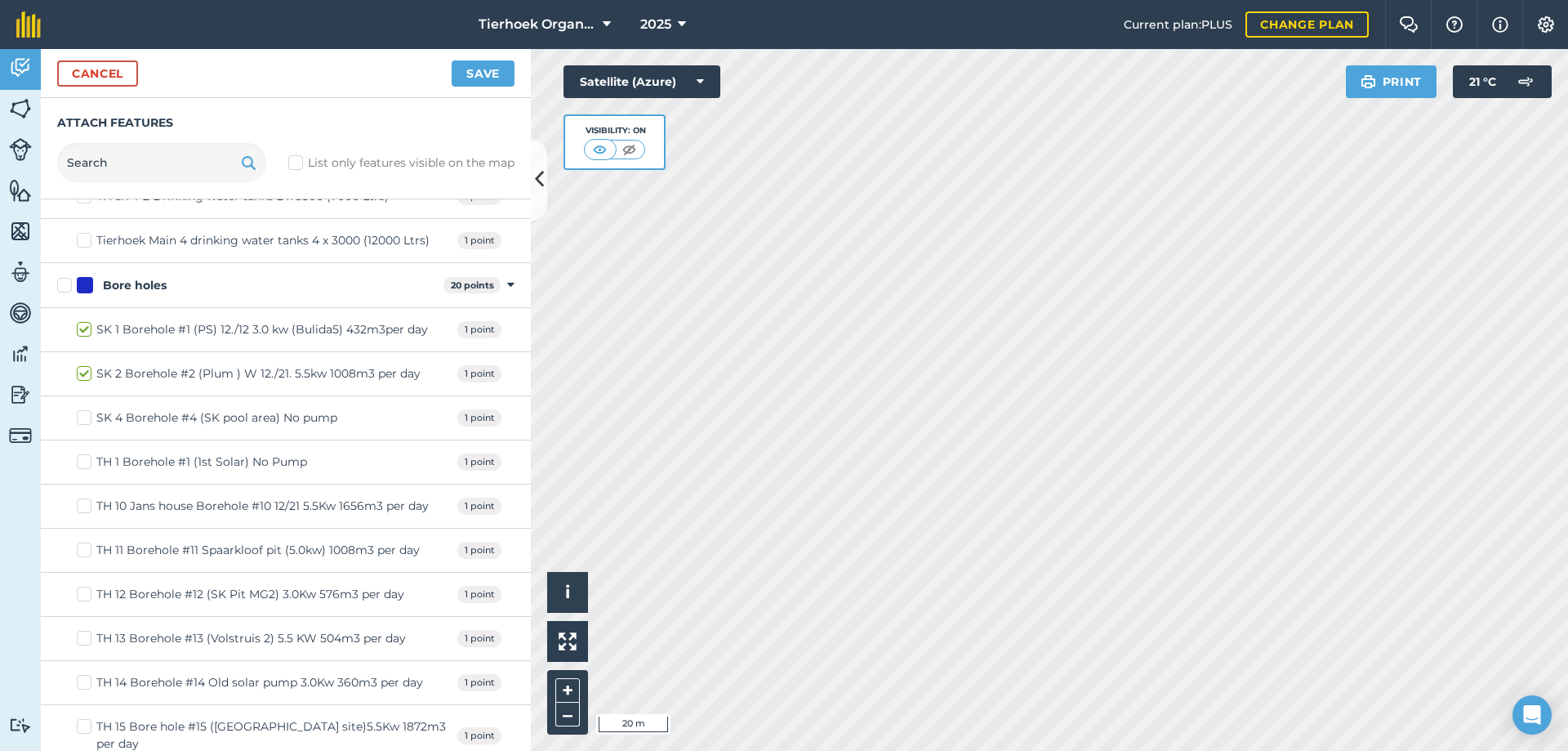
scroll to position [5802, 0]
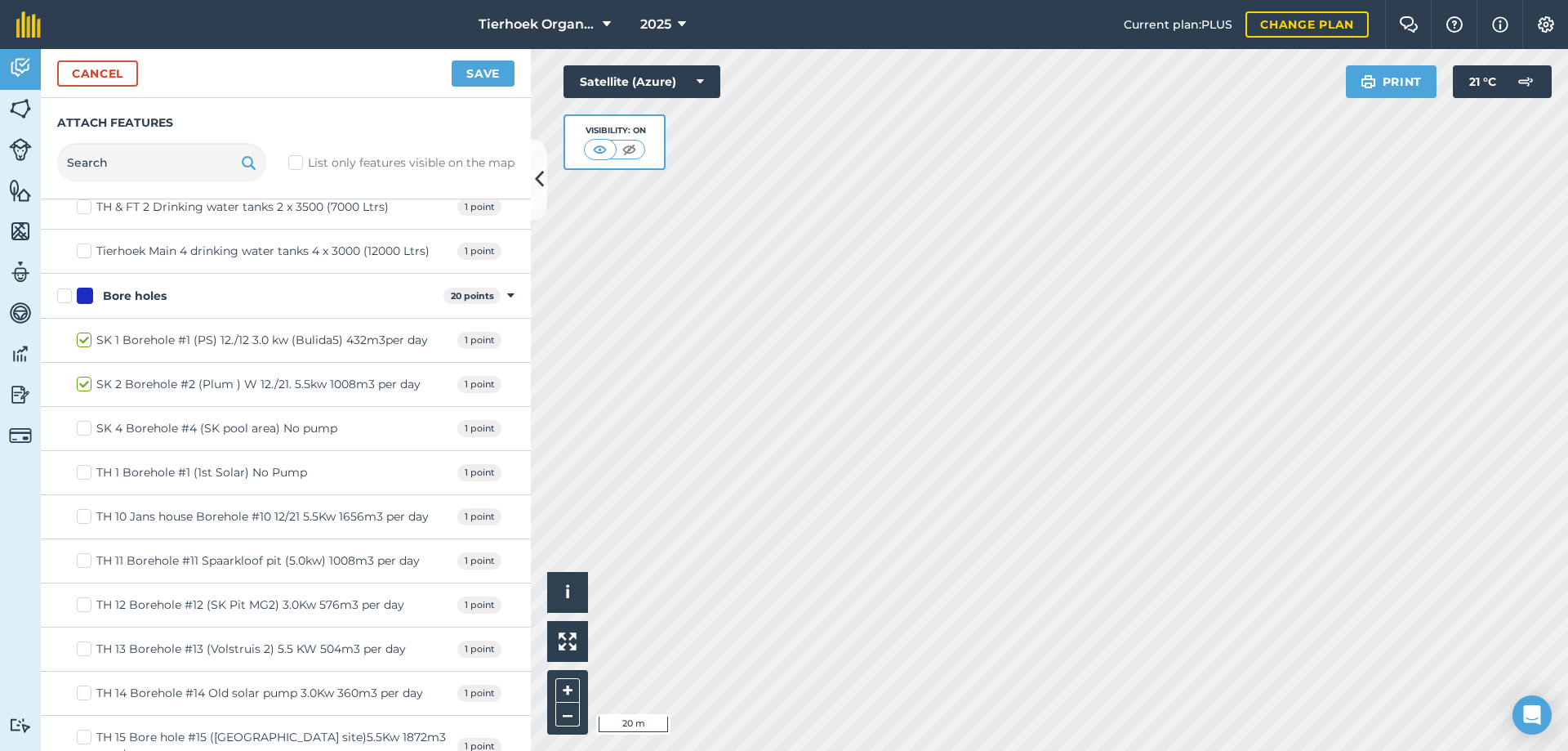
click at [82, 561] on label "TH 11 Borehole #11 Spaarkloof pit (5.0kw) 1008m3 per day" at bounding box center [248, 561] width 343 height 17
click at [82, 561] on input "TH 11 Borehole #11 Spaarkloof pit (5.0kw) 1008m3 per day" at bounding box center [82, 557] width 10 height 10
checkbox input "true"
click at [485, 72] on button "Save" at bounding box center [483, 73] width 63 height 26
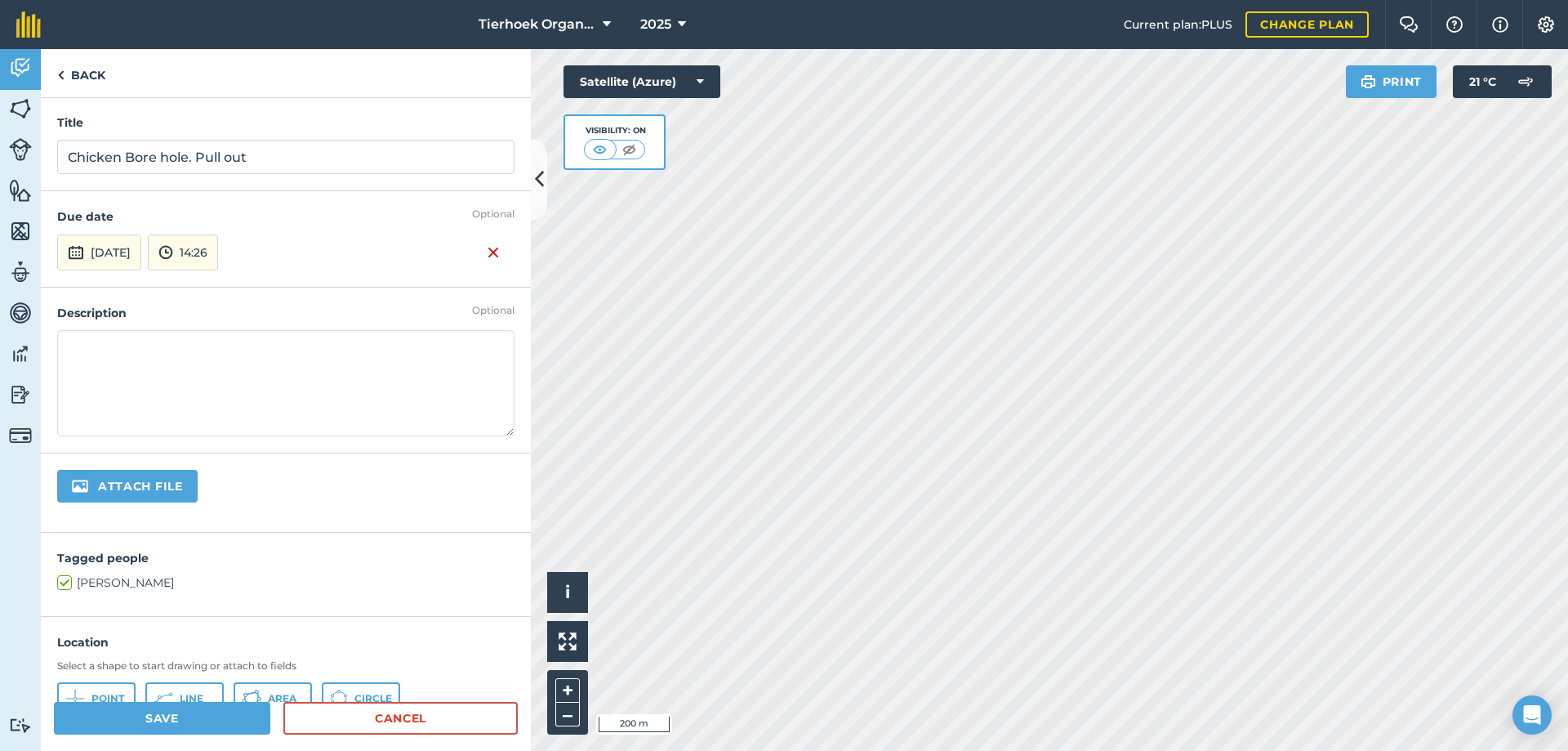
scroll to position [0, 0]
drag, startPoint x: 67, startPoint y: 155, endPoint x: 197, endPoint y: 159, distance: 130.1
click at [197, 159] on input "Chicken Bore hole. Pull out" at bounding box center [286, 158] width 457 height 35
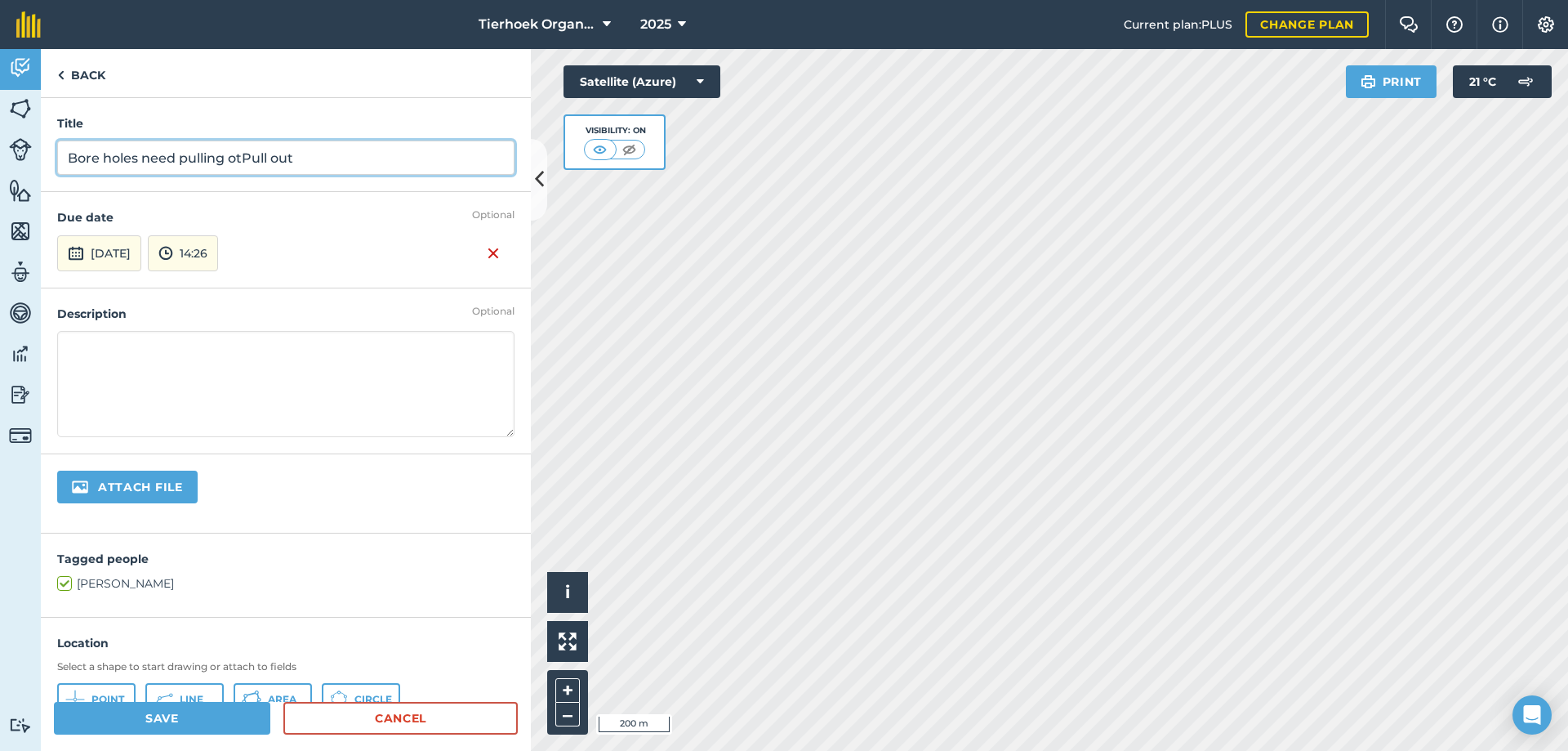
drag, startPoint x: 243, startPoint y: 159, endPoint x: 355, endPoint y: 160, distance: 112.0
click at [355, 160] on input "Bore holes need pulling otPull out" at bounding box center [286, 158] width 457 height 35
type input "Bore holes need pulling out"
click at [115, 346] on textarea at bounding box center [286, 383] width 457 height 106
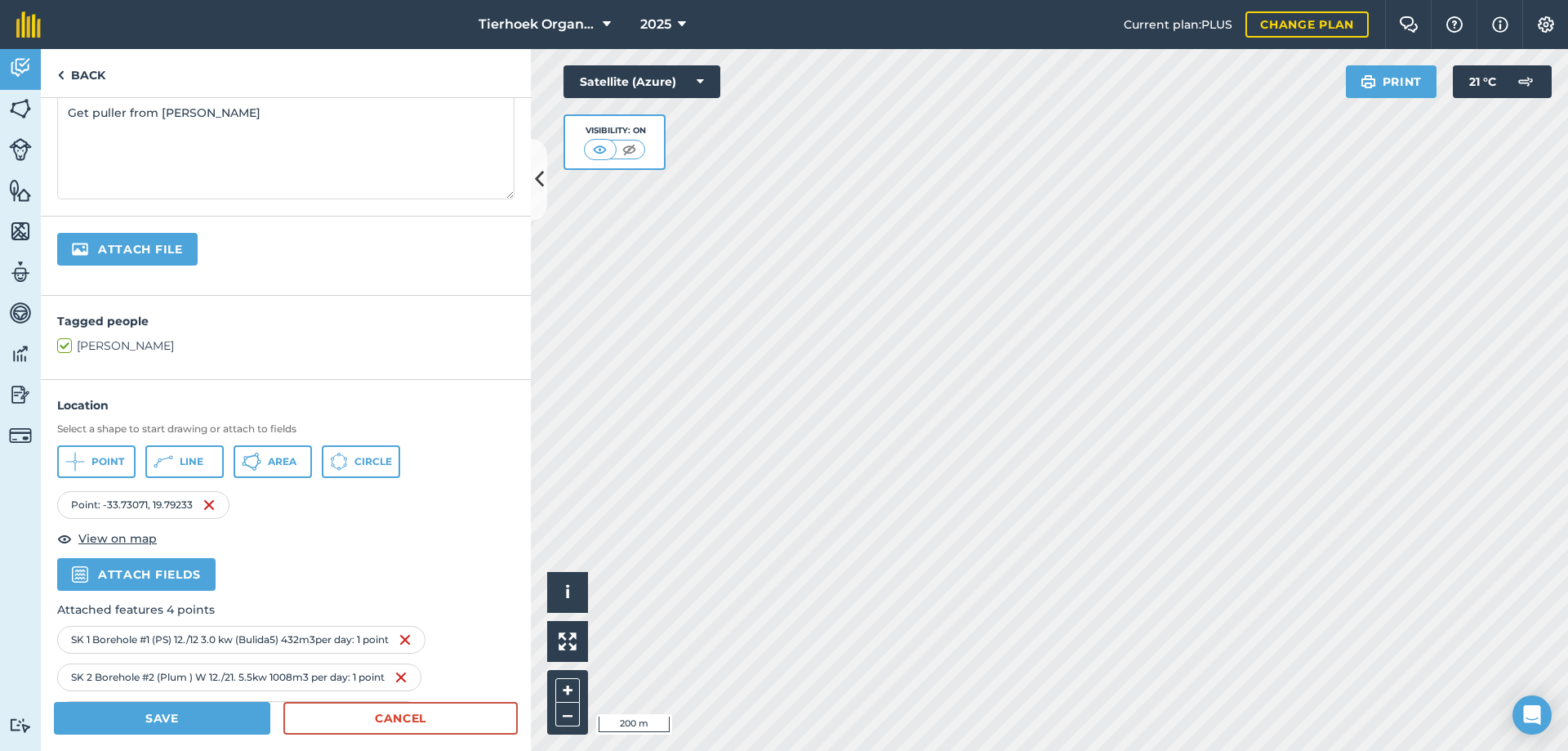
scroll to position [245, 0]
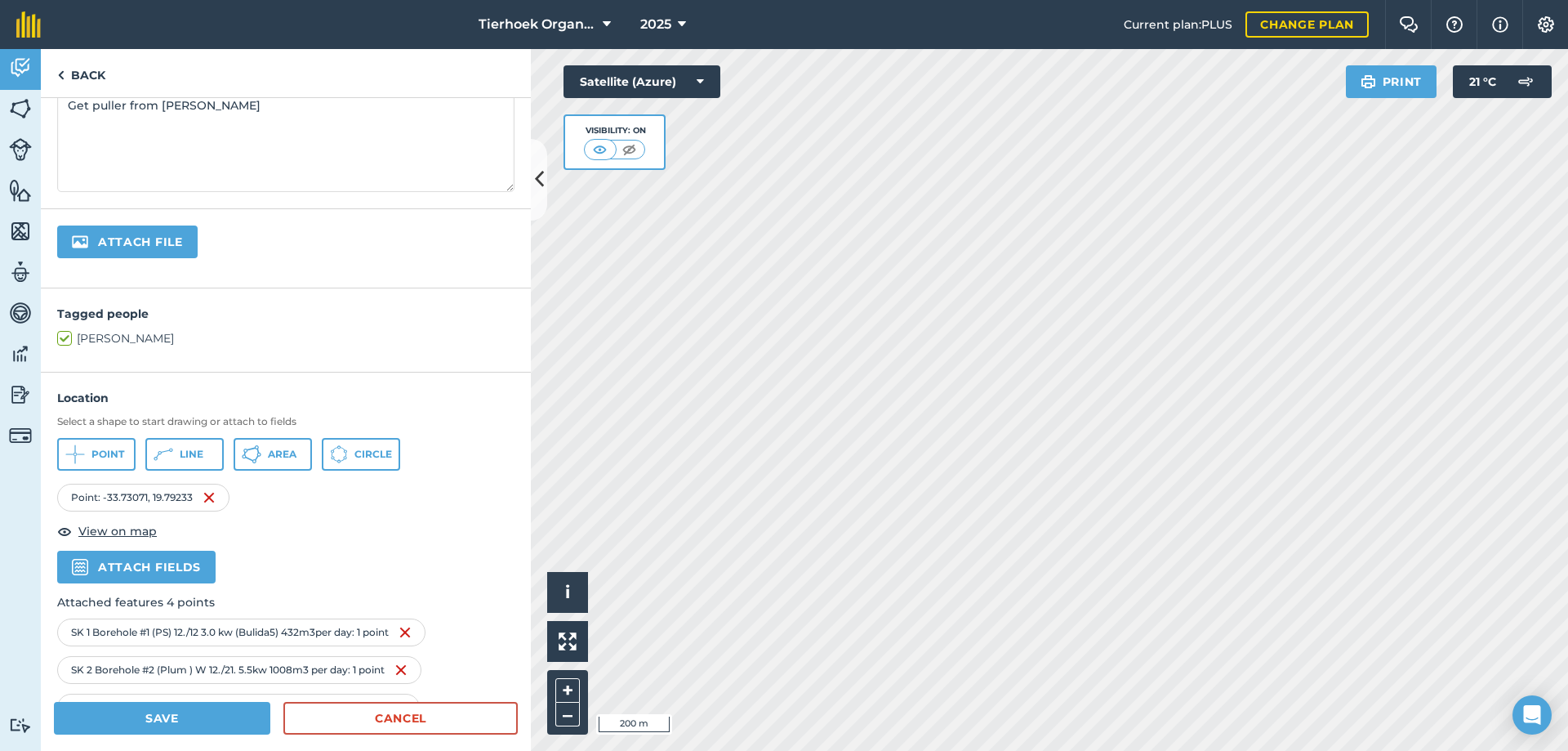
type textarea "Get puller from [PERSON_NAME]"
click at [88, 448] on button "Point" at bounding box center [97, 454] width 79 height 33
click at [111, 452] on span "Point" at bounding box center [108, 455] width 33 height 13
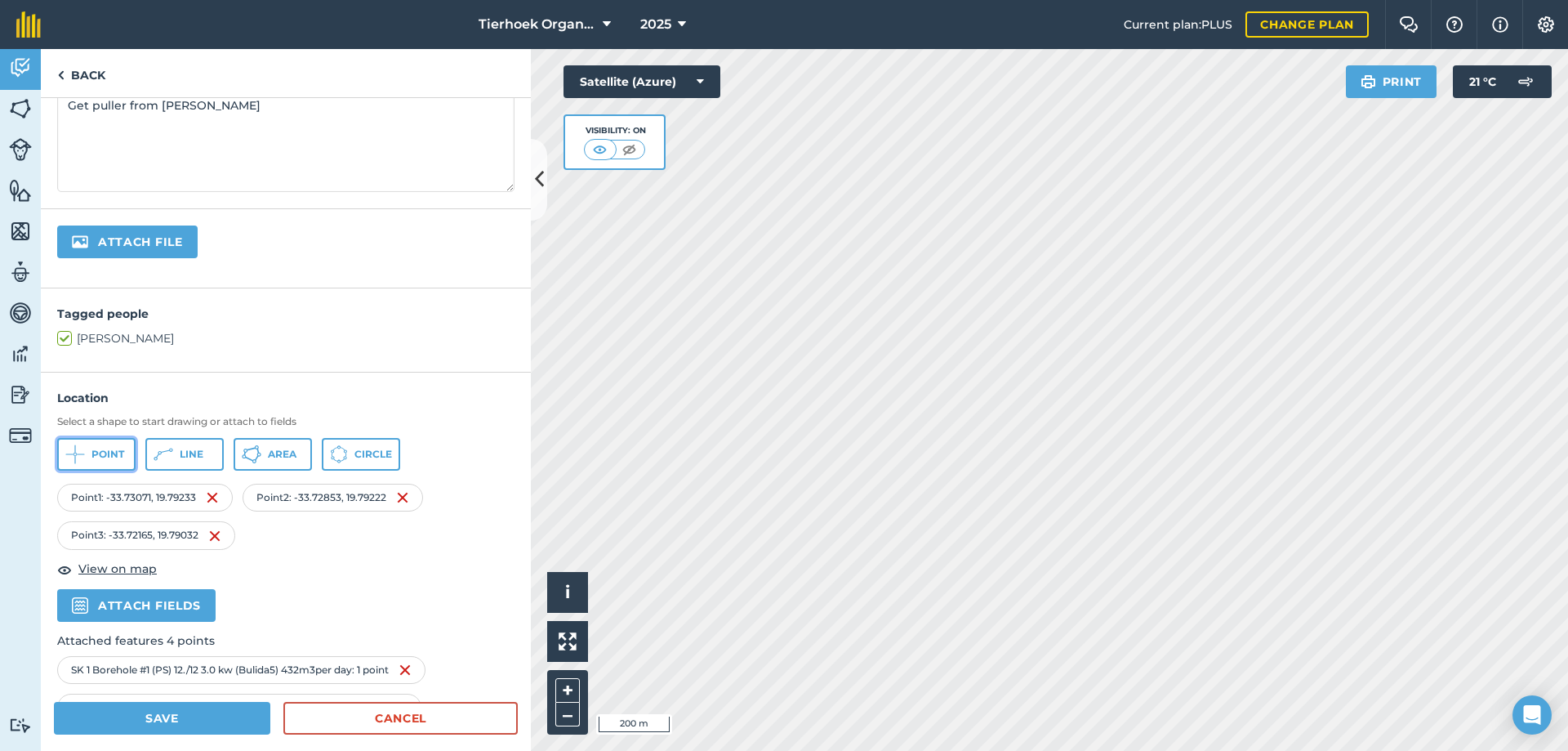
click at [104, 452] on span "Point" at bounding box center [108, 455] width 33 height 13
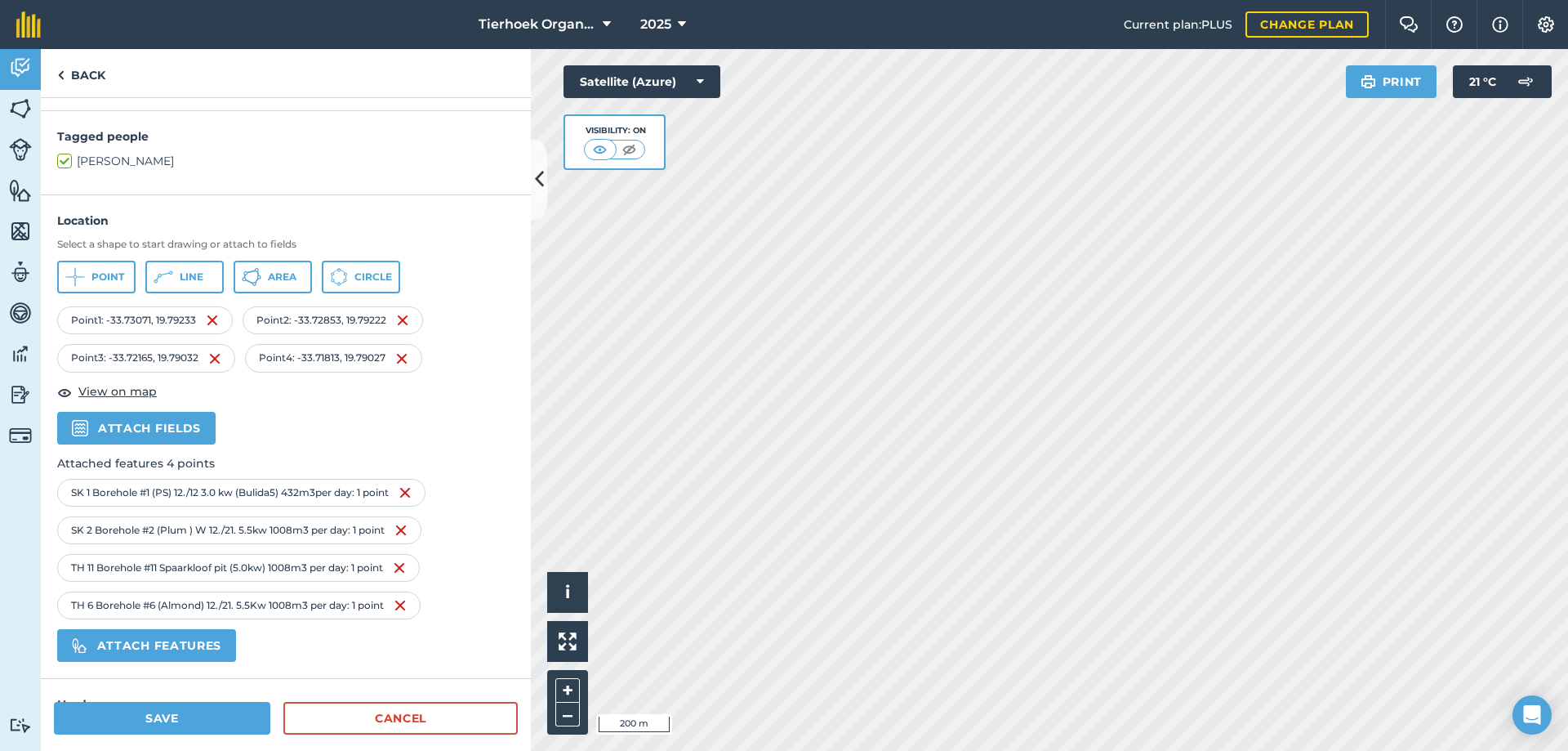
scroll to position [508, 0]
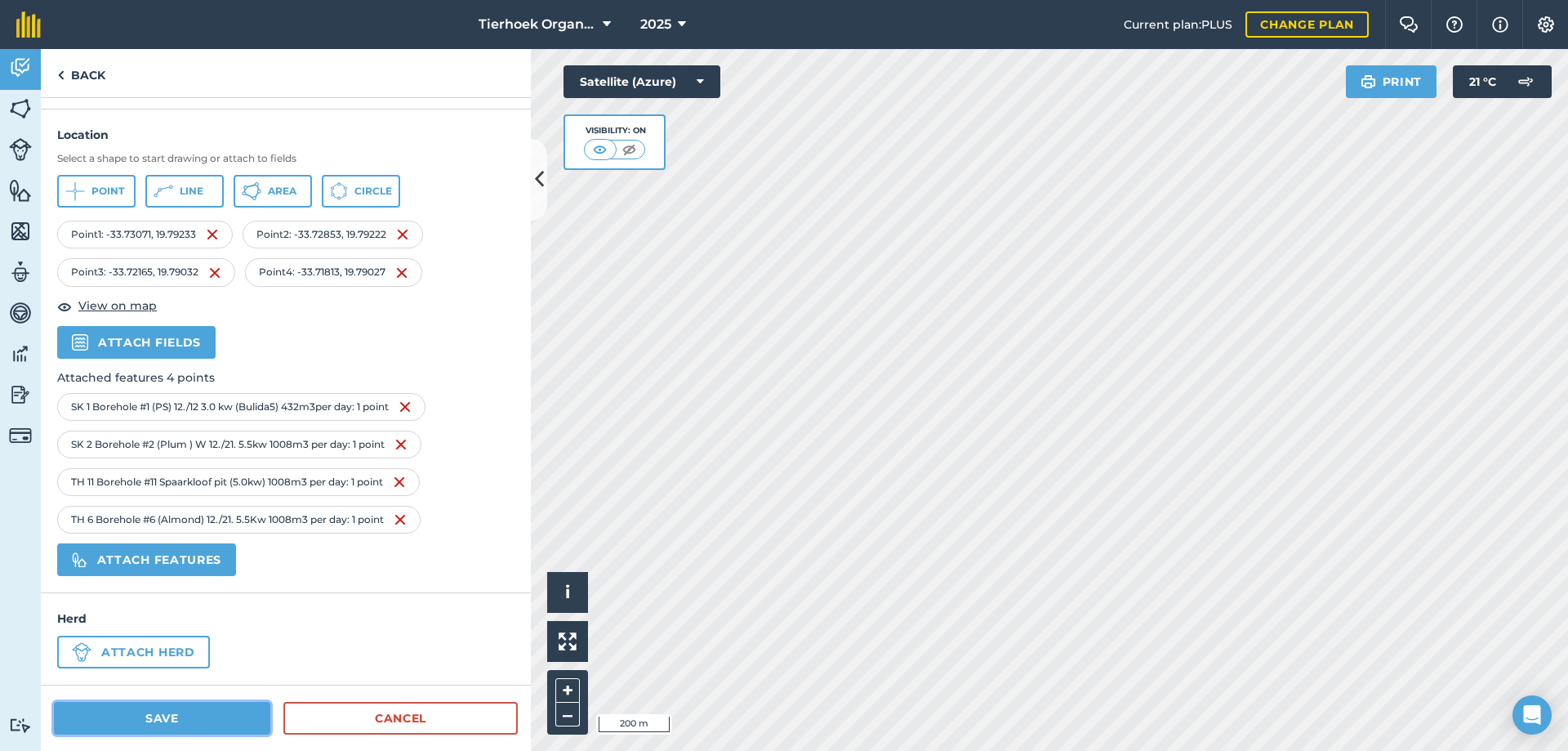
click at [164, 718] on button "Save" at bounding box center [162, 718] width 217 height 33
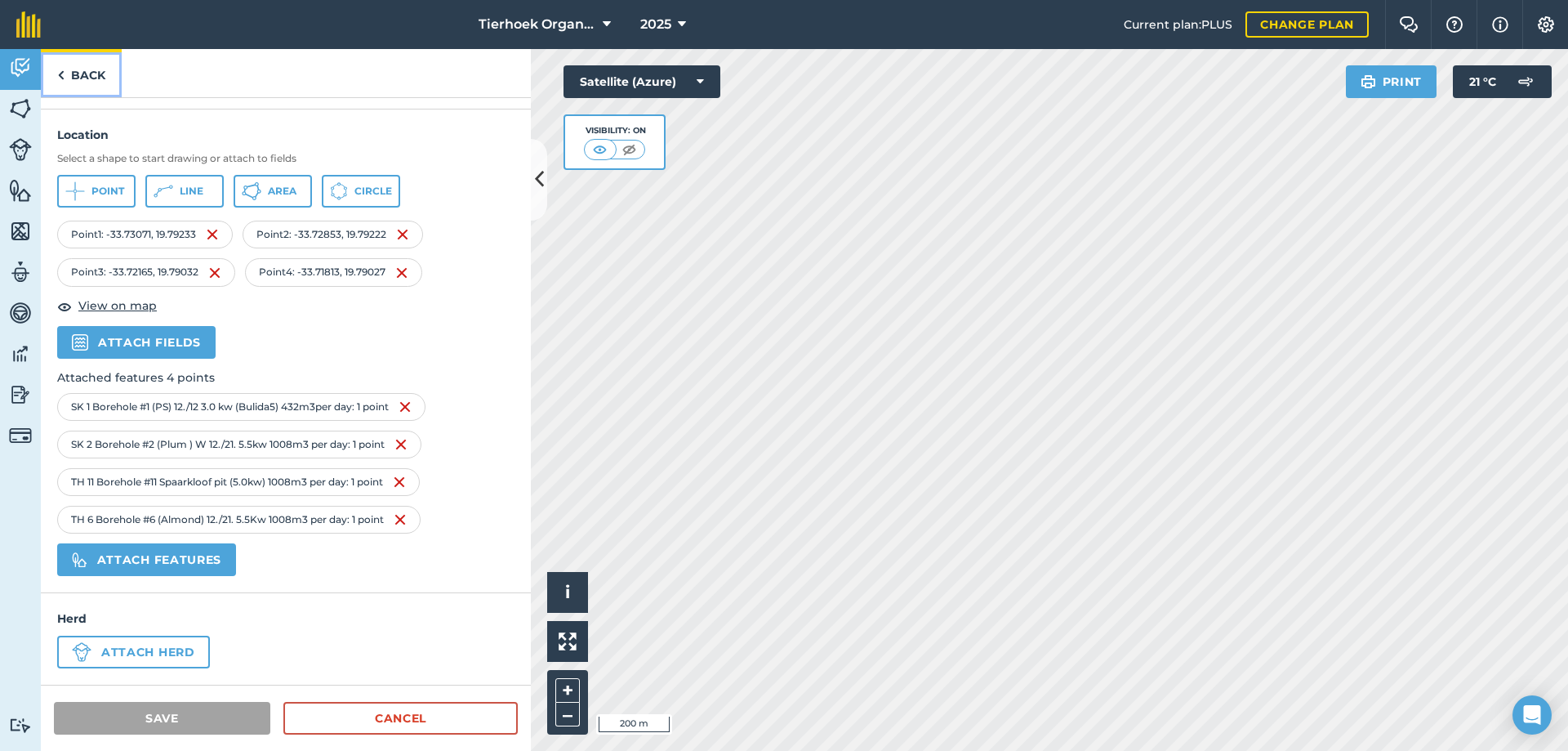
click at [87, 73] on link "Back" at bounding box center [82, 72] width 81 height 48
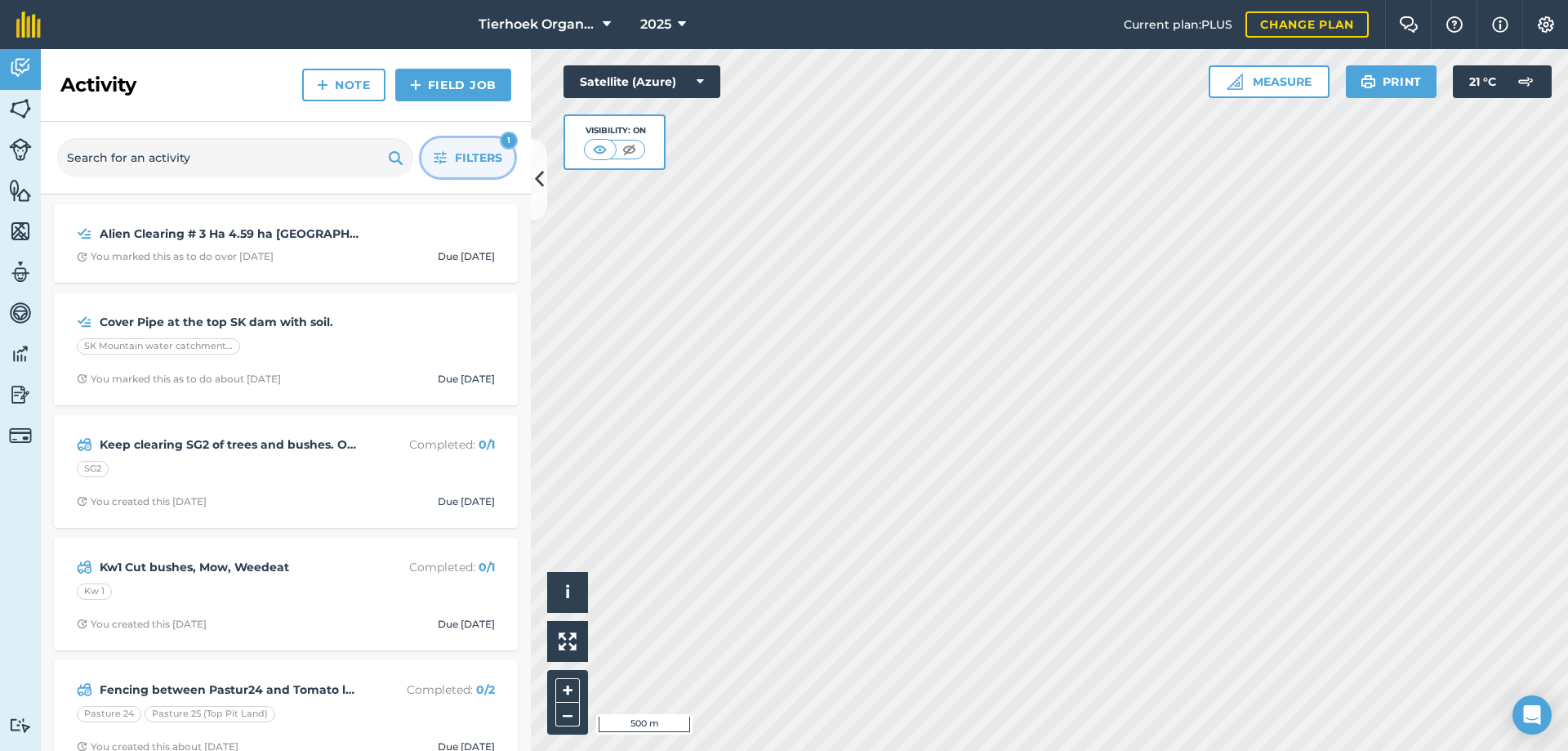
click at [457, 153] on span "Filters" at bounding box center [478, 158] width 48 height 18
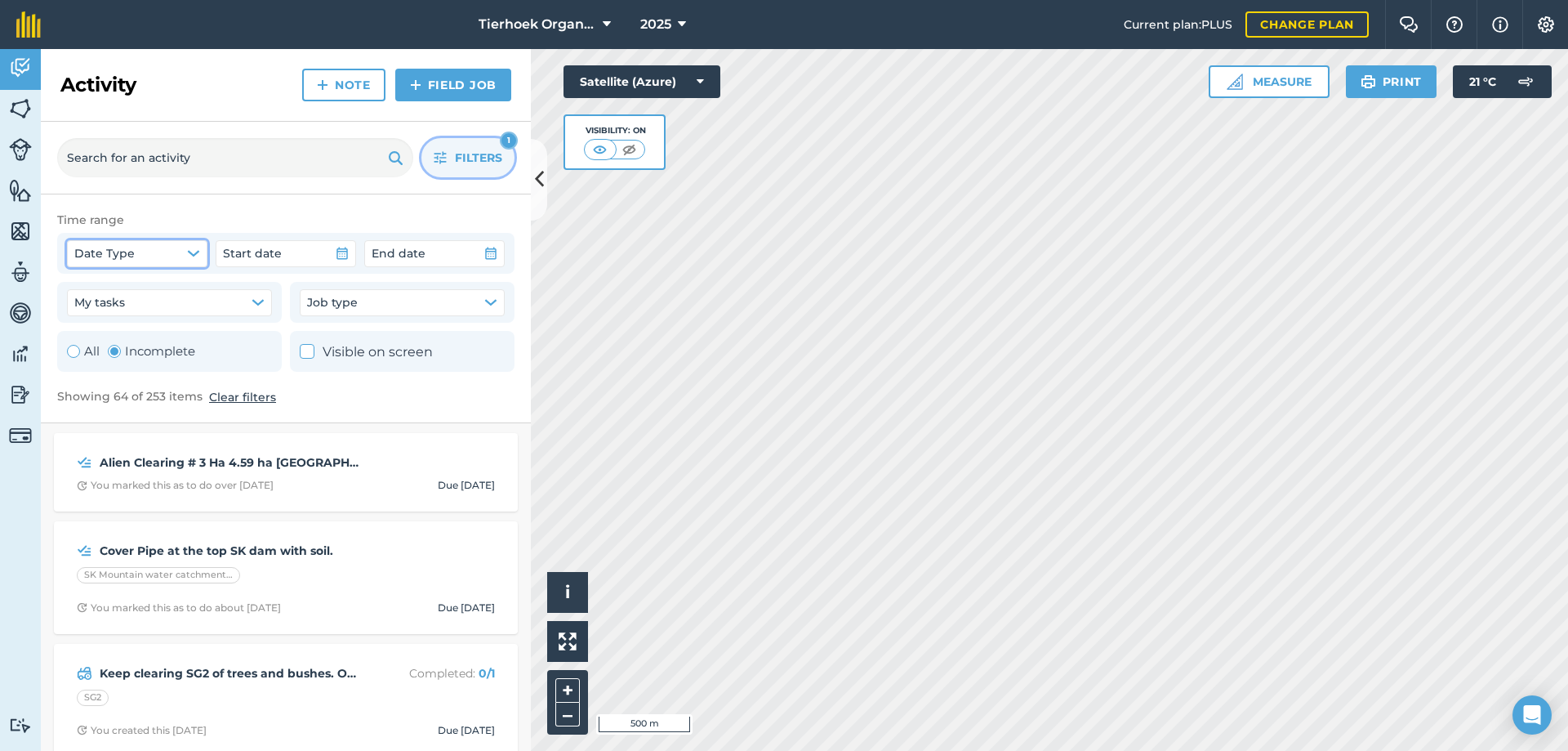
click at [193, 255] on icon "button" at bounding box center [192, 253] width 10 height 5
click at [254, 300] on icon "button" at bounding box center [258, 303] width 13 height 13
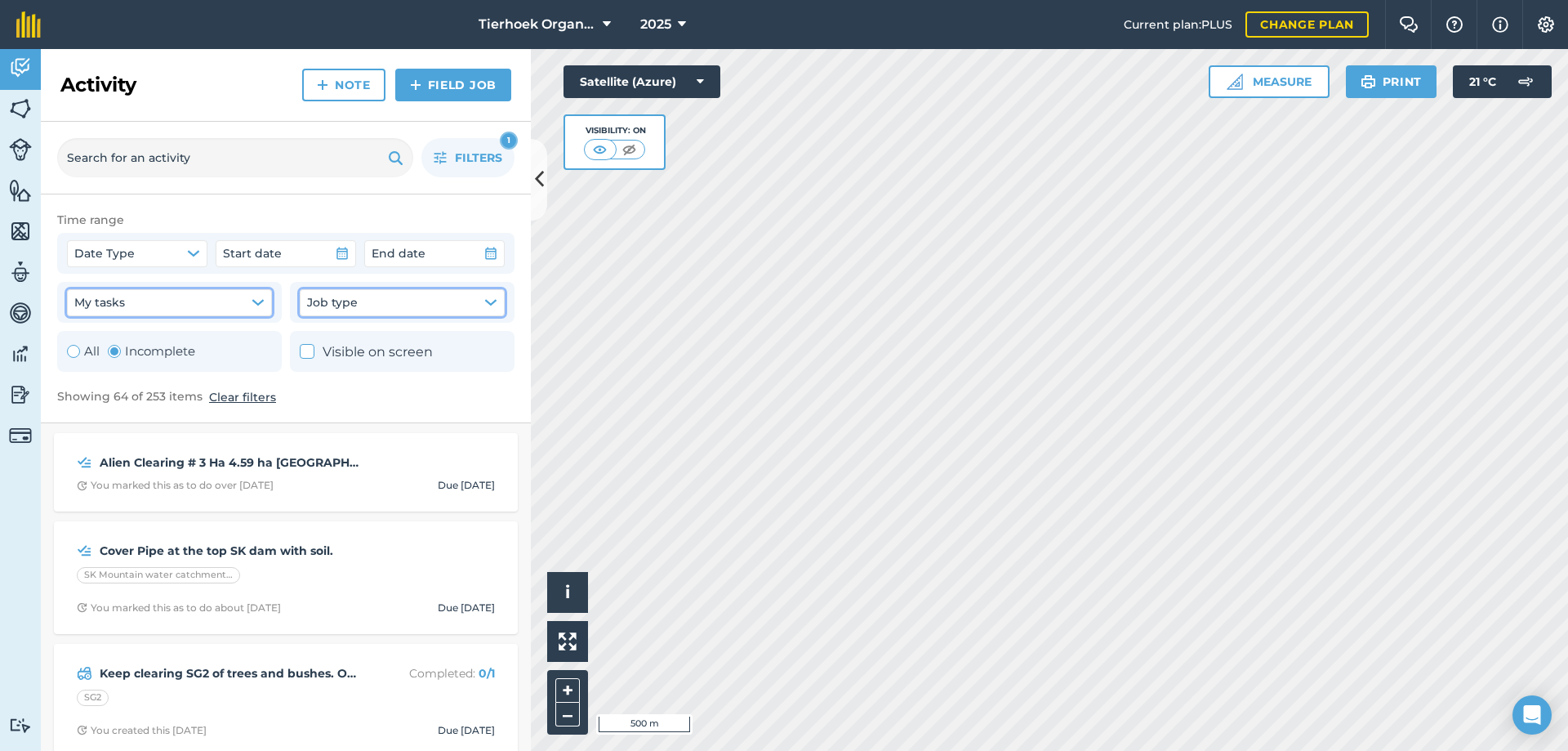
click at [494, 305] on icon "button" at bounding box center [491, 303] width 13 height 13
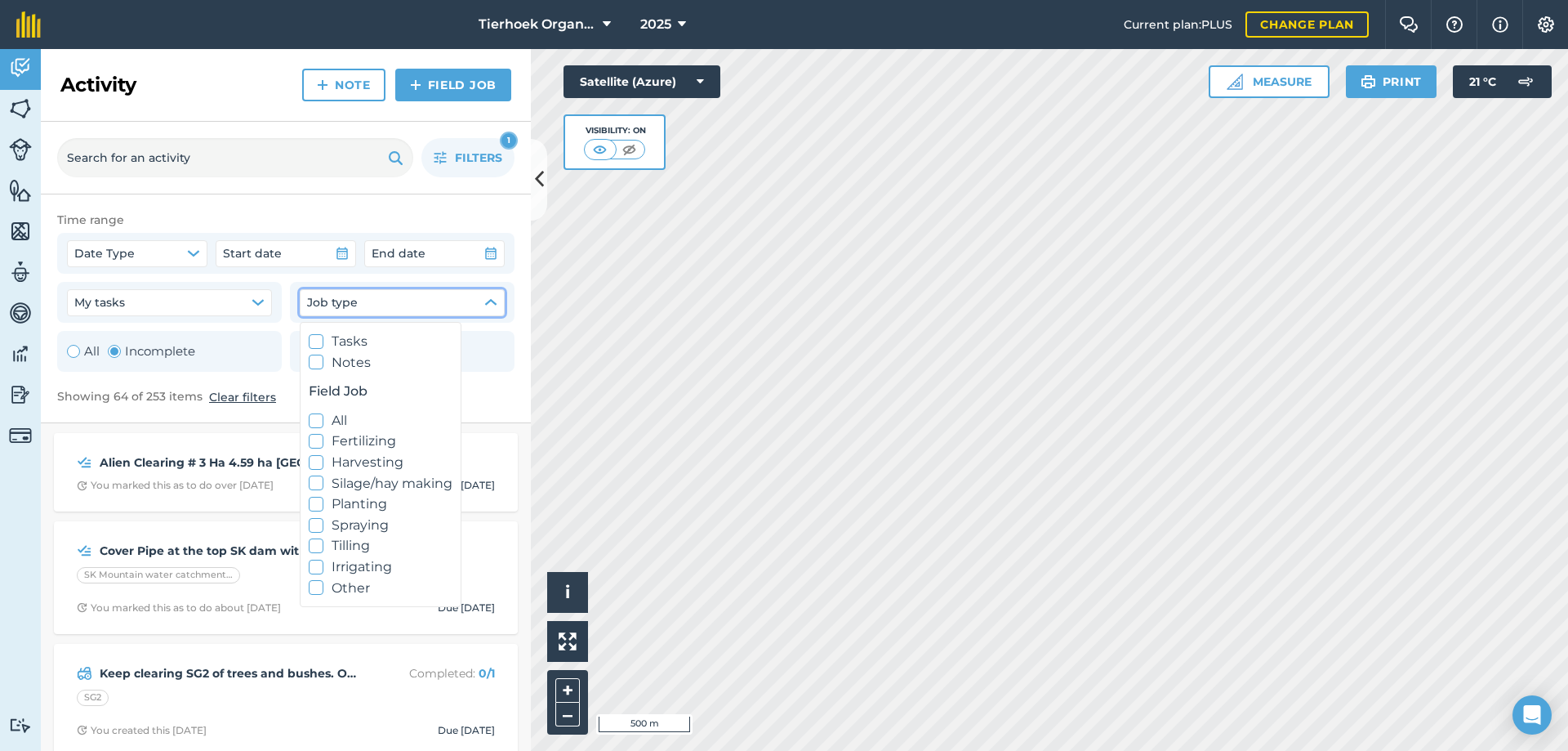
click at [311, 361] on icon at bounding box center [316, 362] width 10 height 10
checkbox input "true"
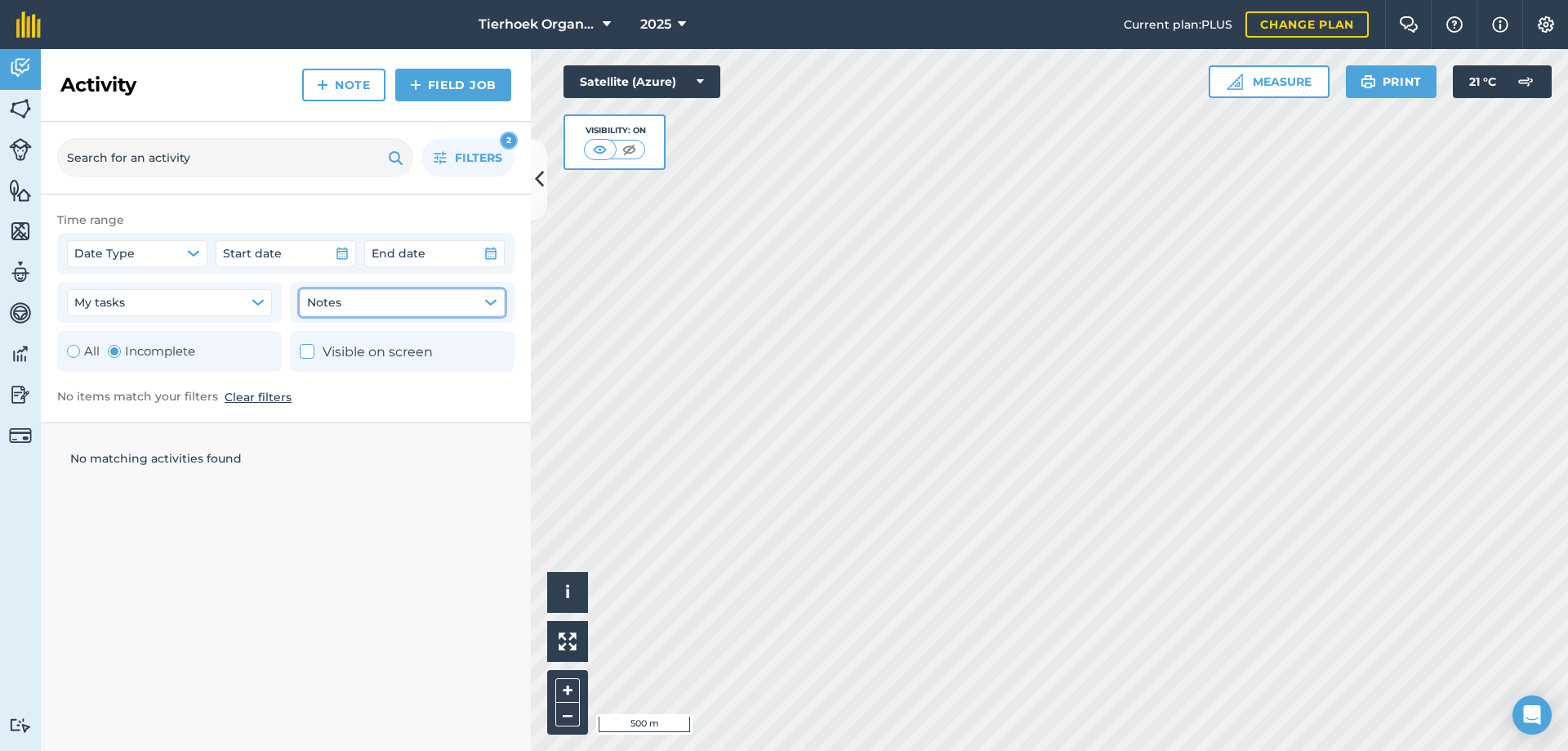
click at [499, 303] on button "Notes" at bounding box center [402, 303] width 205 height 26
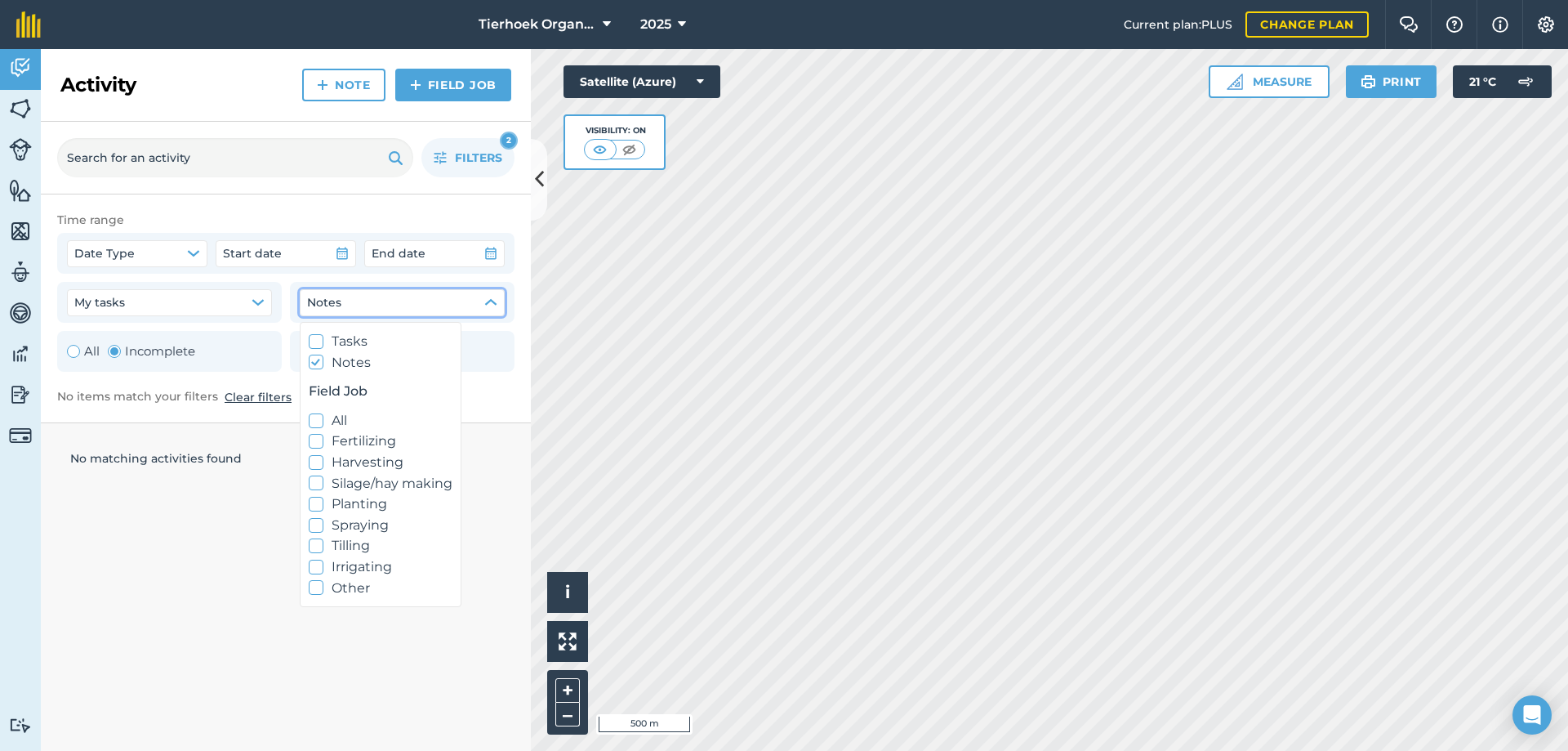
click at [316, 421] on icon at bounding box center [316, 420] width 10 height 10
checkbox input "true"
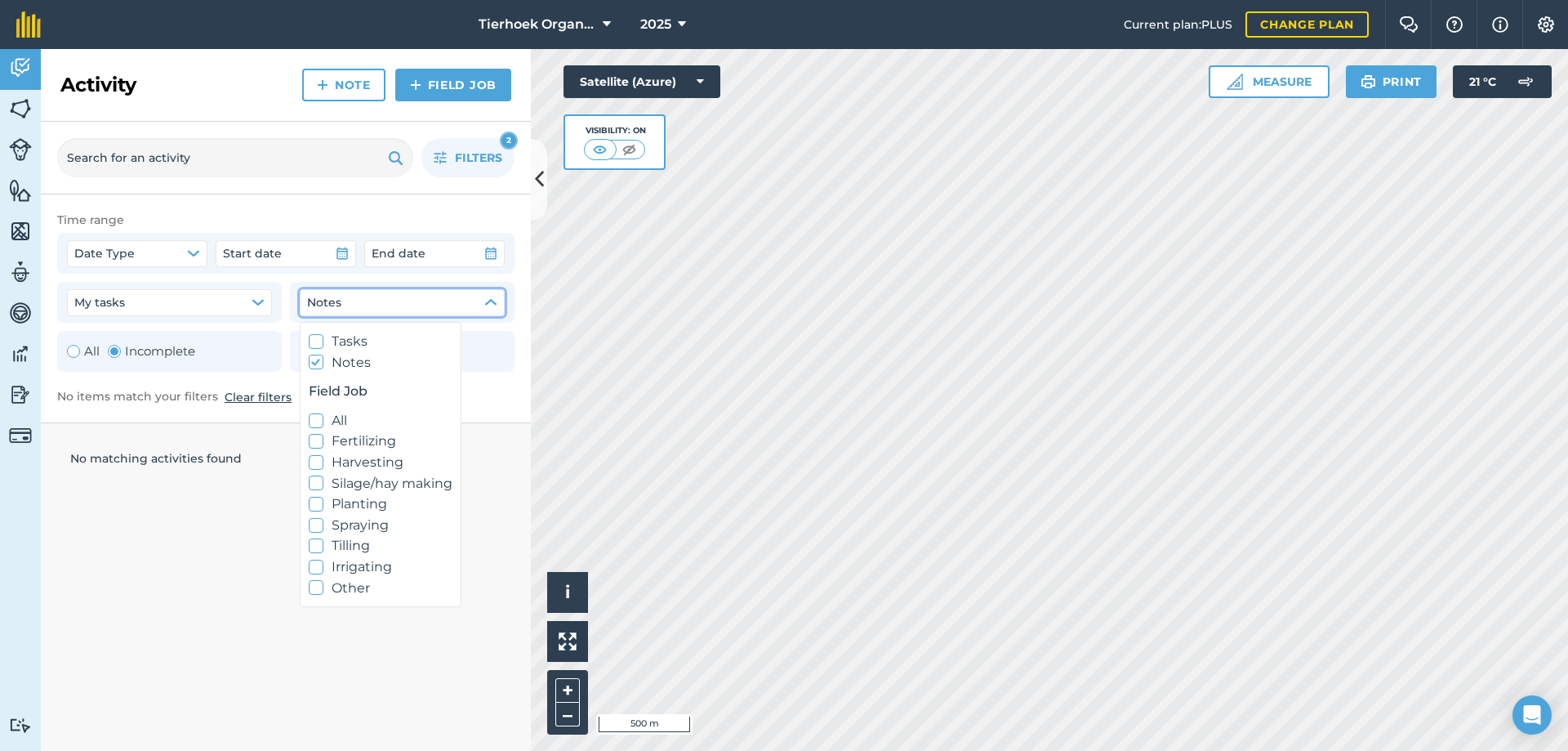
checkbox input "true"
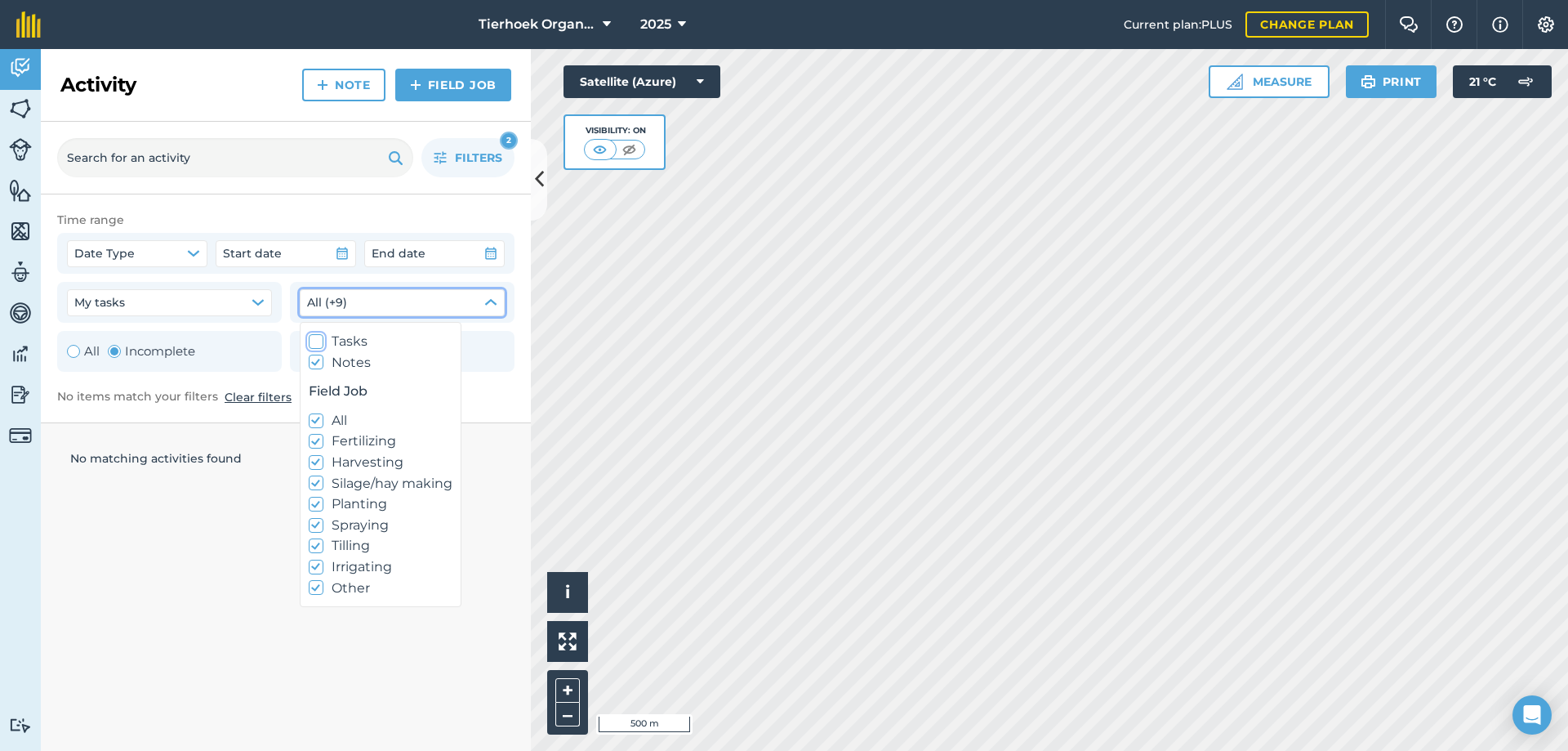
click at [319, 343] on icon at bounding box center [316, 340] width 10 height 10
checkbox input "true"
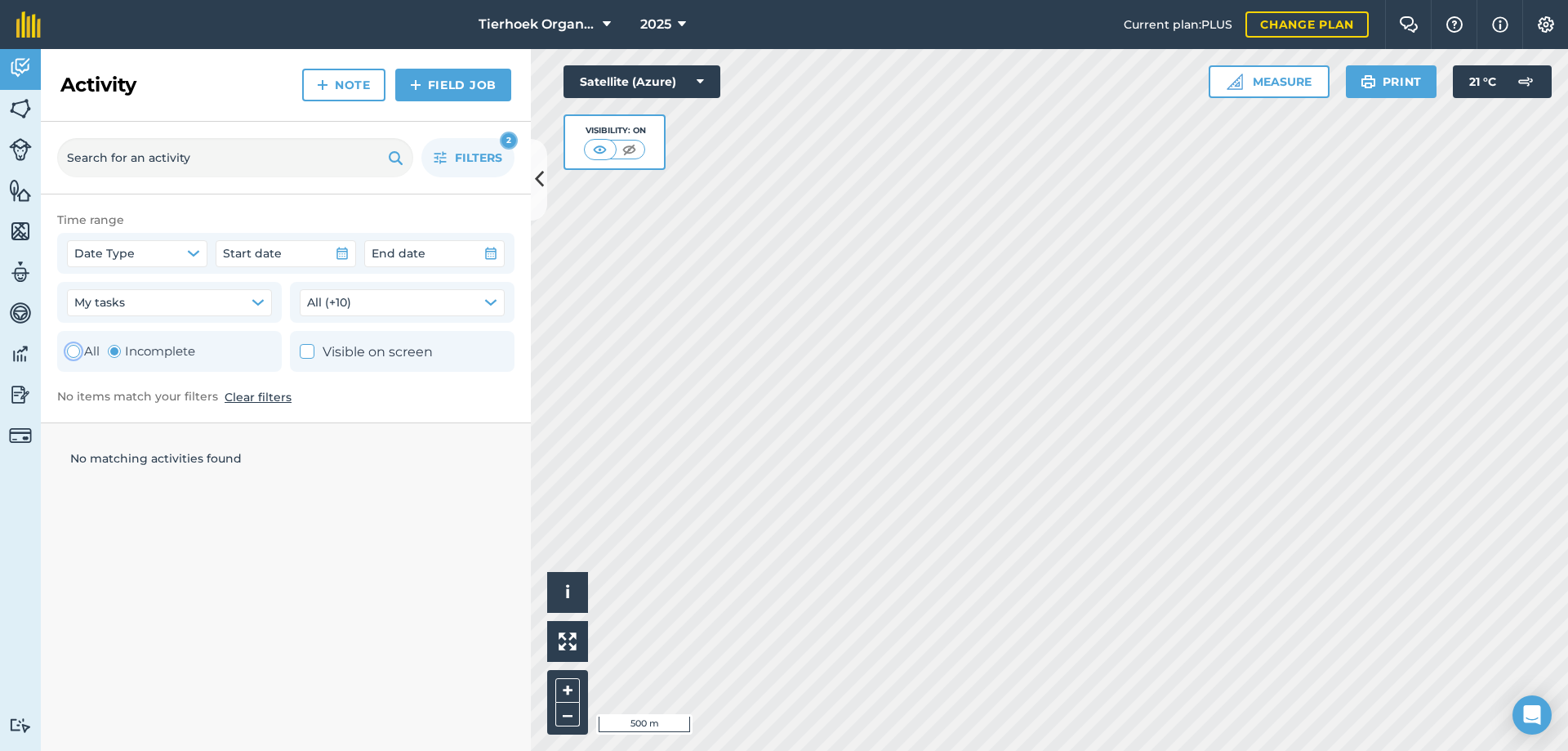
click at [75, 350] on div "Toggle Activity" at bounding box center [73, 352] width 13 height 13
radio input "true"
click at [254, 398] on button "Clear filters" at bounding box center [258, 397] width 67 height 18
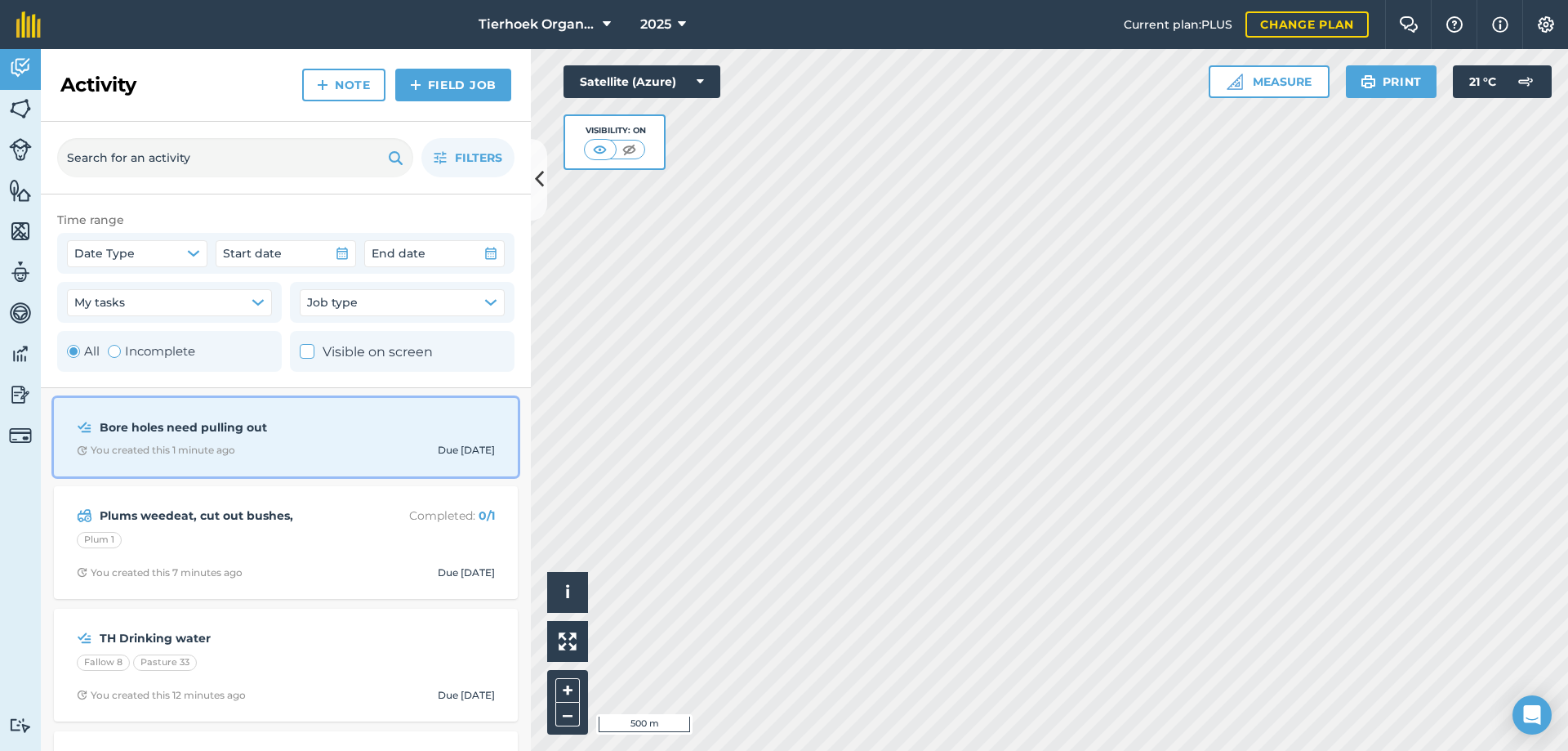
click at [197, 436] on strong "Bore holes need pulling out" at bounding box center [229, 427] width 259 height 18
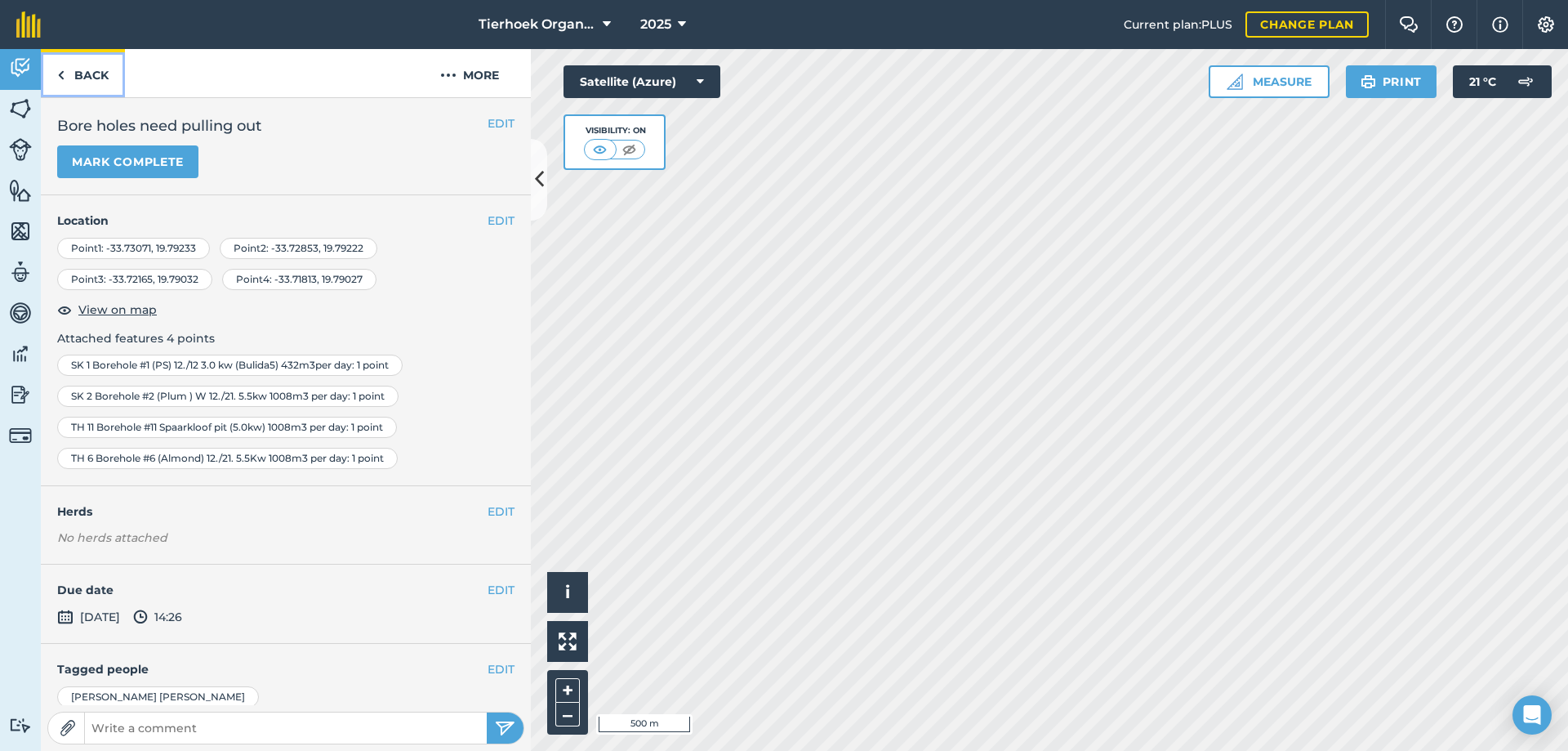
click at [86, 80] on link "Back" at bounding box center [83, 72] width 84 height 48
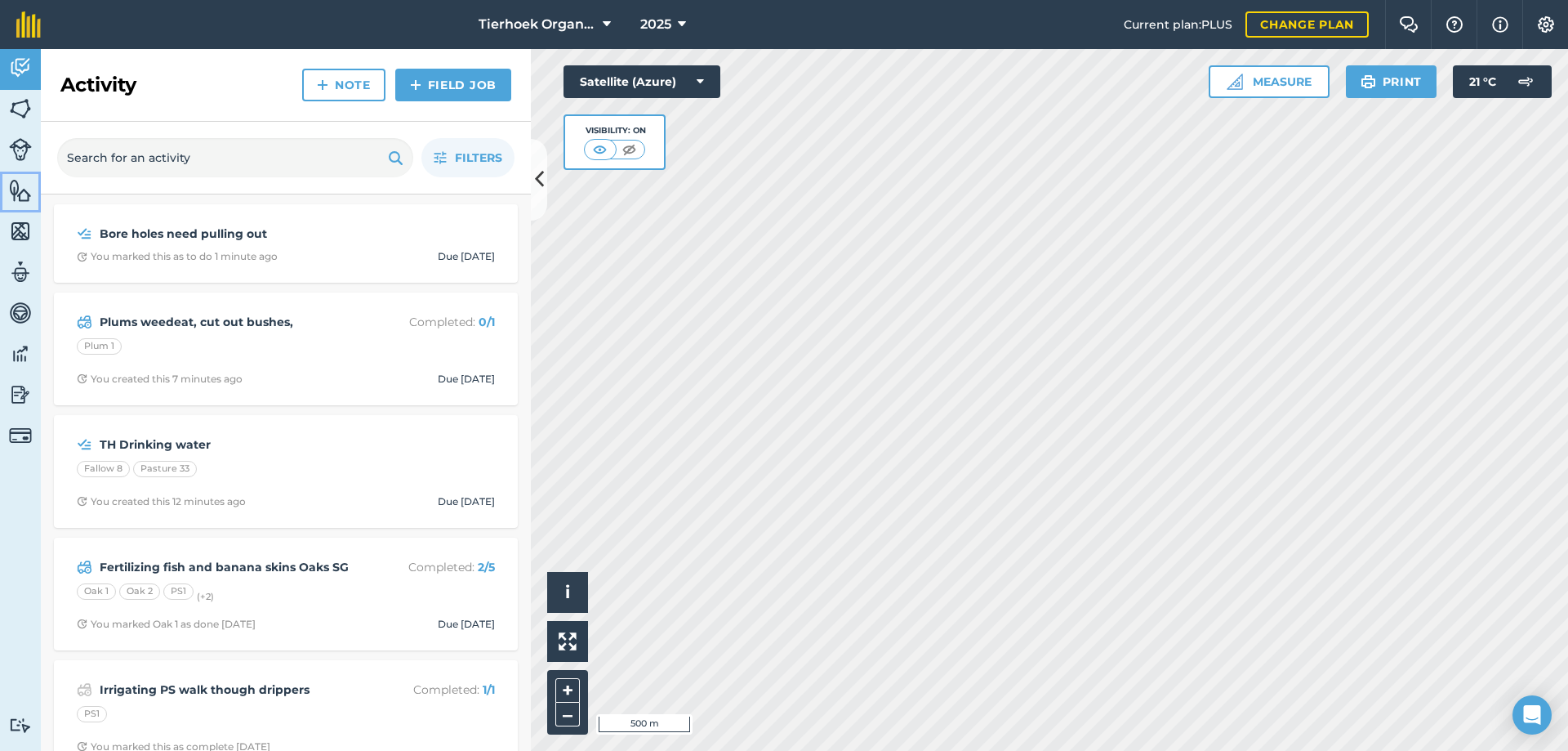
click at [20, 191] on img at bounding box center [21, 190] width 22 height 24
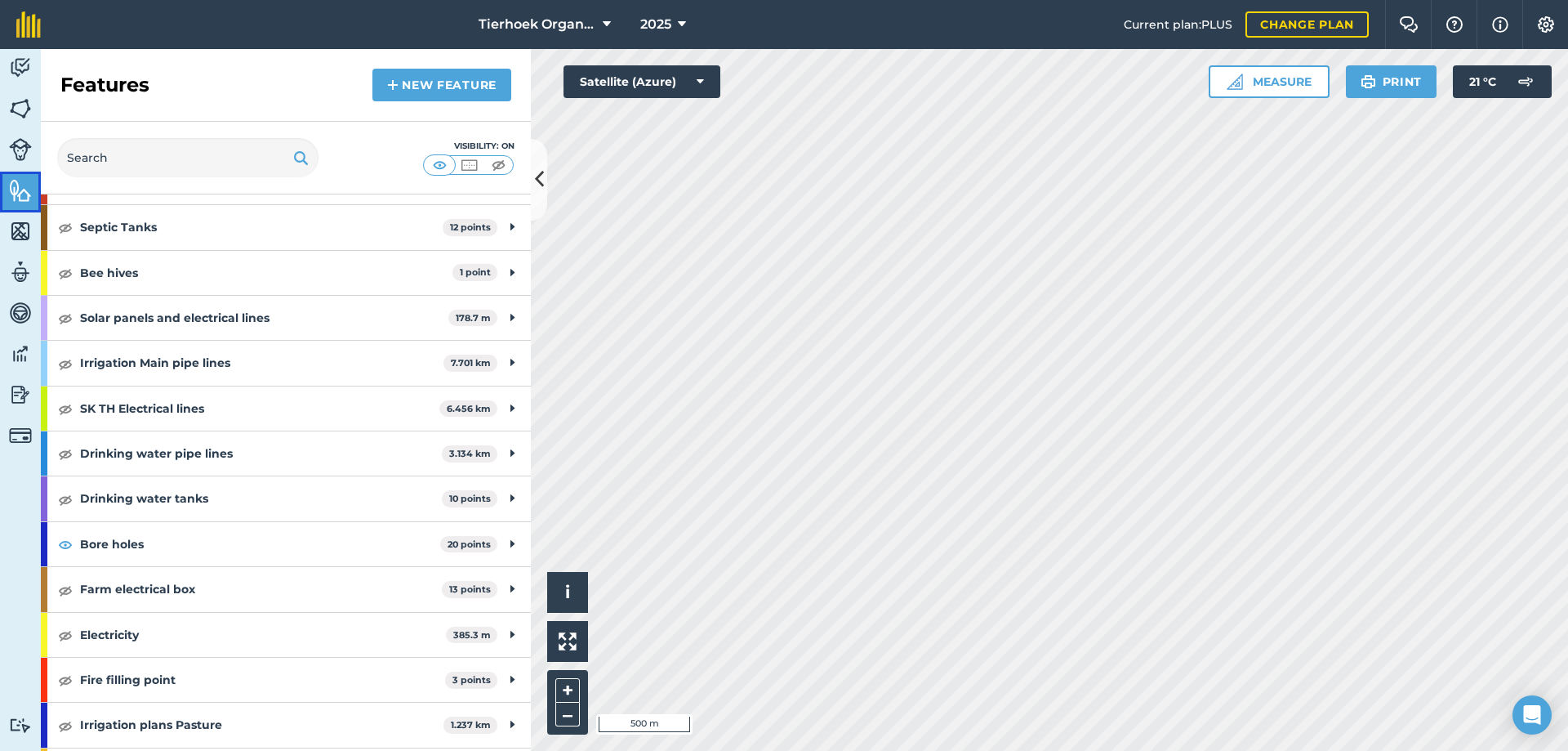
scroll to position [443, 0]
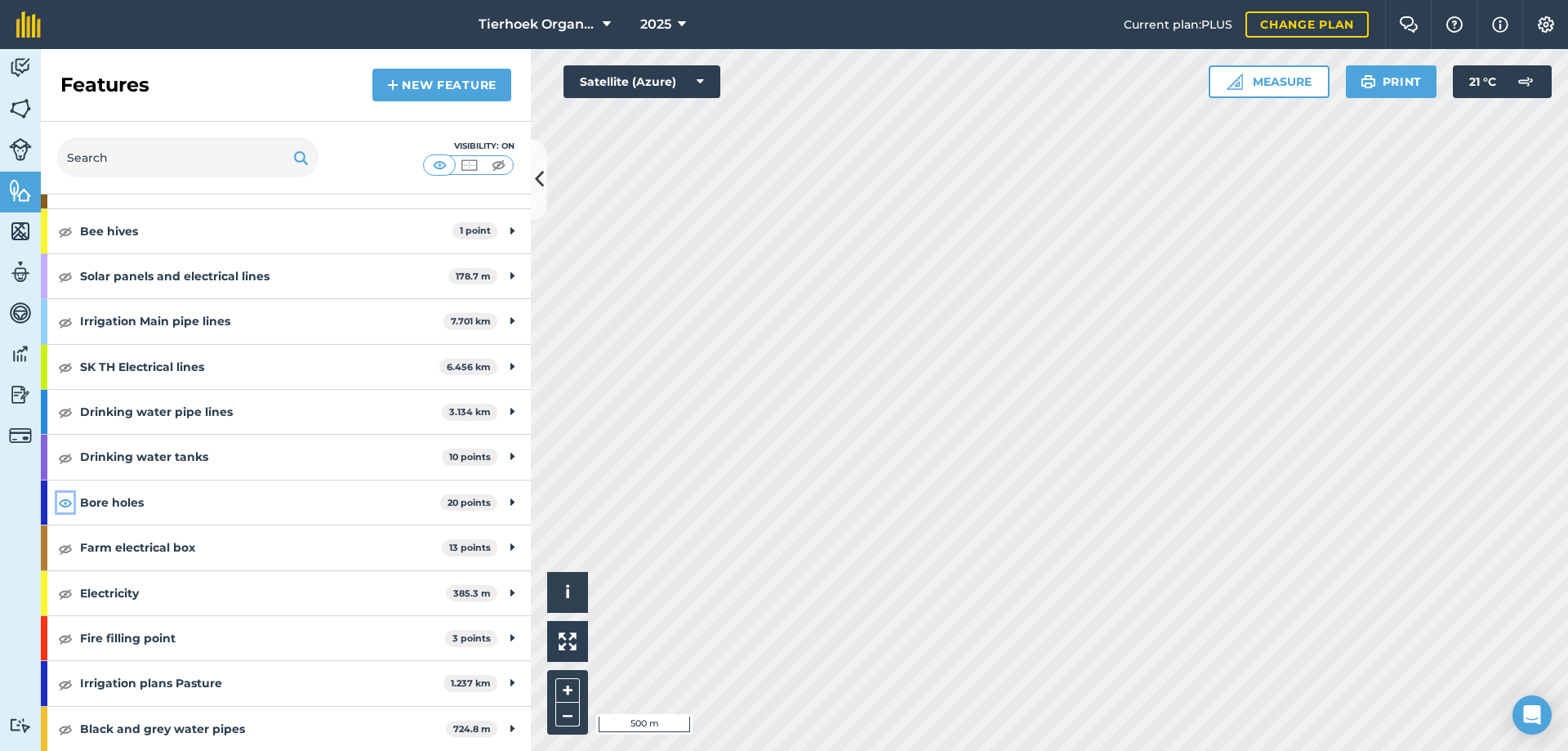
click at [68, 501] on img at bounding box center [66, 503] width 15 height 20
click at [25, 62] on img at bounding box center [21, 68] width 22 height 24
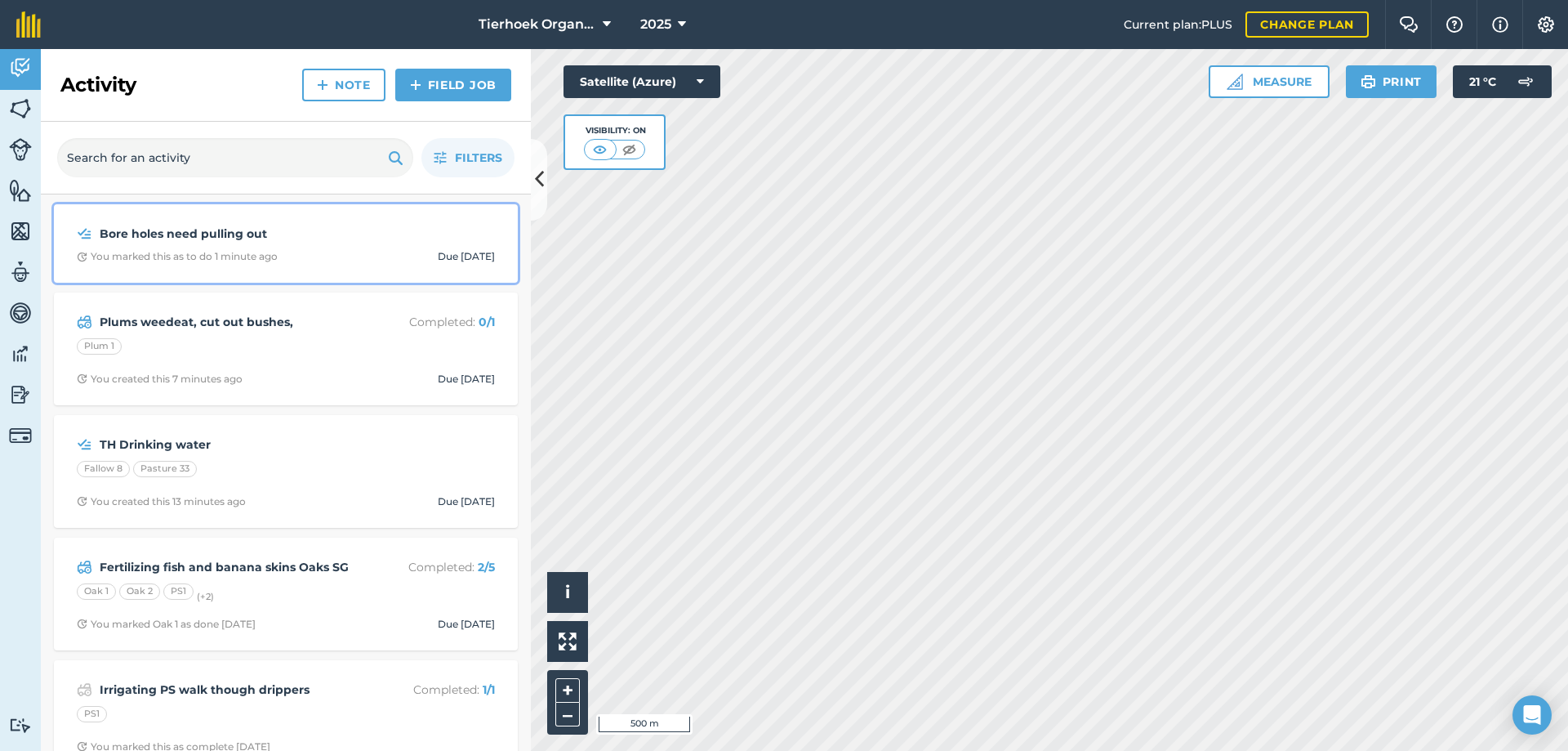
click at [319, 246] on div "Bore holes need pulling out You marked this as to do 1 minute ago Due [DATE]" at bounding box center [286, 243] width 444 height 59
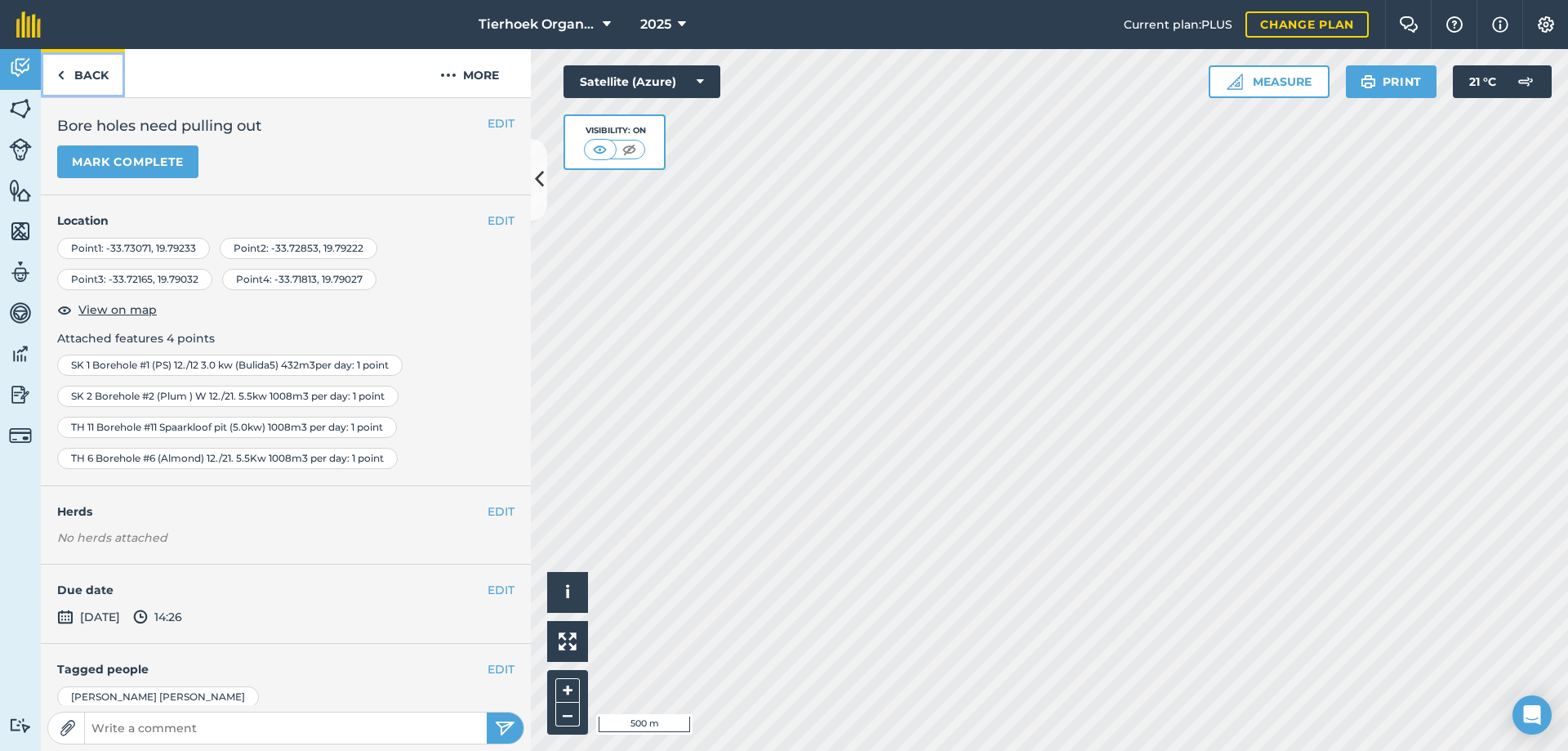
click at [97, 72] on link "Back" at bounding box center [83, 72] width 84 height 48
